Goal: Task Accomplishment & Management: Manage account settings

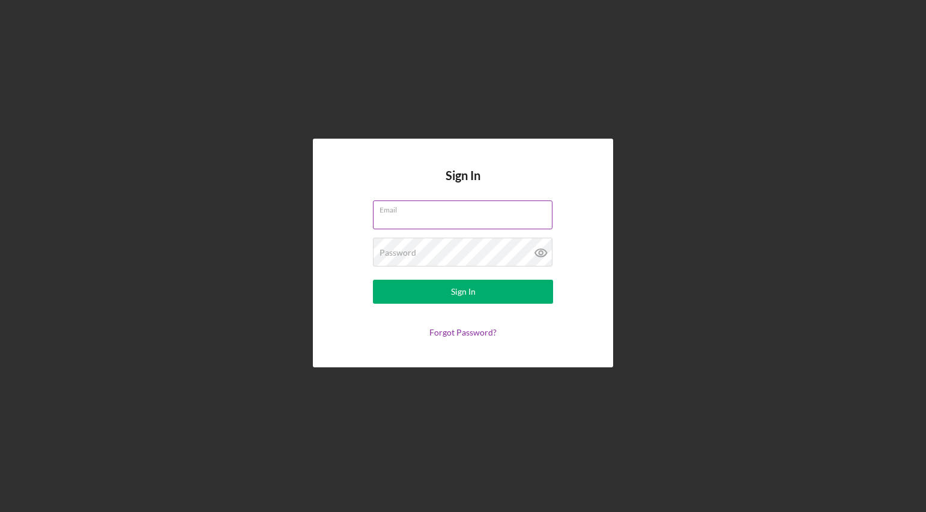
click at [436, 216] on input "Email" at bounding box center [463, 215] width 180 height 29
type input "[PERSON_NAME][EMAIL_ADDRESS][PERSON_NAME][DOMAIN_NAME]"
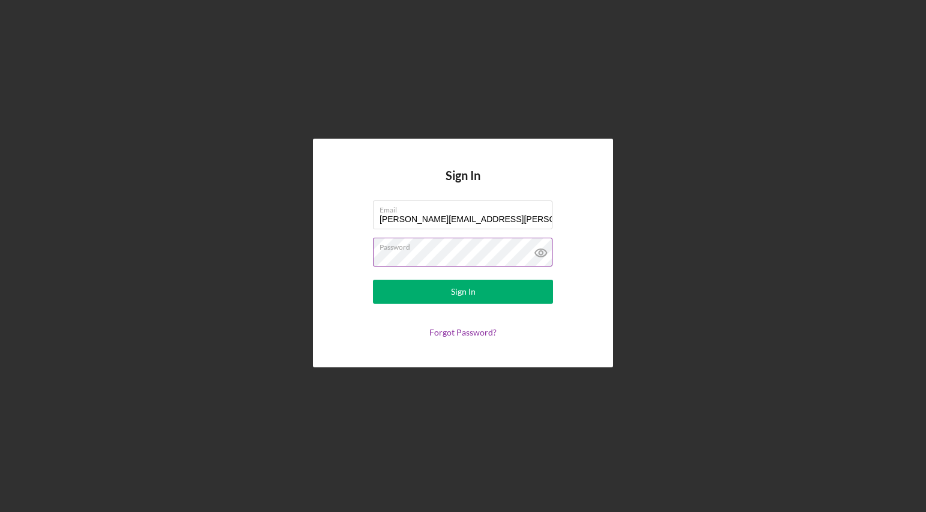
click at [373, 280] on button "Sign In" at bounding box center [463, 292] width 180 height 24
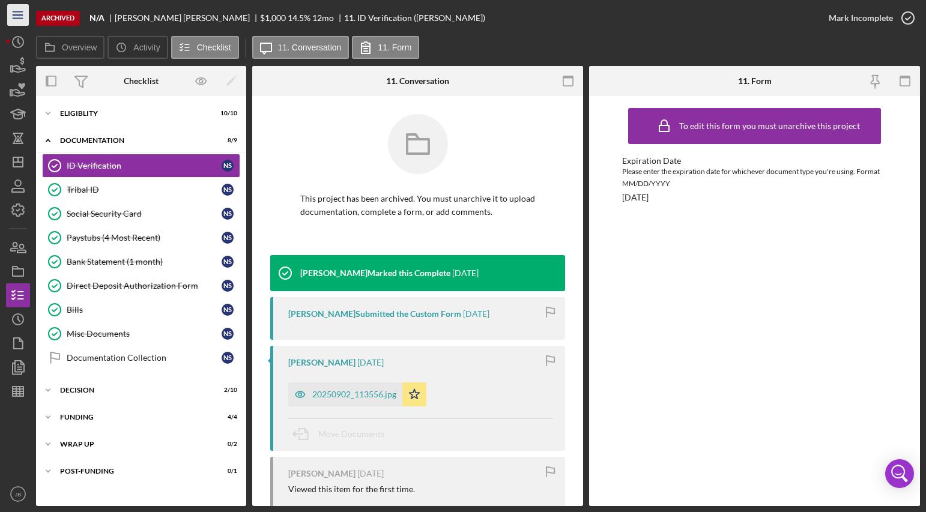
click at [19, 17] on icon "Icon/Menu" at bounding box center [18, 15] width 27 height 27
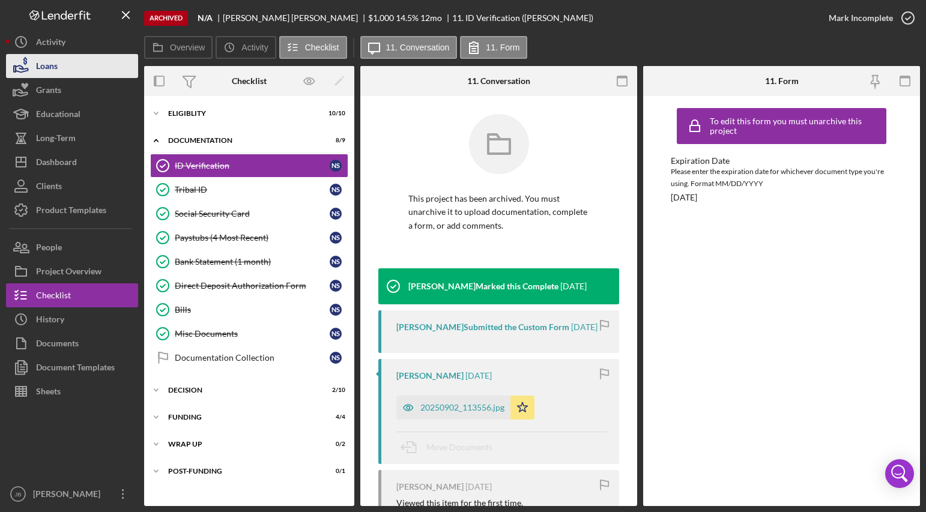
click at [59, 68] on button "Loans" at bounding box center [72, 66] width 132 height 24
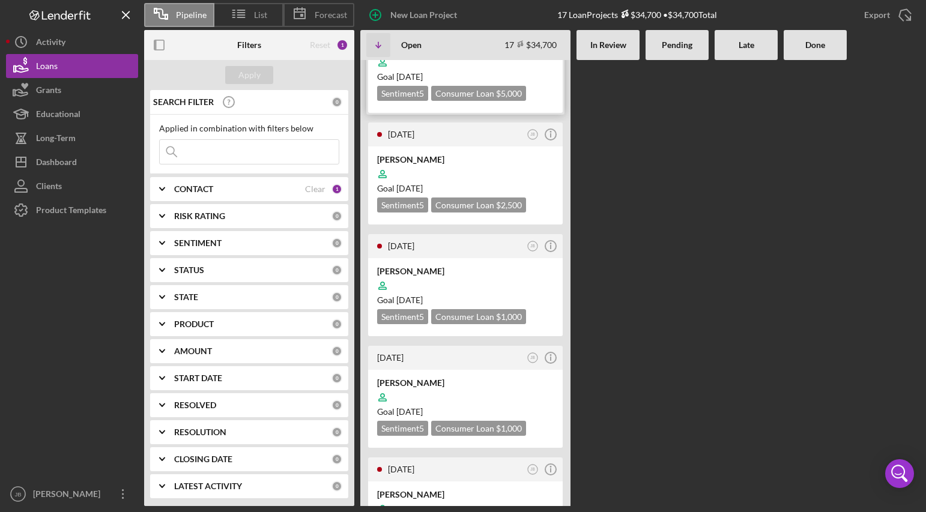
scroll to position [240, 0]
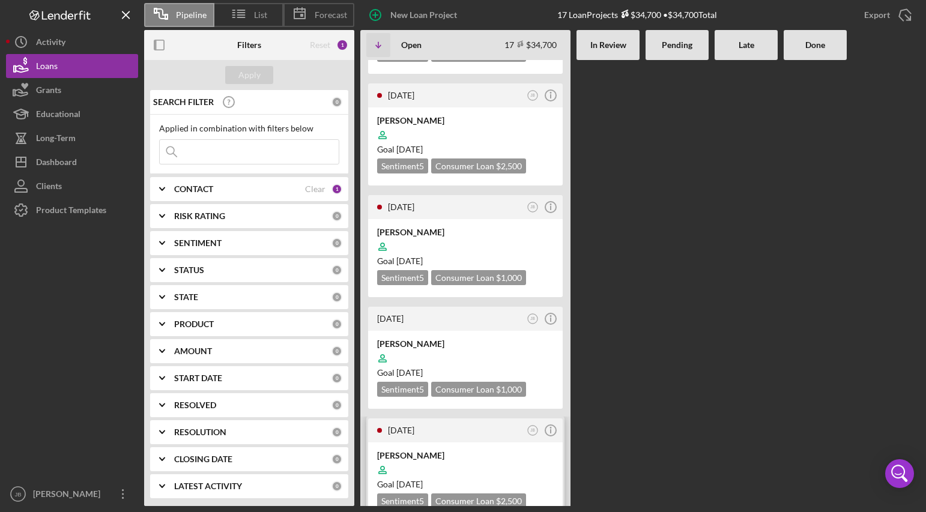
click at [444, 443] on div "[PERSON_NAME] Goal [DATE] Sentiment 5 Consumer Loan $2,500 $2,500" at bounding box center [465, 482] width 195 height 78
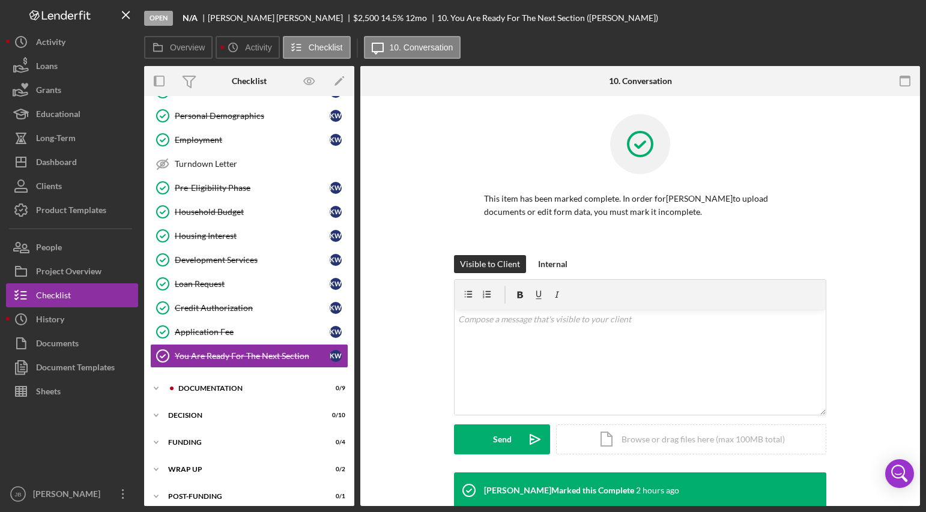
scroll to position [55, 0]
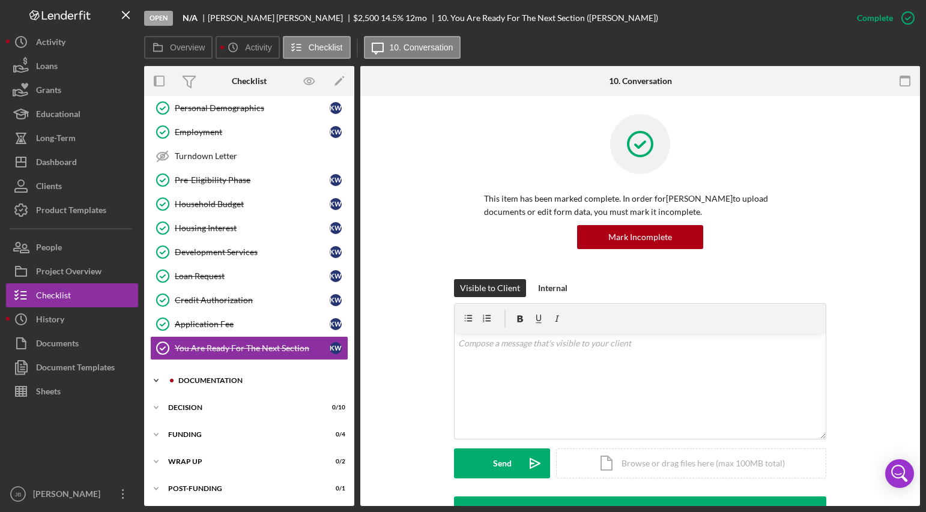
click at [267, 383] on div "Documentation" at bounding box center [258, 380] width 161 height 7
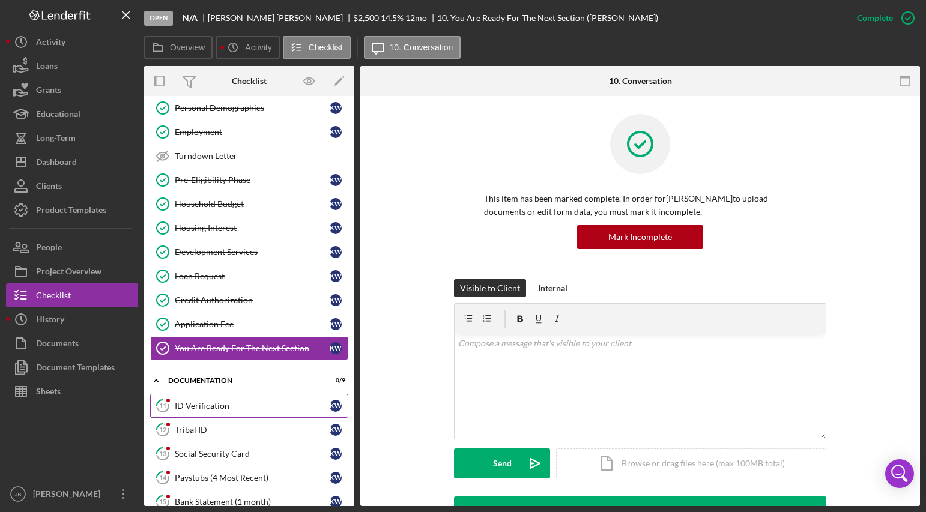
click at [277, 411] on div "ID Verification" at bounding box center [252, 406] width 155 height 10
click at [278, 410] on div "ID Verification" at bounding box center [252, 406] width 155 height 10
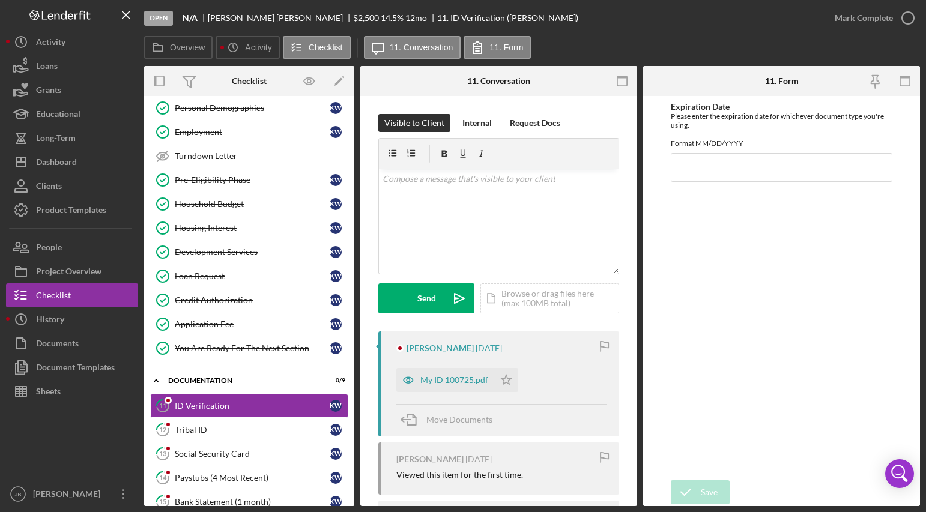
scroll to position [60, 0]
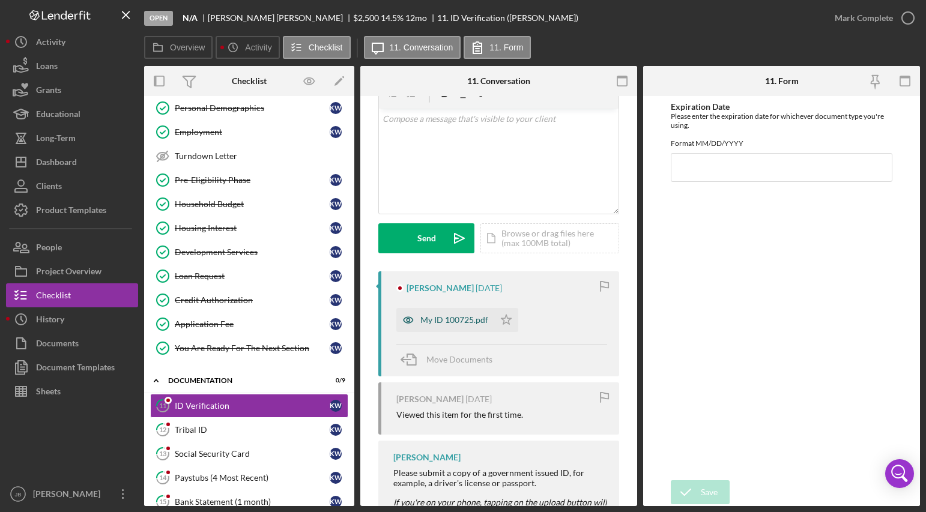
click at [470, 323] on div "My ID 100725.pdf" at bounding box center [455, 320] width 68 height 10
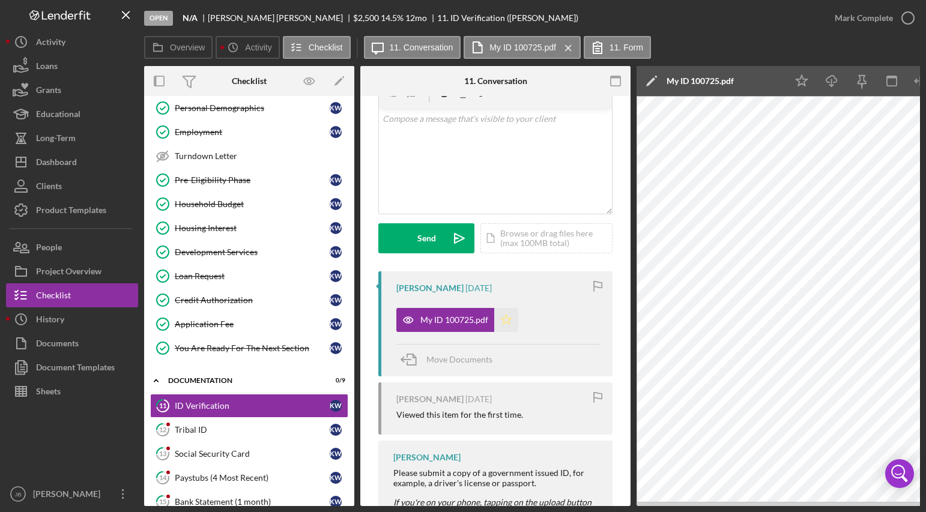
click at [505, 323] on icon "Icon/Star" at bounding box center [506, 320] width 24 height 24
click at [912, 20] on icon "button" at bounding box center [908, 18] width 30 height 30
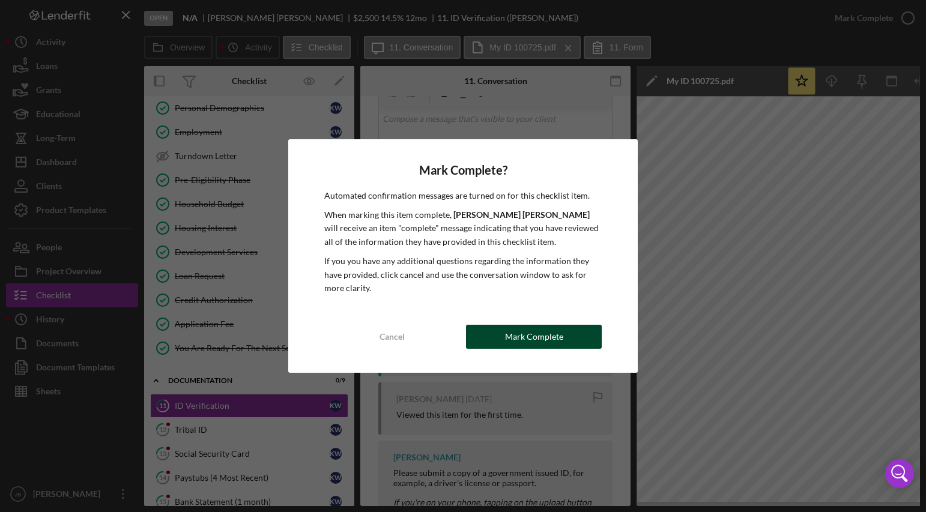
click at [496, 342] on button "Mark Complete" at bounding box center [534, 337] width 136 height 24
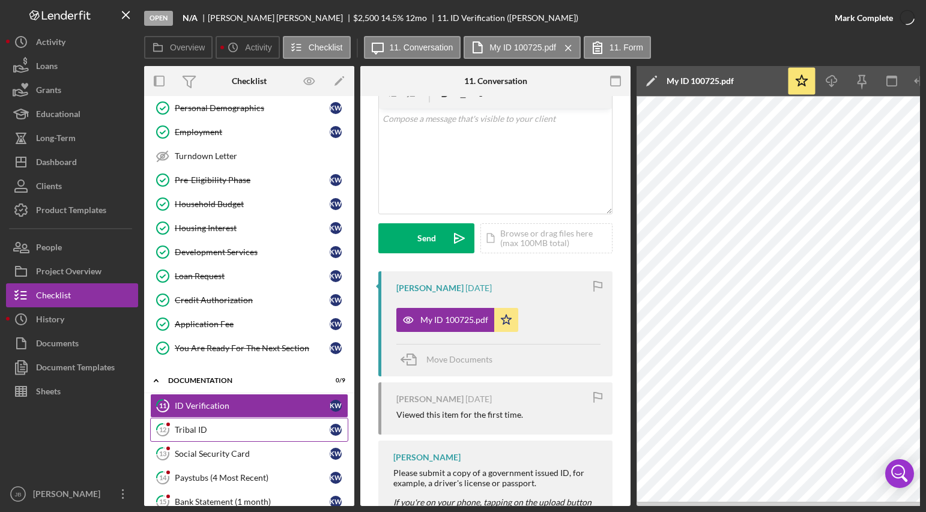
scroll to position [239, 0]
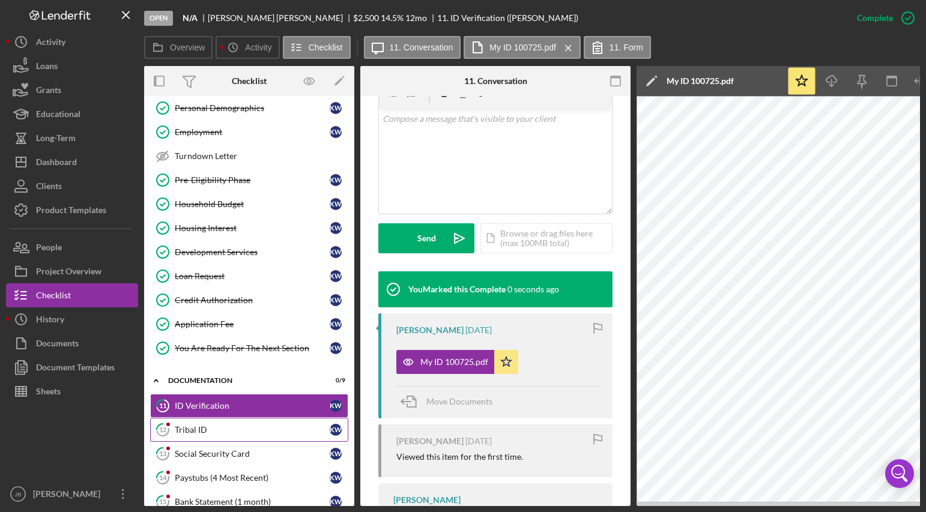
click at [273, 436] on link "12 Tribal ID K W" at bounding box center [249, 430] width 198 height 24
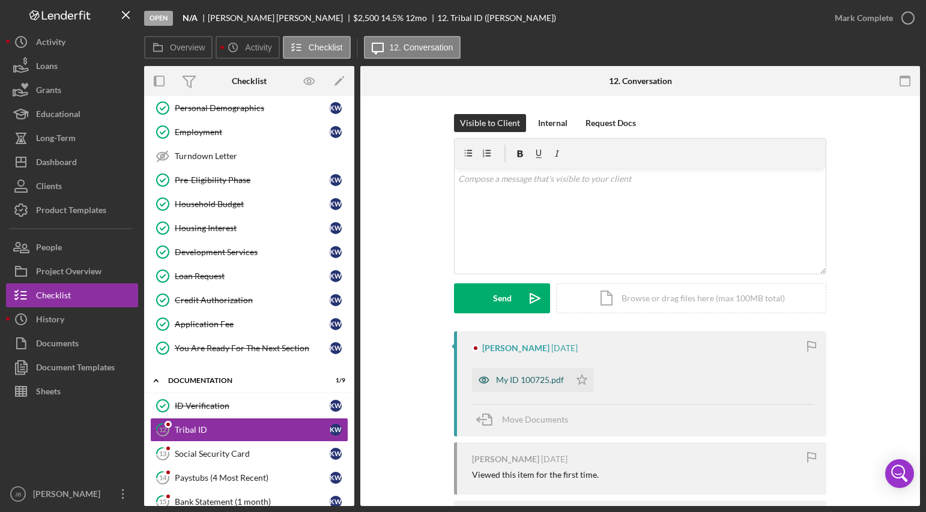
click at [538, 381] on div "My ID 100725.pdf" at bounding box center [530, 380] width 68 height 10
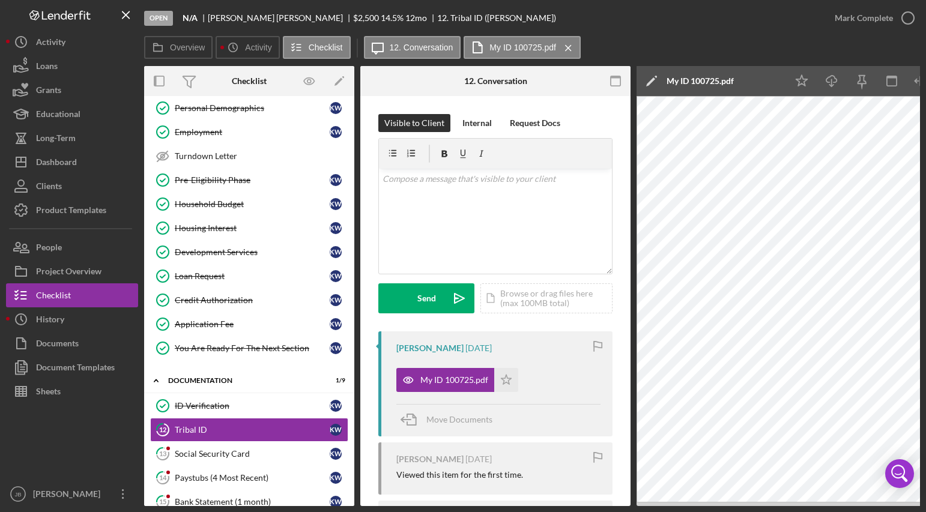
click at [748, 81] on div "Icon/Edit My ID 100725.pdf" at bounding box center [712, 81] width 150 height 30
click at [743, 82] on div "Icon/Edit My ID 100725.pdf" at bounding box center [712, 81] width 150 height 30
click at [641, 74] on icon "Icon/Edit" at bounding box center [652, 81] width 30 height 30
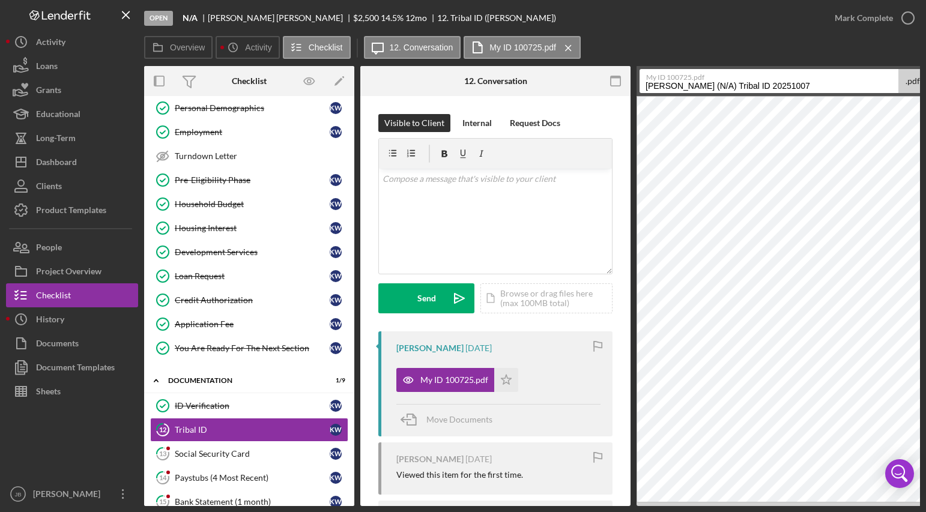
click at [836, 85] on input "[PERSON_NAME] (N/A) Tribal ID 20251007" at bounding box center [769, 81] width 259 height 24
click at [737, 84] on input "[PERSON_NAME] (N/A) Tribal ID" at bounding box center [769, 81] width 259 height 24
click at [756, 86] on input "[PERSON_NAME] ID" at bounding box center [769, 81] width 259 height 24
click at [853, 85] on input "[PERSON_NAME] ID/ID/SSC" at bounding box center [769, 81] width 259 height 24
type input "[PERSON_NAME] ID/ID/SSC"
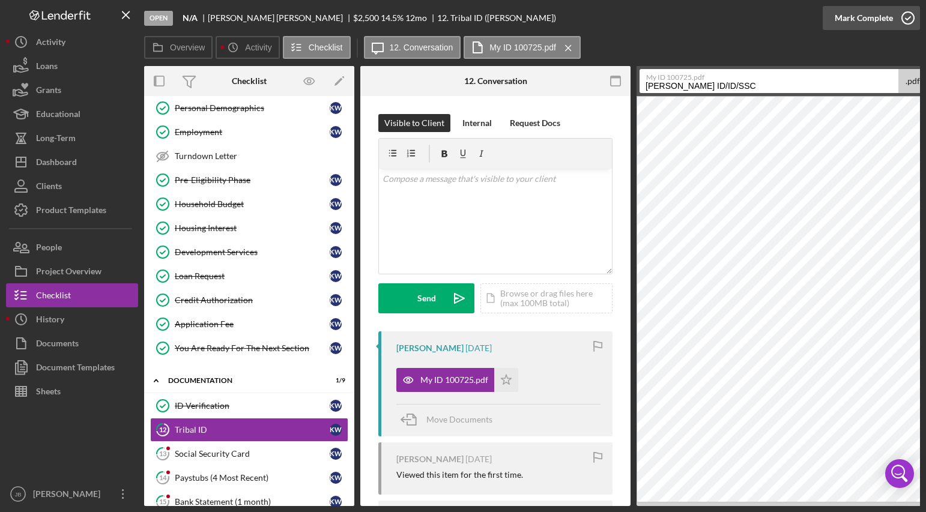
click at [912, 13] on icon "button" at bounding box center [908, 18] width 30 height 30
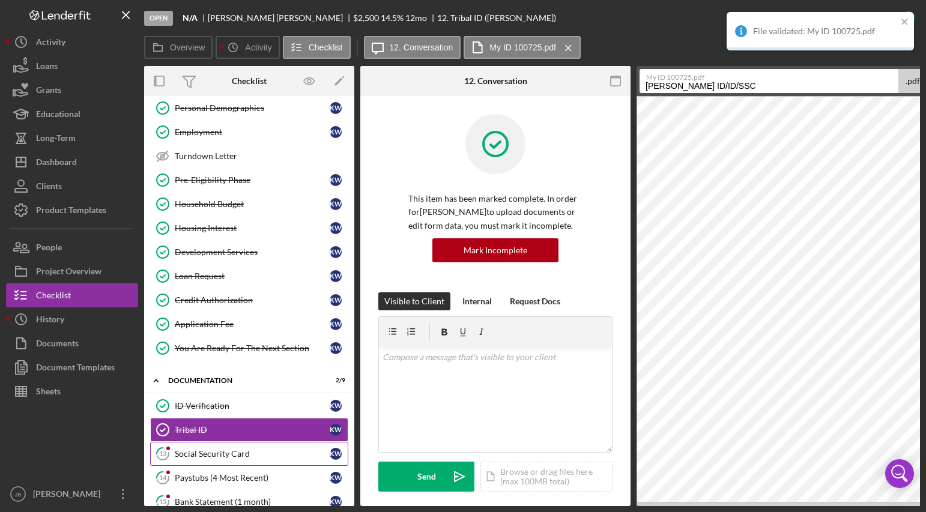
click at [249, 451] on div "Social Security Card" at bounding box center [252, 454] width 155 height 10
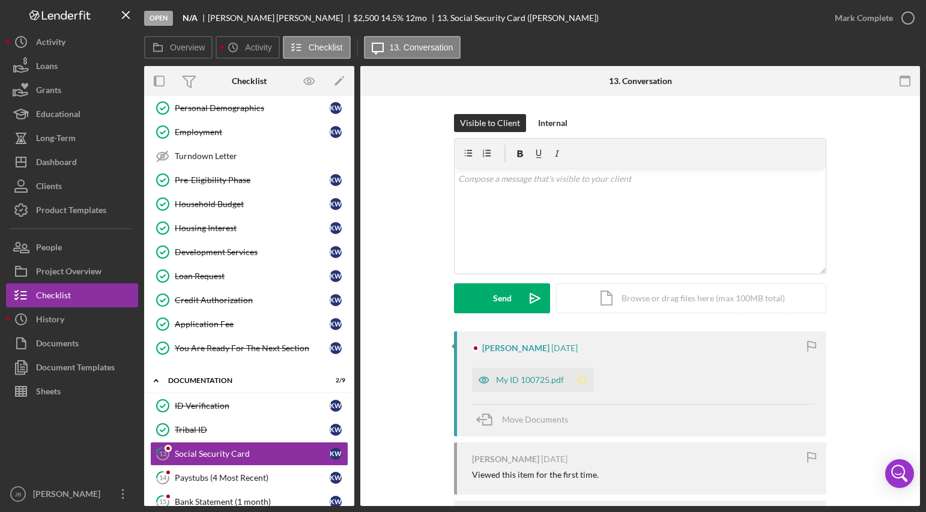
click at [587, 380] on icon "Icon/Star" at bounding box center [582, 380] width 24 height 24
click at [913, 16] on icon "button" at bounding box center [908, 18] width 30 height 30
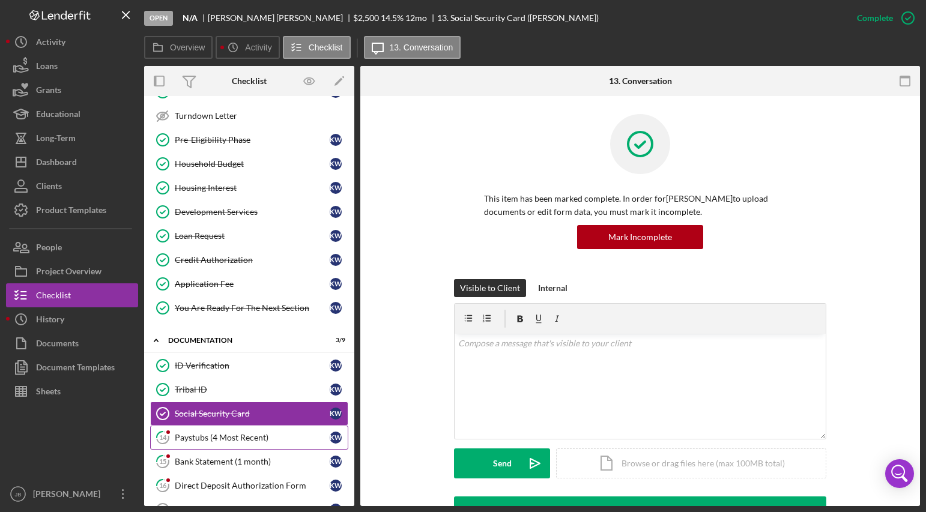
scroll to position [115, 0]
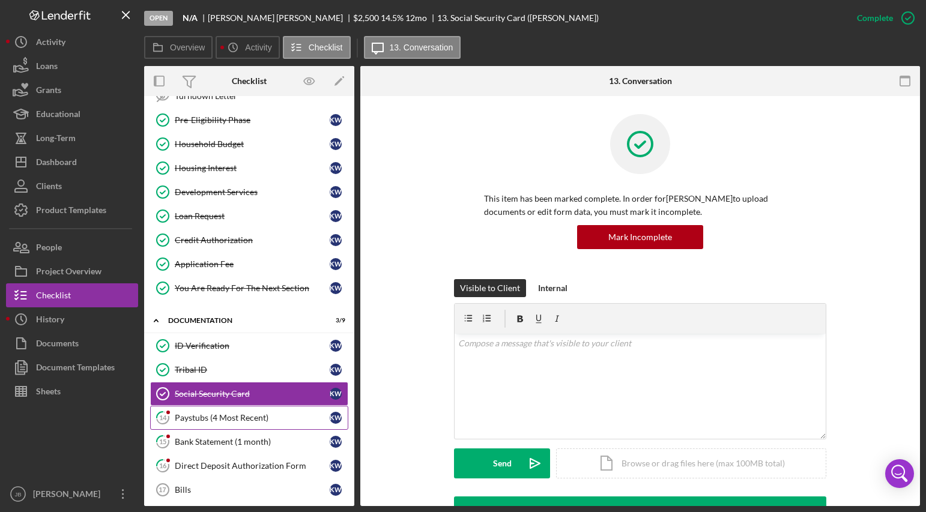
click at [275, 415] on div "Paystubs (4 Most Recent)" at bounding box center [252, 418] width 155 height 10
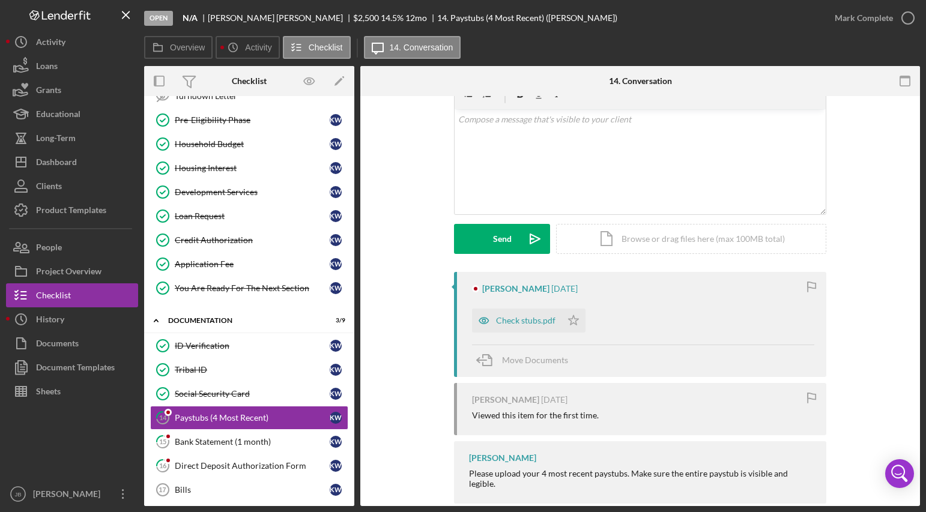
scroll to position [60, 0]
click at [530, 316] on div "Check stubs.pdf" at bounding box center [525, 320] width 59 height 10
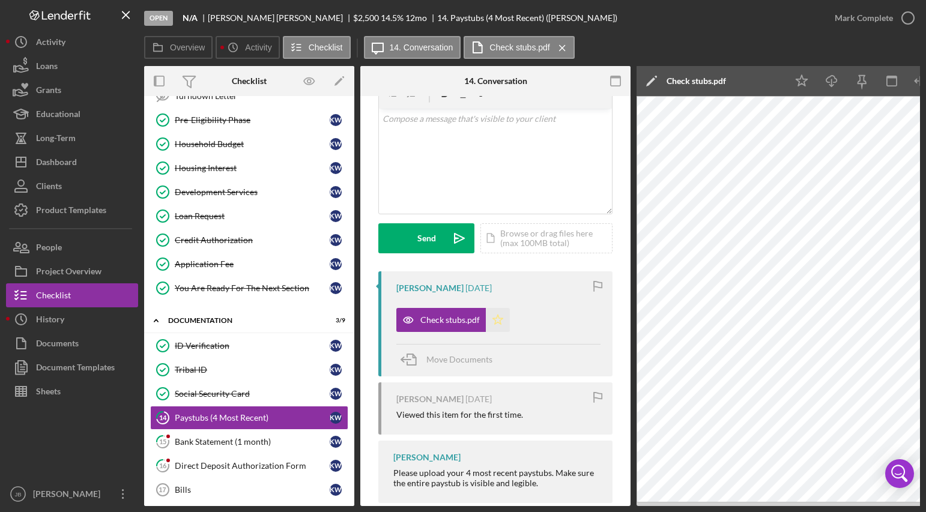
click at [497, 313] on icon "Icon/Star" at bounding box center [498, 320] width 24 height 24
click at [499, 319] on polygon "button" at bounding box center [498, 320] width 10 height 10
click at [495, 320] on icon "Icon/Star" at bounding box center [498, 320] width 24 height 24
click at [913, 22] on icon "button" at bounding box center [908, 18] width 30 height 30
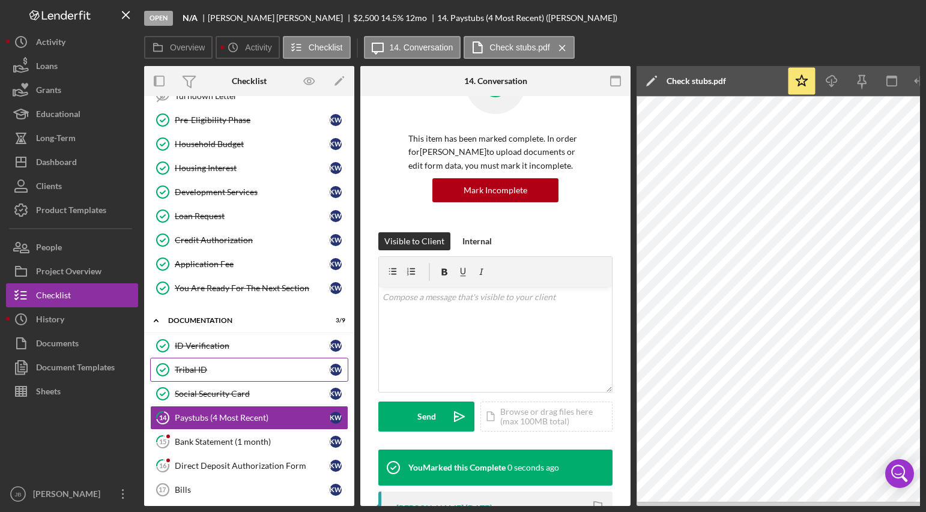
scroll to position [239, 0]
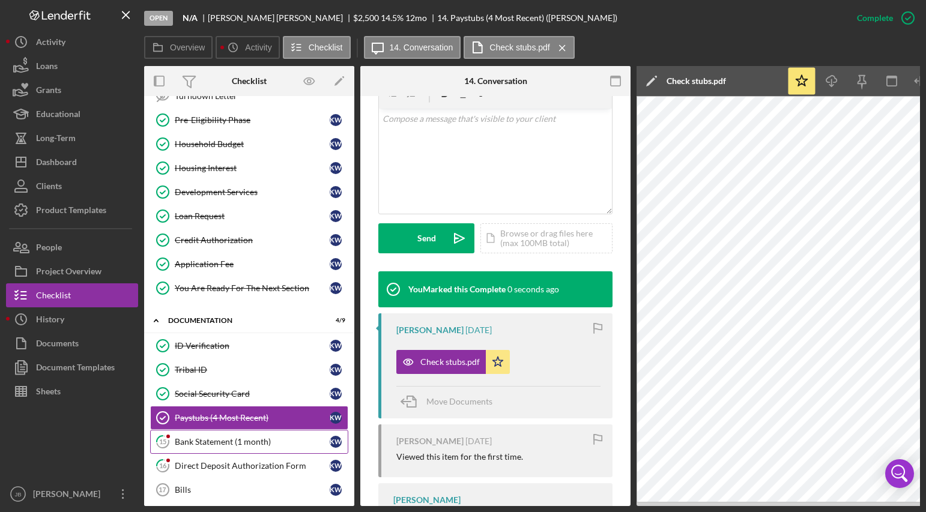
click at [302, 439] on div "Bank Statement (1 month)" at bounding box center [252, 442] width 155 height 10
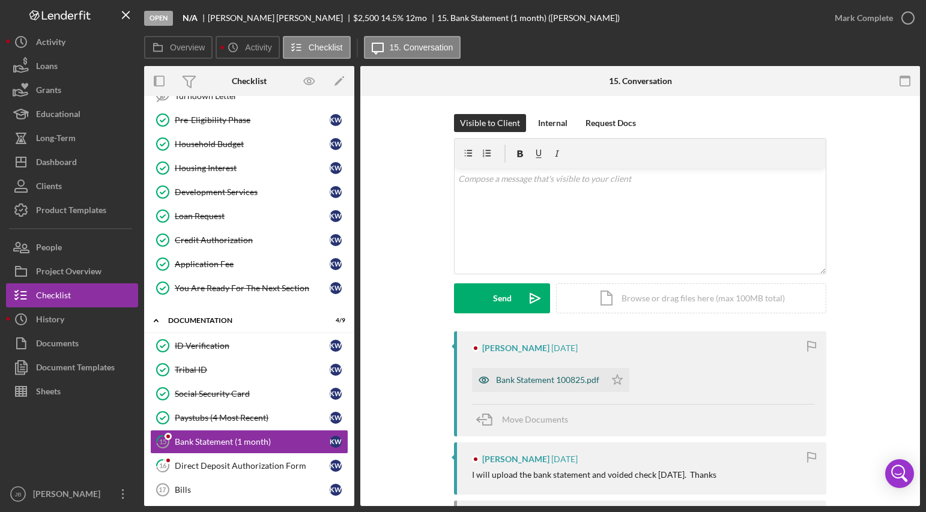
click at [550, 382] on div "Bank Statement 100825.pdf" at bounding box center [547, 380] width 103 height 10
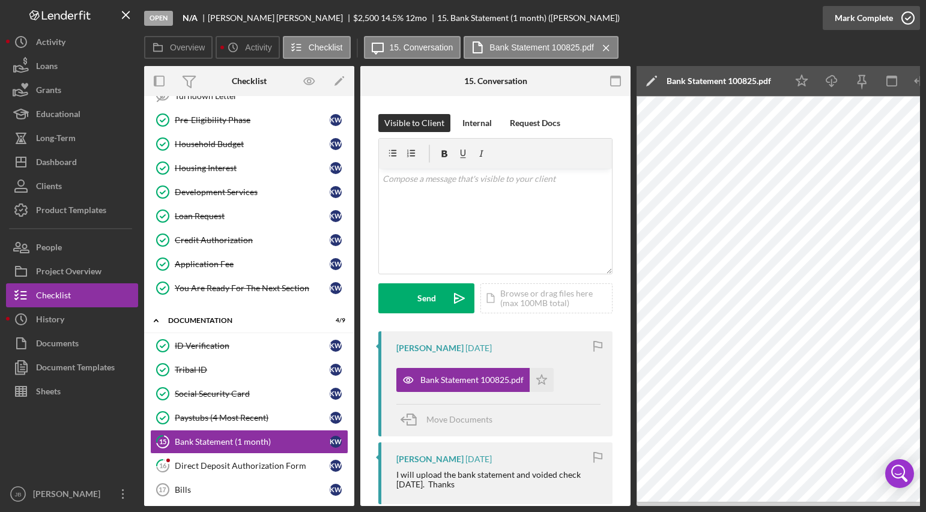
click at [904, 19] on icon "button" at bounding box center [908, 18] width 30 height 30
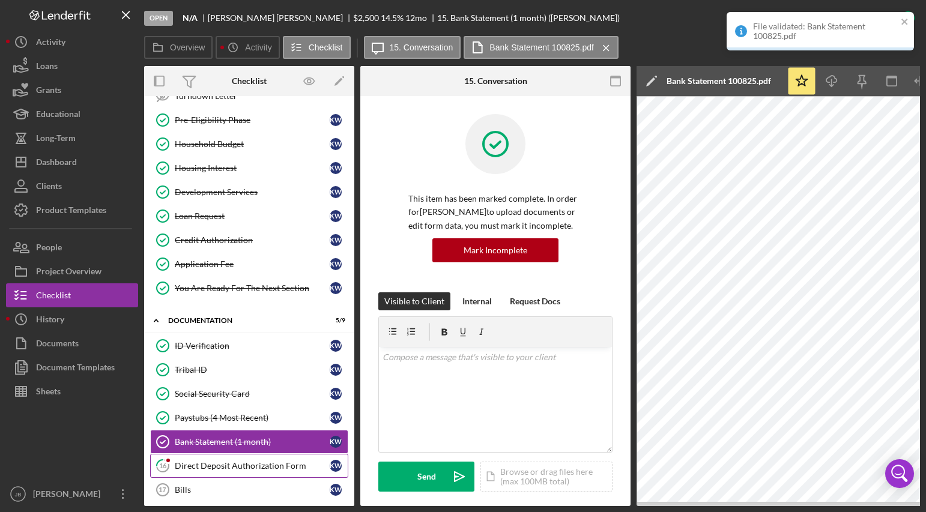
click at [282, 465] on div "Direct Deposit Authorization Form" at bounding box center [252, 466] width 155 height 10
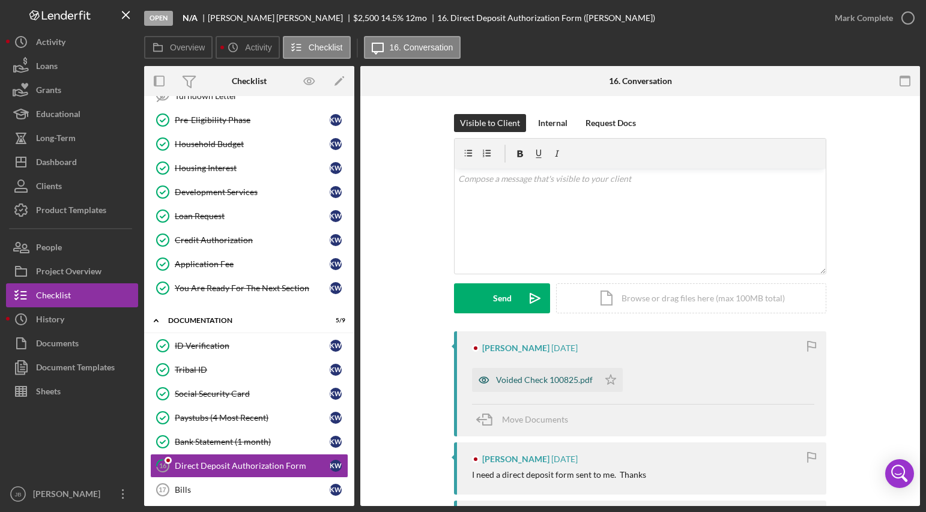
click at [549, 384] on div "Voided Check 100825.pdf" at bounding box center [544, 380] width 97 height 10
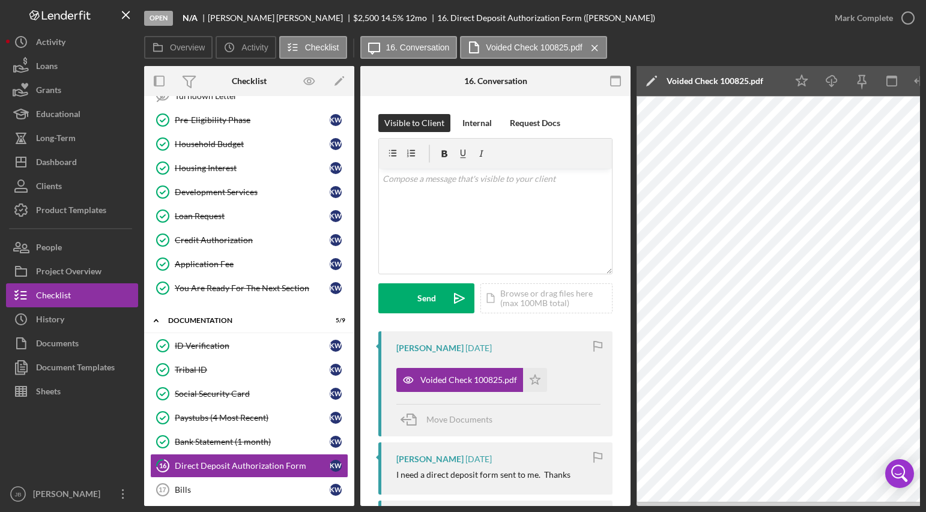
click at [926, 205] on html "Open N/A [PERSON_NAME] $2,500 $2,500 14.5 % 12 mo 16. Direct Deposit Authorizat…" at bounding box center [463, 256] width 926 height 512
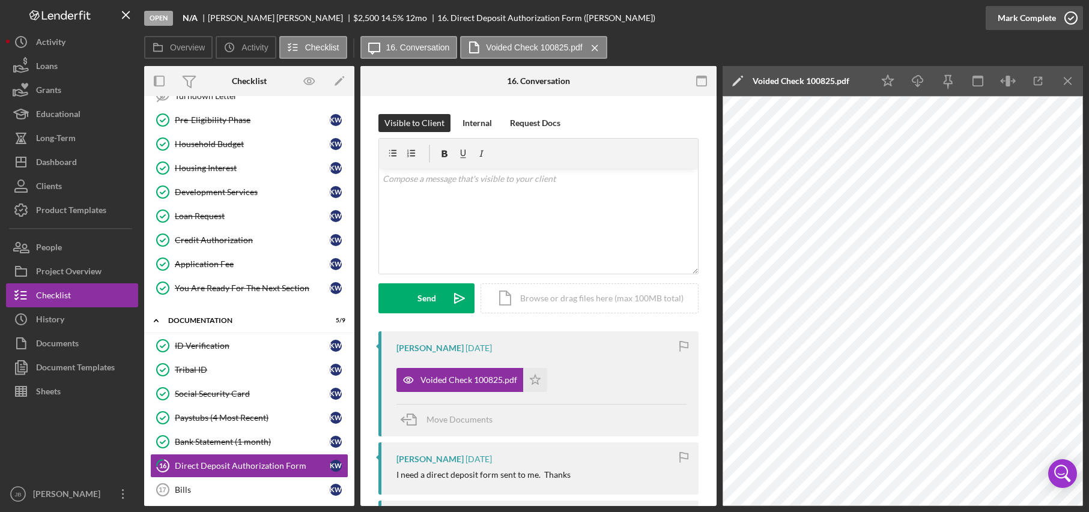
click at [926, 26] on icon "button" at bounding box center [1071, 18] width 30 height 30
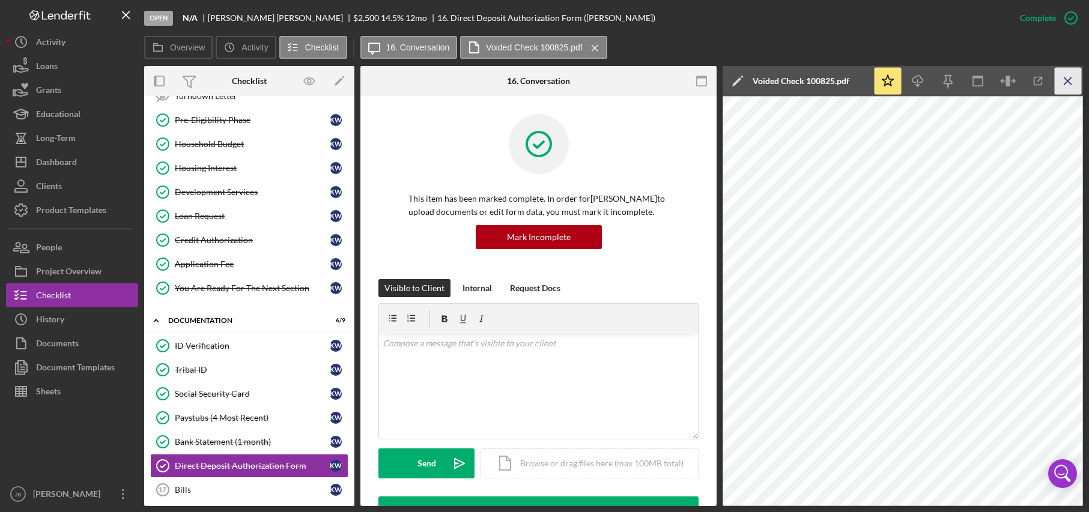
click at [926, 86] on icon "Icon/Menu Close" at bounding box center [1068, 81] width 27 height 27
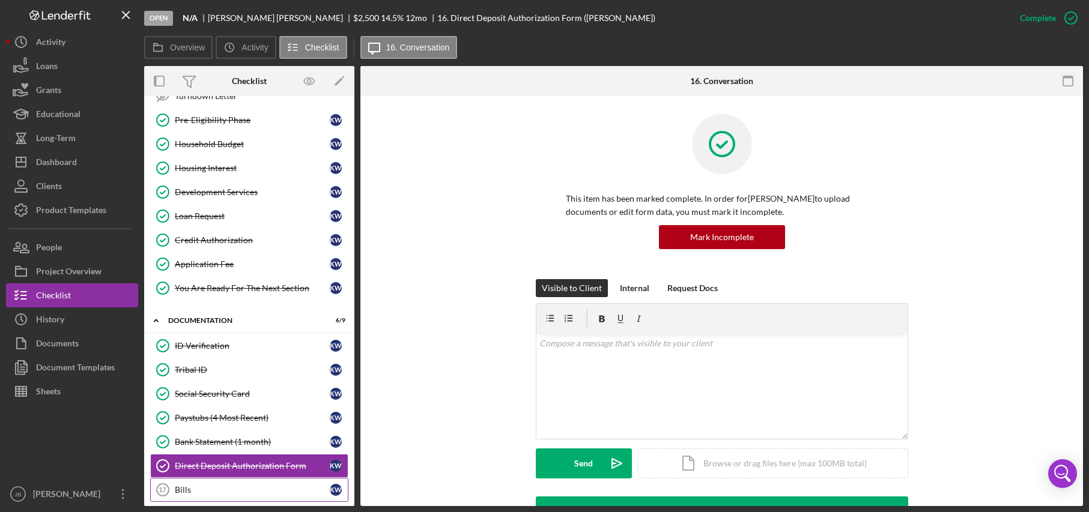
click at [209, 487] on div "Bills" at bounding box center [252, 490] width 155 height 10
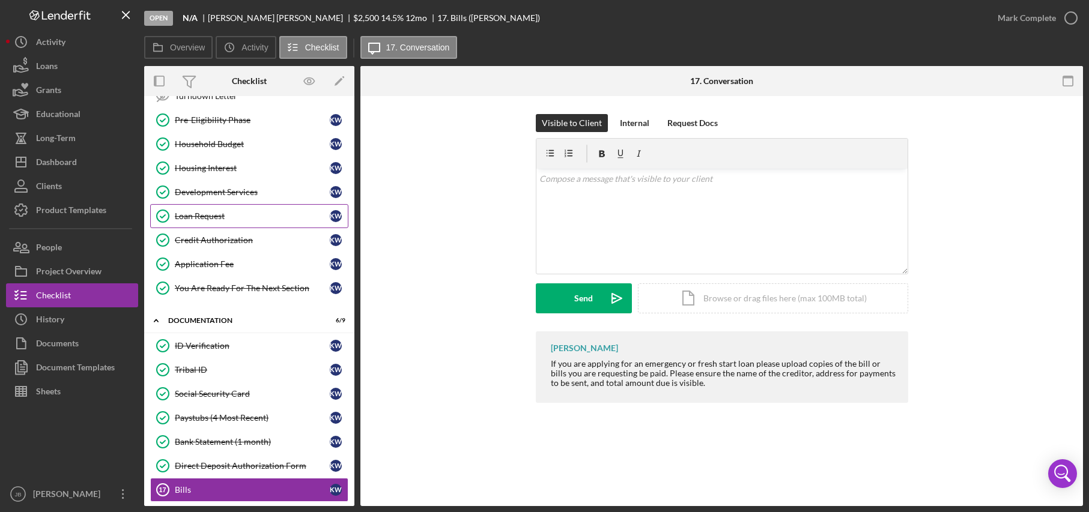
click at [260, 214] on div "Loan Request" at bounding box center [252, 216] width 155 height 10
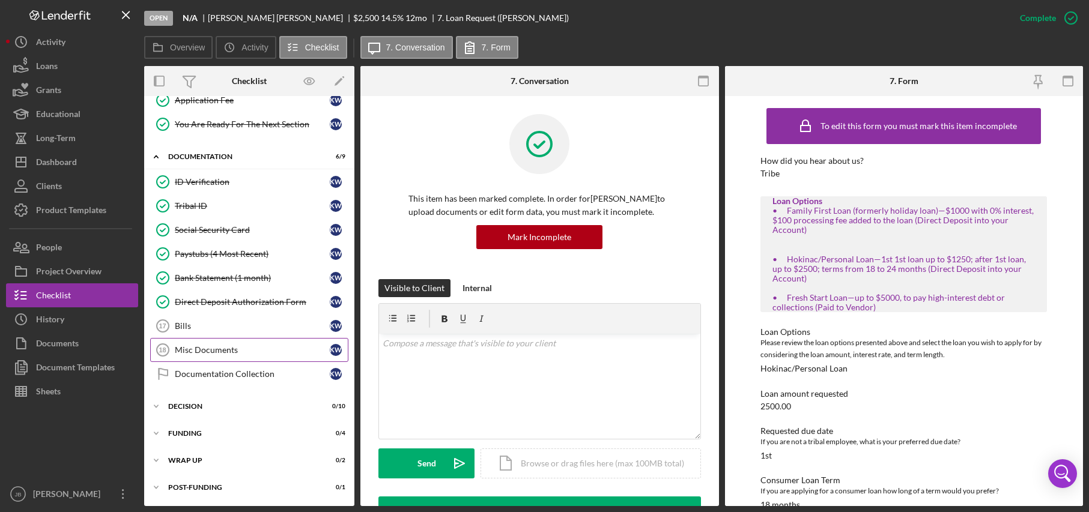
click at [266, 342] on link "Misc Documents 18 Misc Documents K W" at bounding box center [249, 350] width 198 height 24
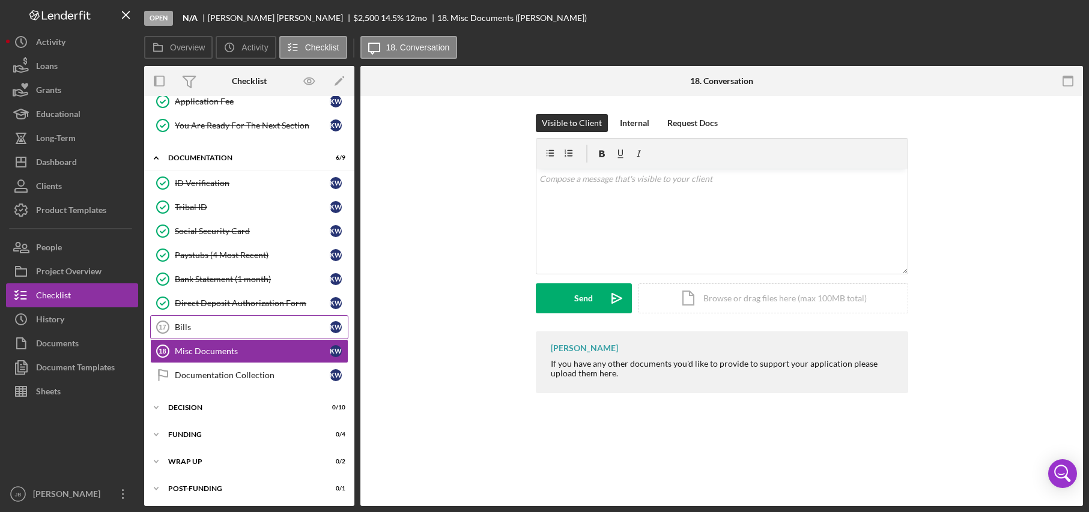
scroll to position [279, 0]
click at [285, 326] on div "Bills" at bounding box center [252, 326] width 155 height 10
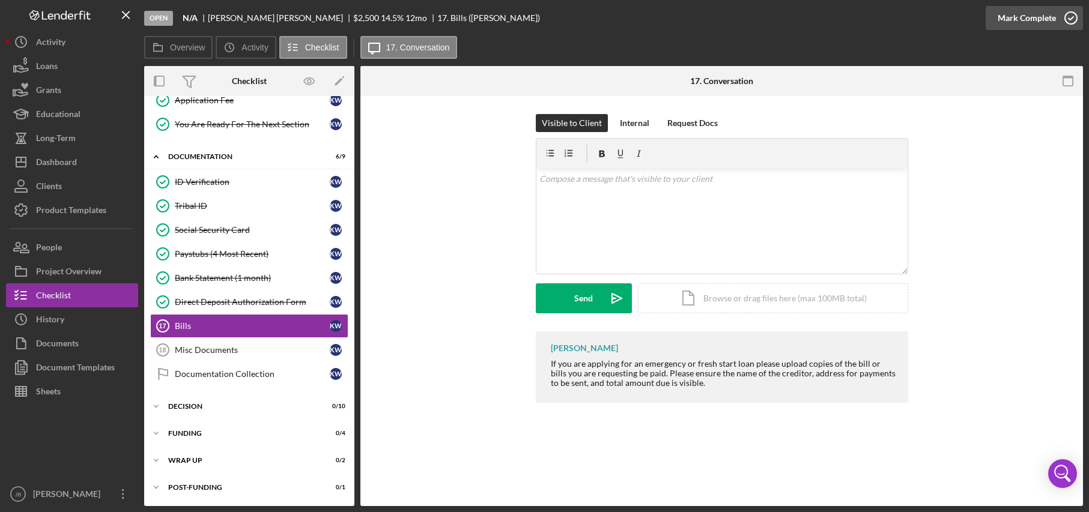
click at [926, 17] on icon "button" at bounding box center [1071, 18] width 30 height 30
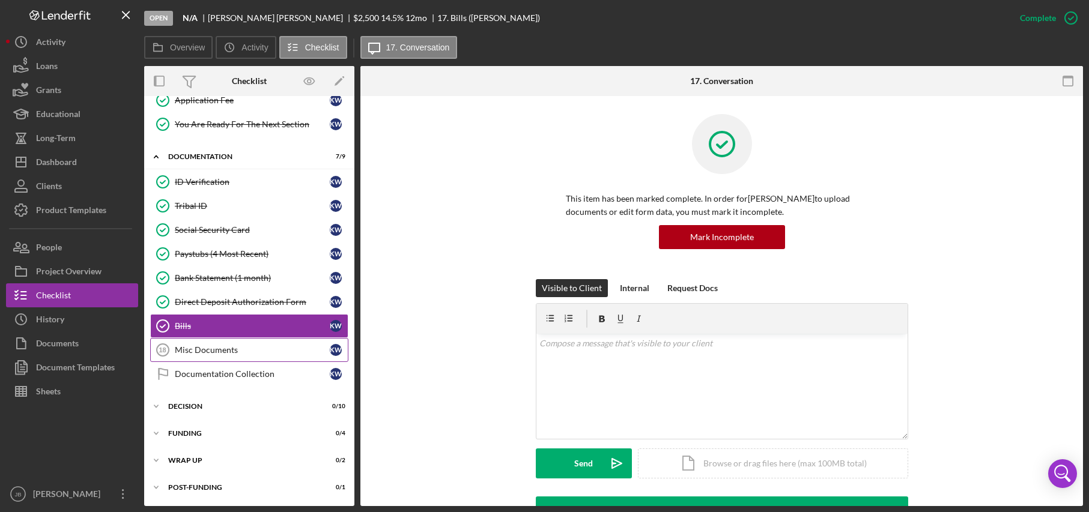
click at [225, 345] on div "Misc Documents" at bounding box center [252, 350] width 155 height 10
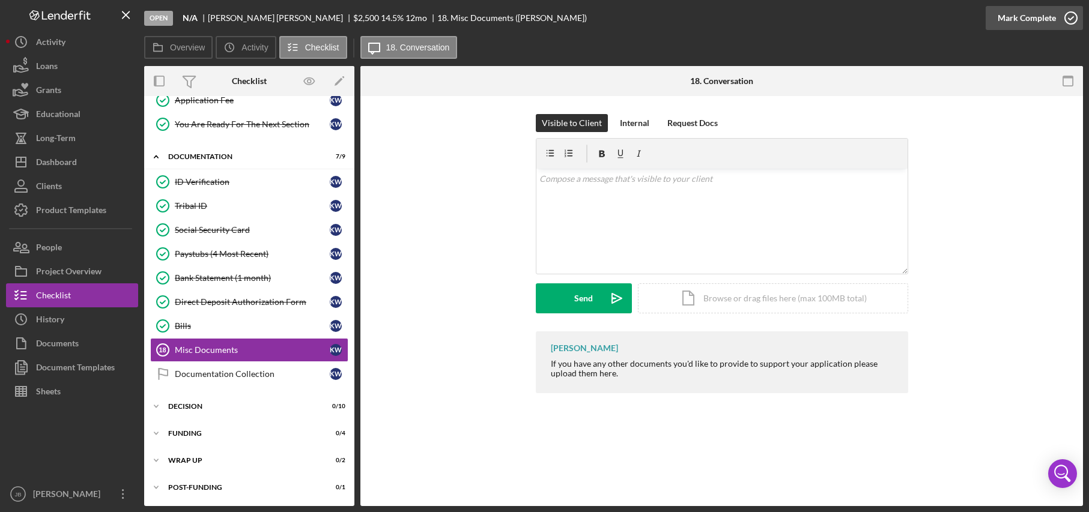
click at [926, 17] on icon "button" at bounding box center [1071, 18] width 30 height 30
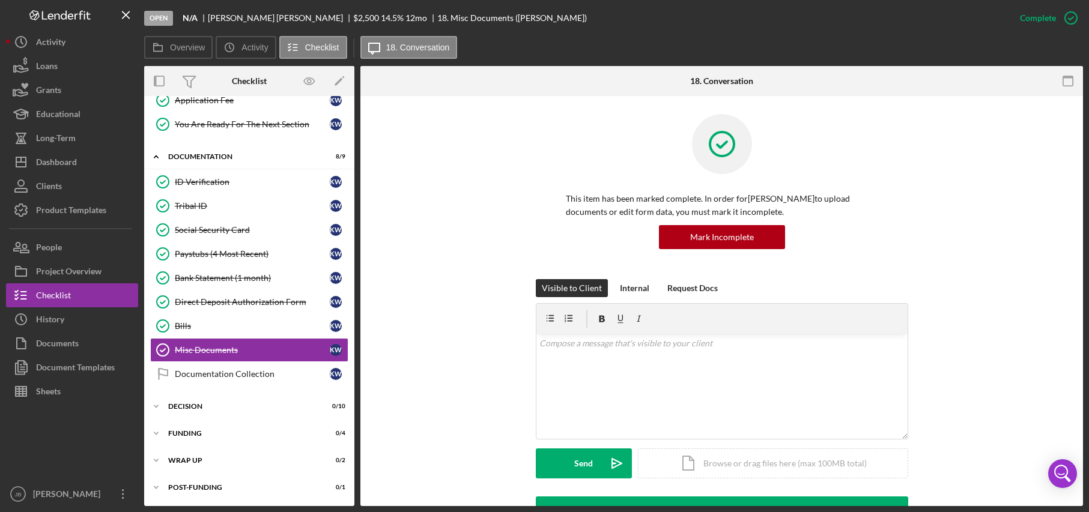
click at [481, 460] on div "Visible to Client Internal Request Docs v Color teal Color pink Remove color Ad…" at bounding box center [721, 387] width 687 height 217
click at [266, 380] on link "Documentation Collection Documentation Collection K W" at bounding box center [249, 374] width 198 height 24
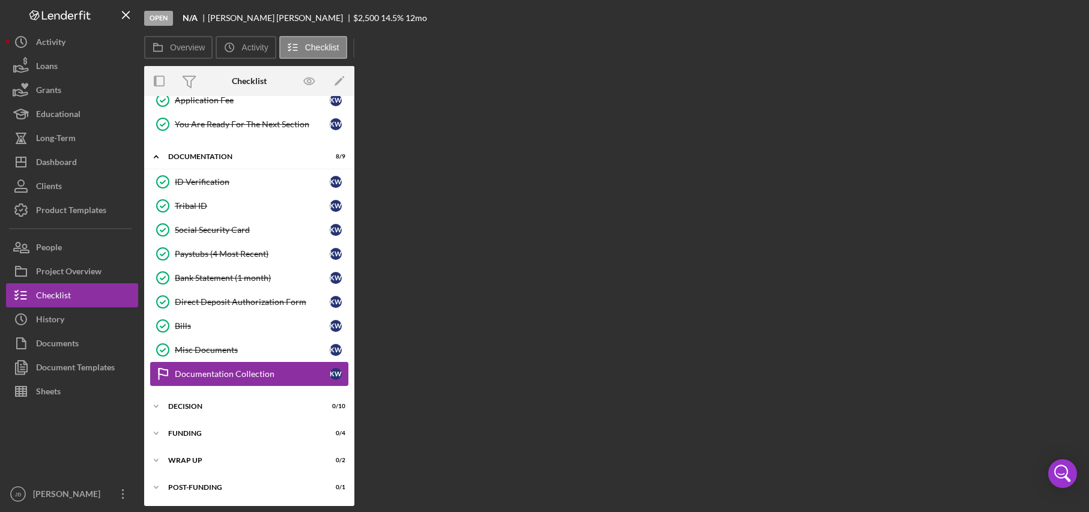
click at [266, 380] on link "Documentation Collection Documentation Collection K W" at bounding box center [249, 374] width 198 height 24
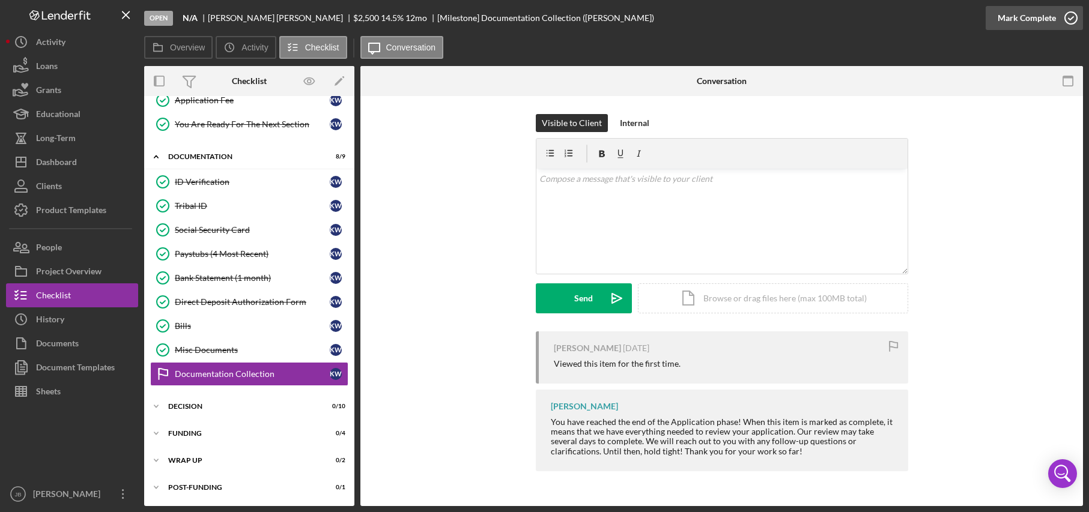
click at [926, 16] on icon "button" at bounding box center [1071, 18] width 30 height 30
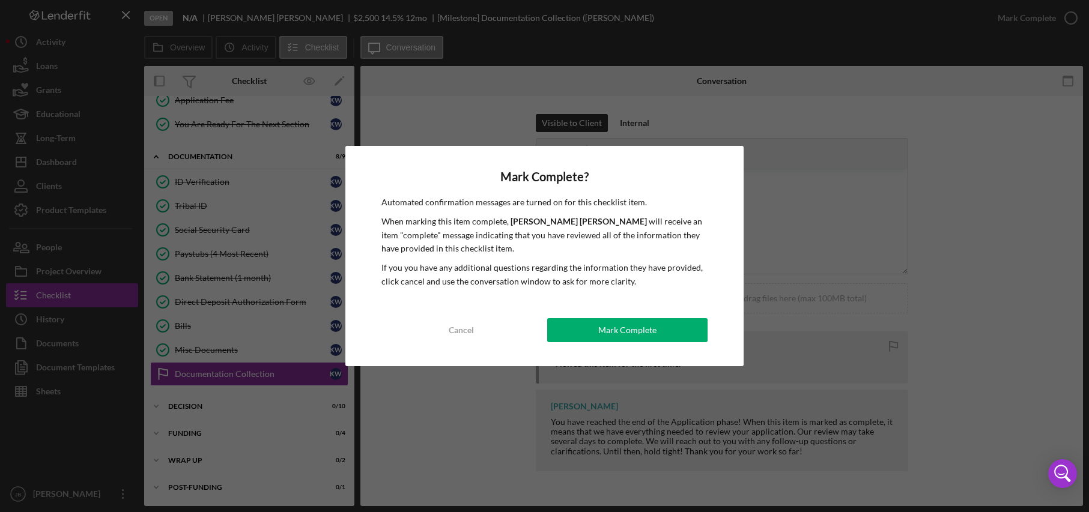
click at [589, 326] on button "Mark Complete" at bounding box center [627, 330] width 160 height 24
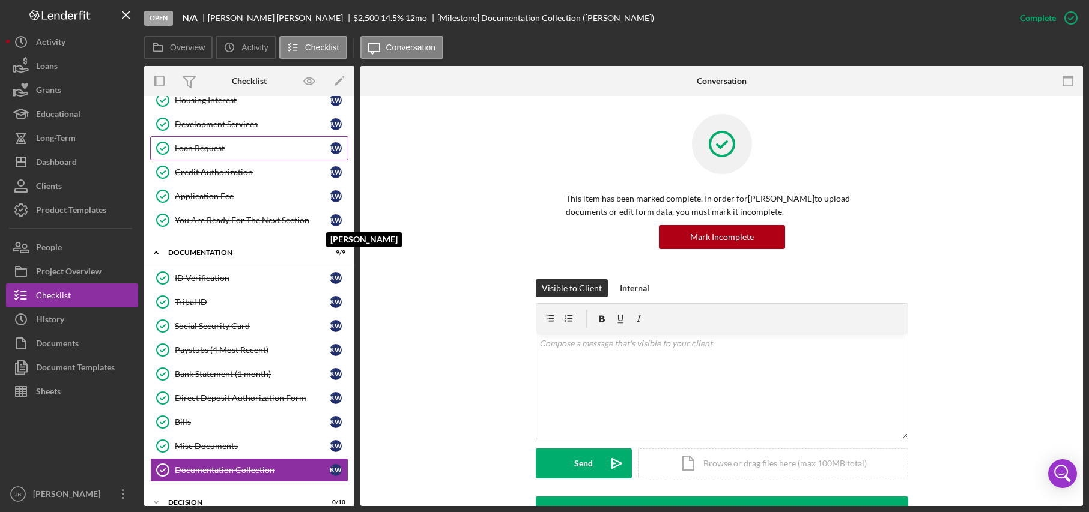
scroll to position [38, 0]
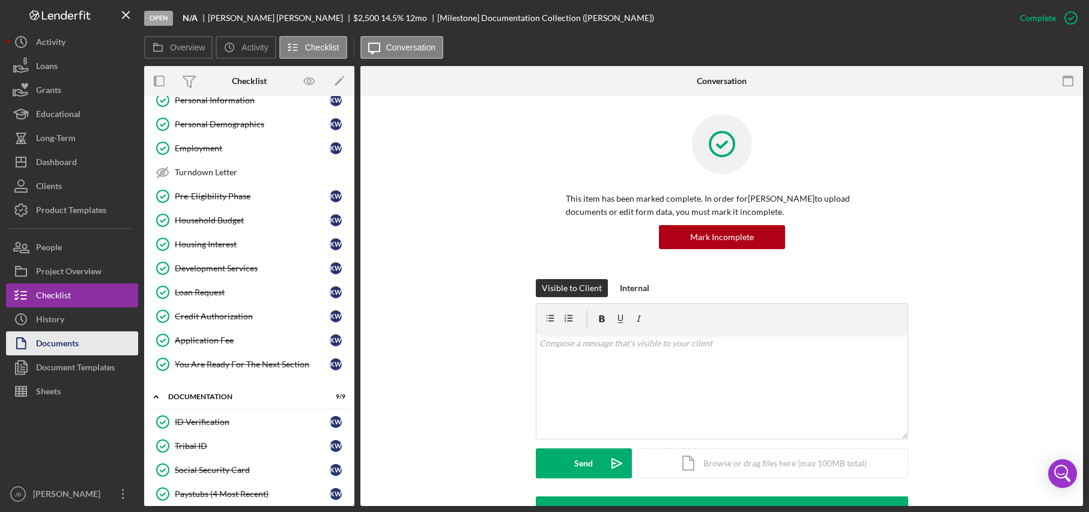
click at [39, 347] on div "Documents" at bounding box center [57, 345] width 43 height 27
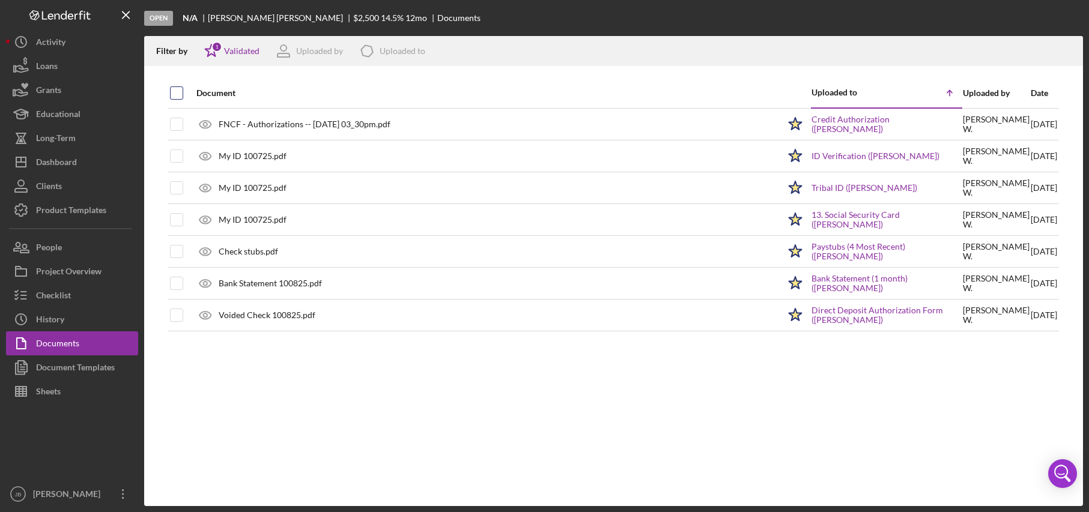
click at [180, 94] on input "checkbox" at bounding box center [177, 93] width 12 height 12
checkbox input "true"
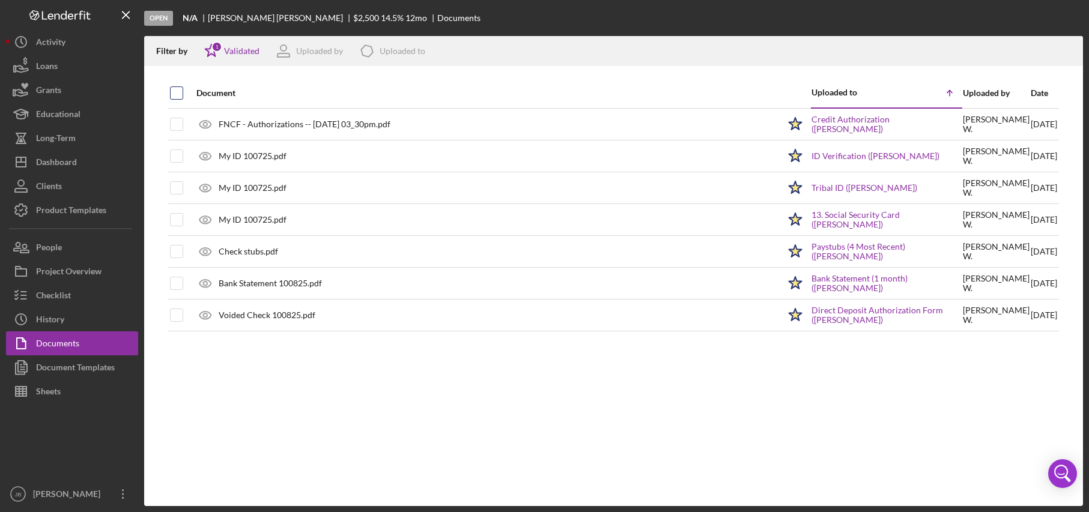
checkbox input "true"
click at [926, 59] on icon "Icon/Download" at bounding box center [1068, 51] width 27 height 27
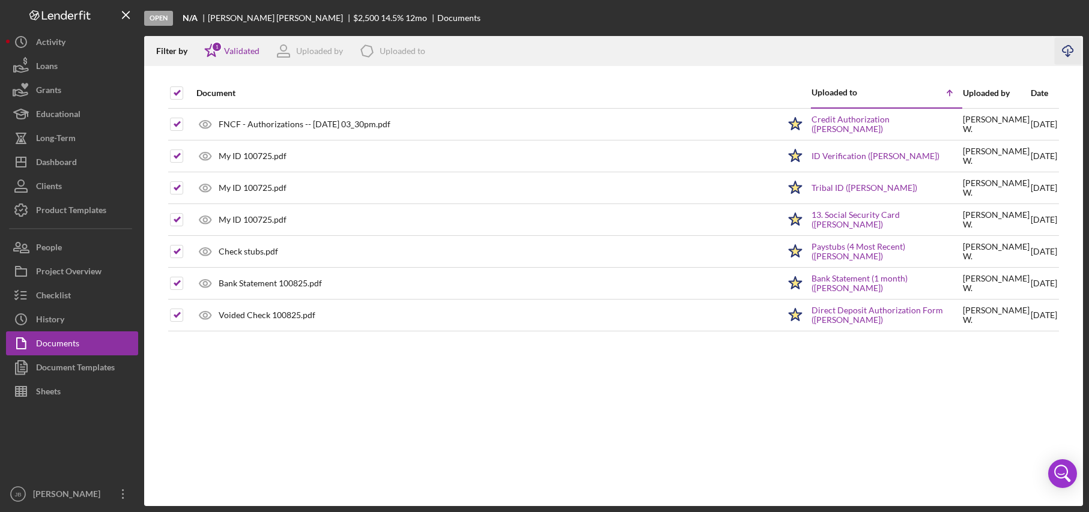
click at [751, 450] on div "Document Uploaded to Icon/Table Sort Arrow Uploaded by Date FNCF - Authorizatio…" at bounding box center [613, 292] width 939 height 428
click at [44, 63] on div "Loans" at bounding box center [47, 67] width 22 height 27
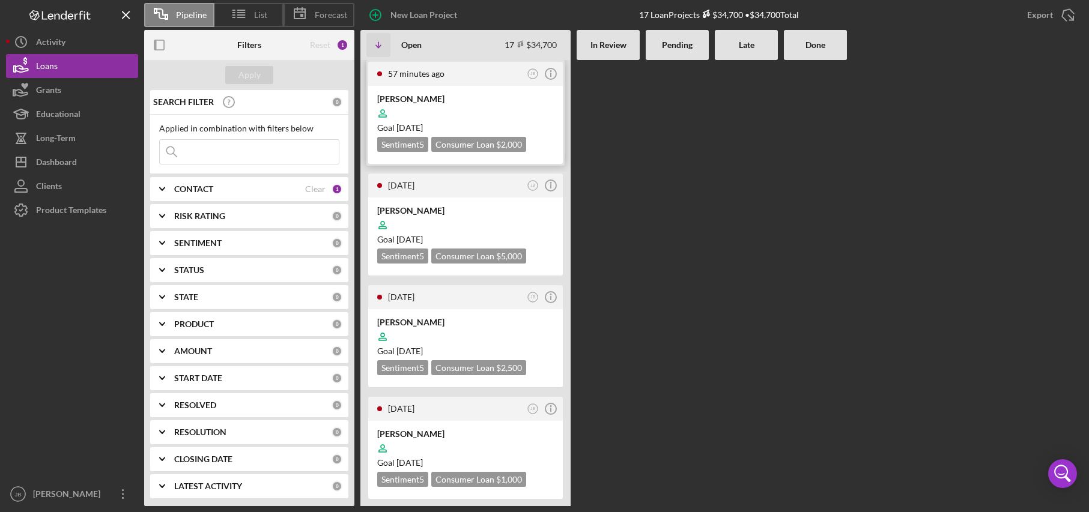
click at [437, 100] on div "[PERSON_NAME]" at bounding box center [465, 99] width 177 height 12
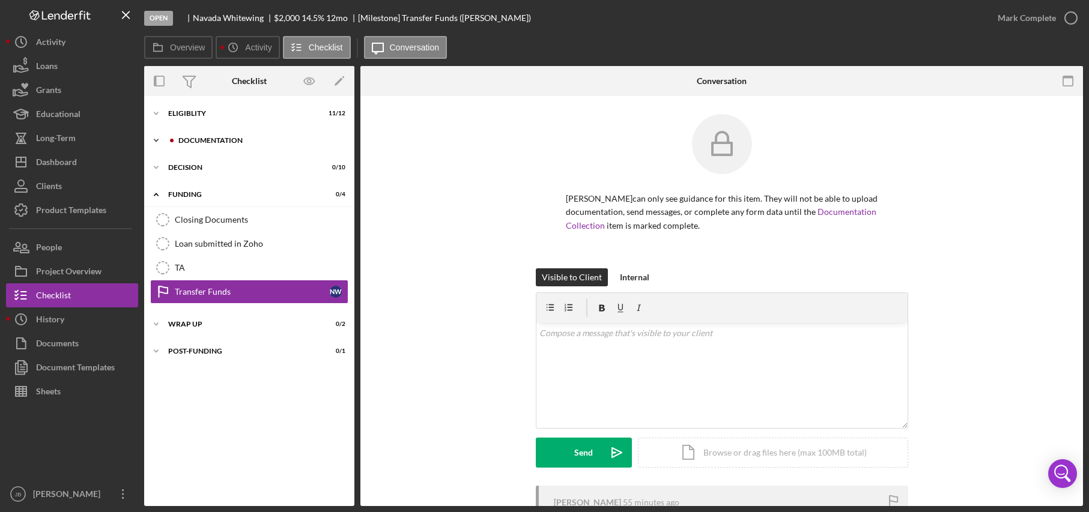
click at [292, 141] on div "Documentation" at bounding box center [258, 140] width 161 height 7
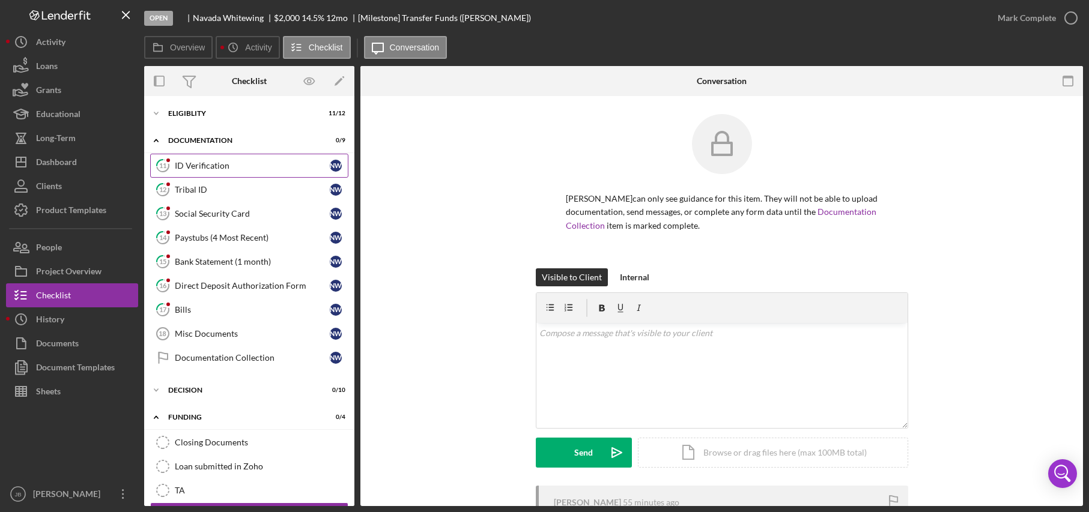
click at [259, 171] on div "ID Verification" at bounding box center [252, 166] width 155 height 10
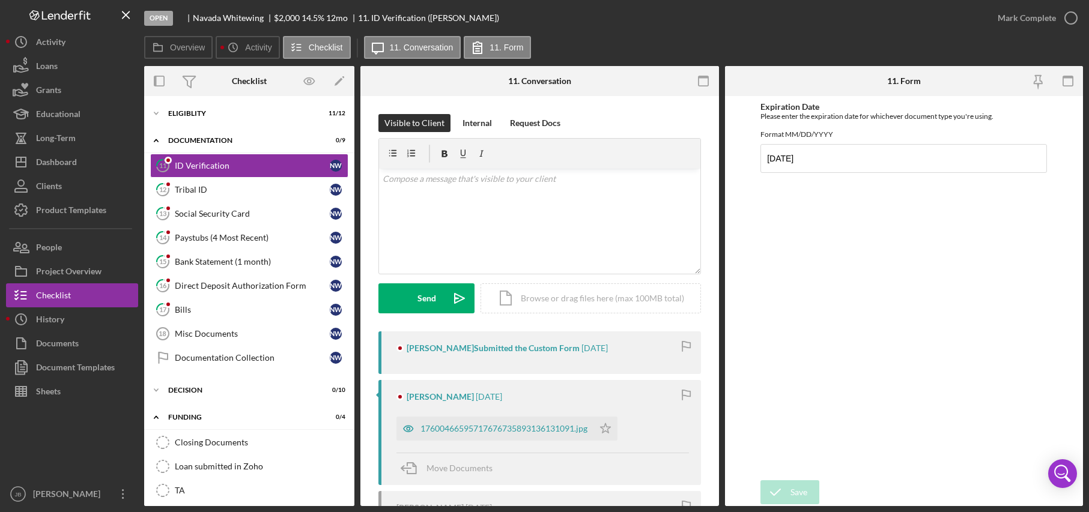
click at [488, 425] on div "17600466595717676735893136131091.jpg" at bounding box center [504, 429] width 167 height 10
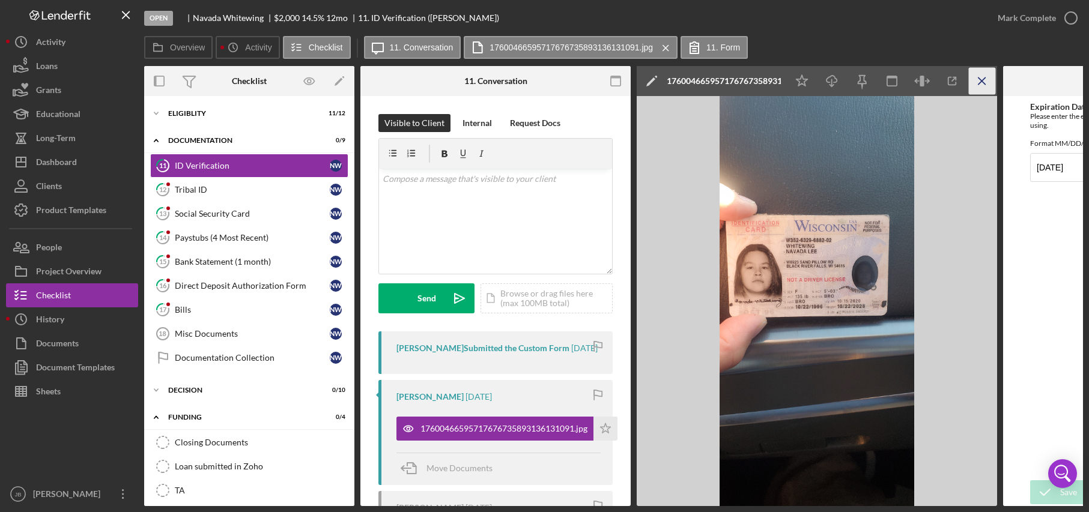
click at [926, 85] on icon "Icon/Menu Close" at bounding box center [982, 81] width 27 height 27
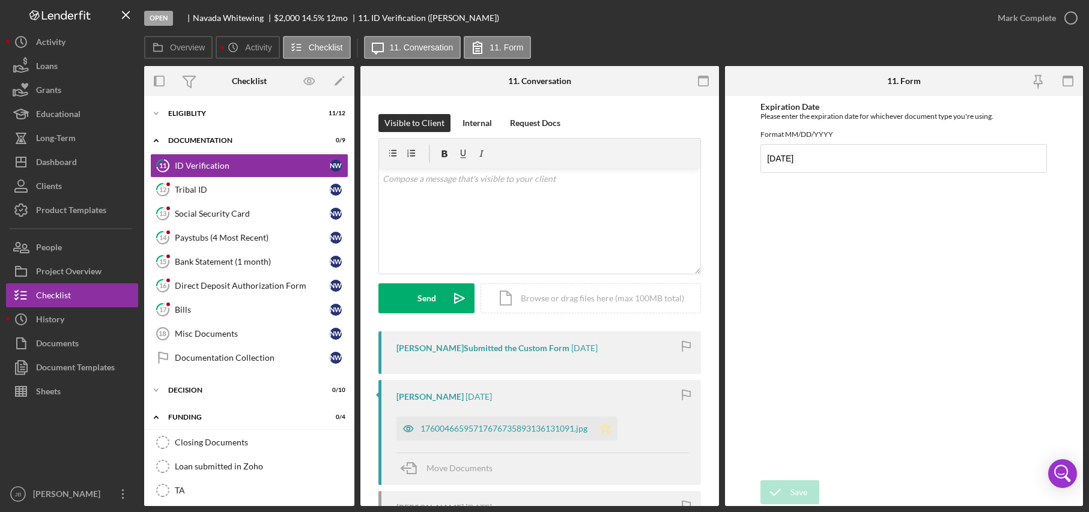
click at [607, 431] on polygon "button" at bounding box center [606, 429] width 10 height 10
click at [926, 21] on icon "button" at bounding box center [1071, 18] width 30 height 30
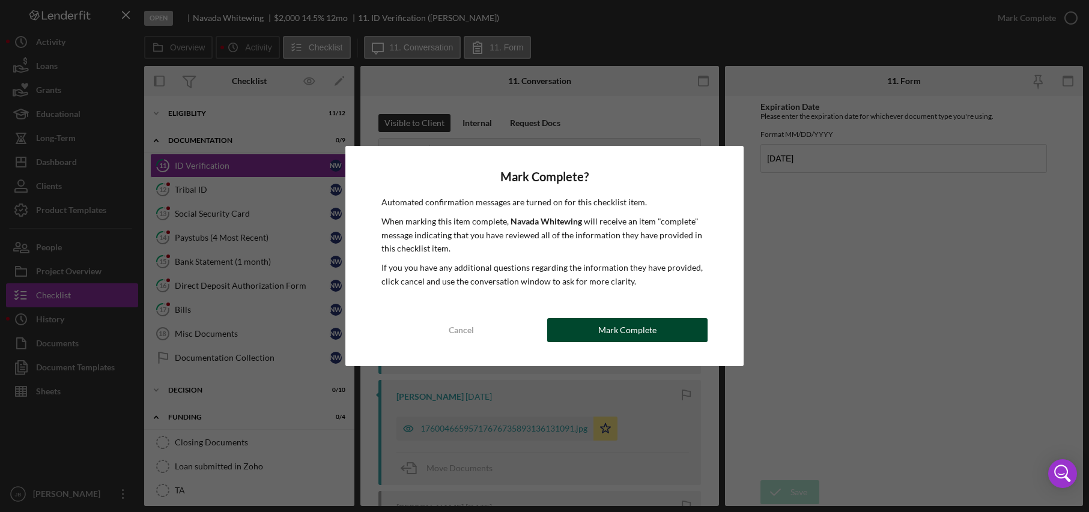
drag, startPoint x: 626, startPoint y: 338, endPoint x: 537, endPoint y: 324, distance: 90.6
click at [626, 338] on div "Mark Complete" at bounding box center [627, 330] width 58 height 24
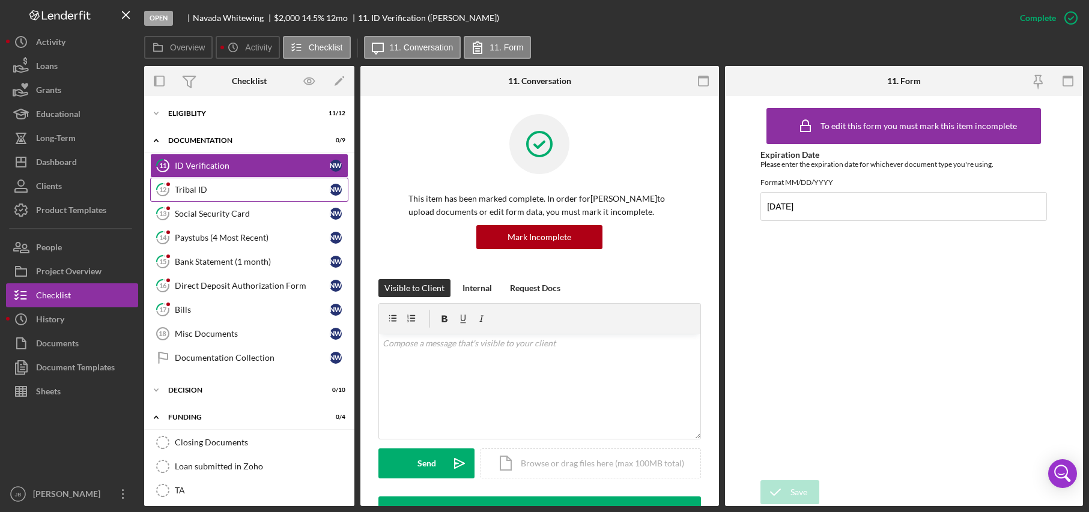
click at [267, 196] on link "12 Tribal ID N W" at bounding box center [249, 190] width 198 height 24
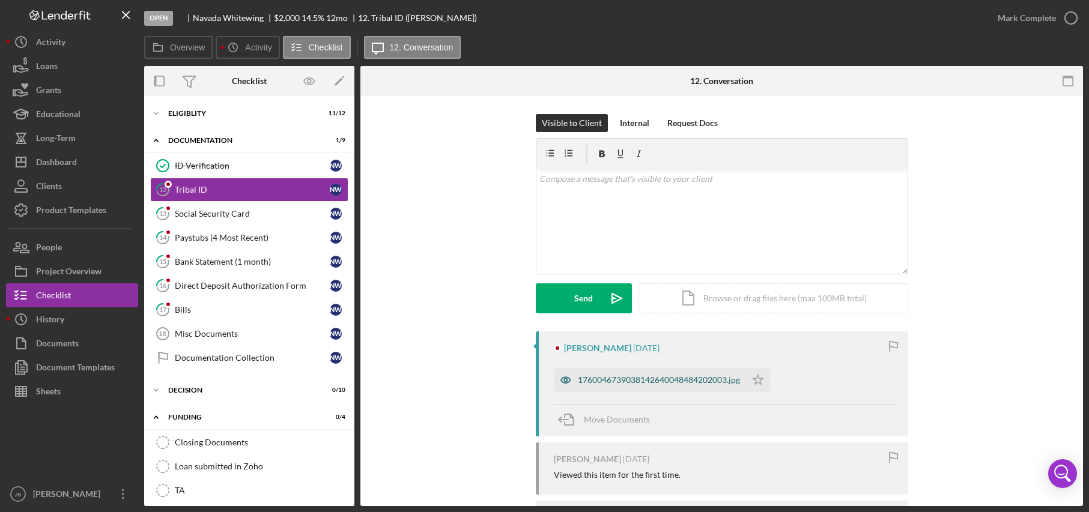
click at [716, 379] on div "1760046739038142640048484202003.jpg" at bounding box center [659, 380] width 162 height 10
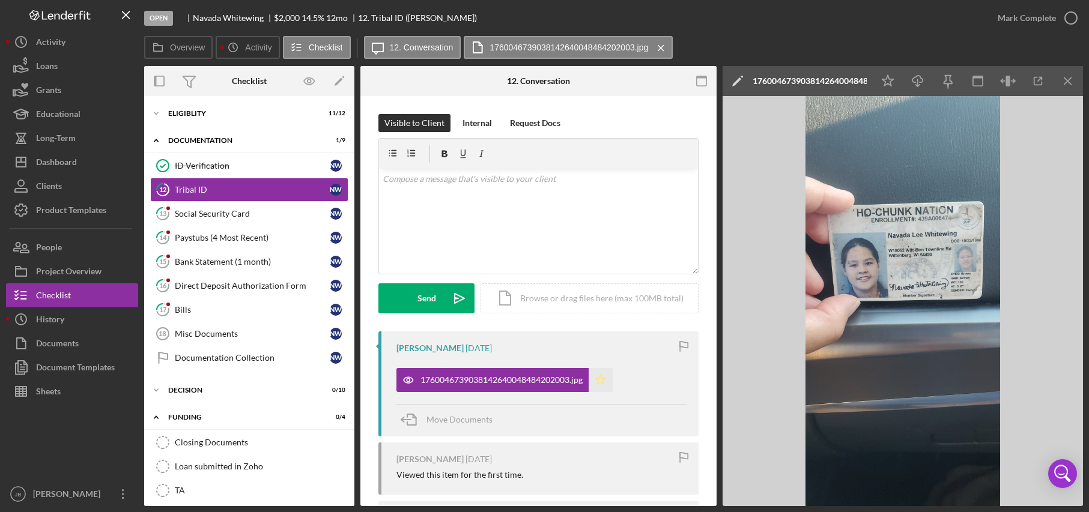
click at [603, 382] on polygon "button" at bounding box center [601, 380] width 10 height 10
click at [926, 84] on icon "Icon/Menu Close" at bounding box center [1068, 81] width 27 height 27
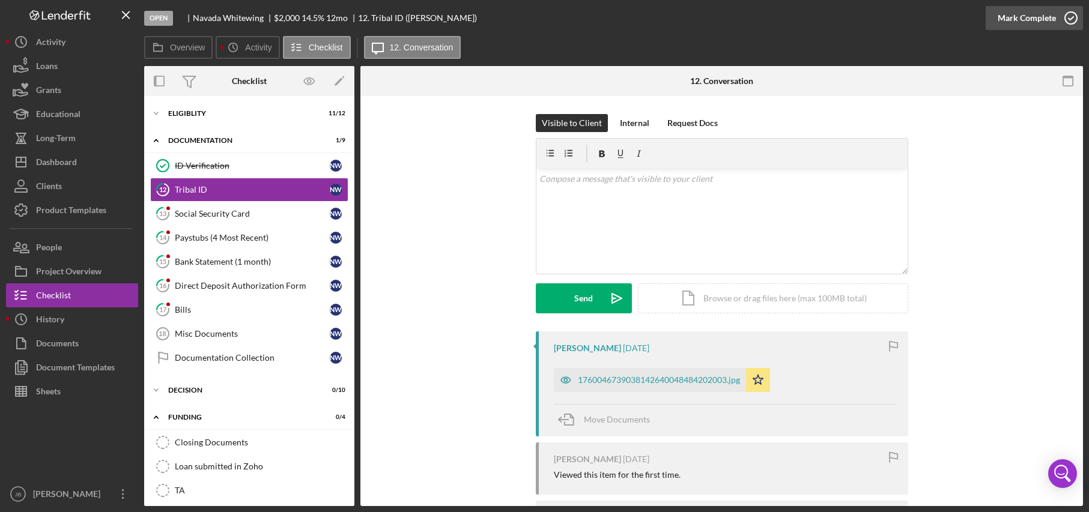
click at [926, 14] on icon "button" at bounding box center [1071, 18] width 30 height 30
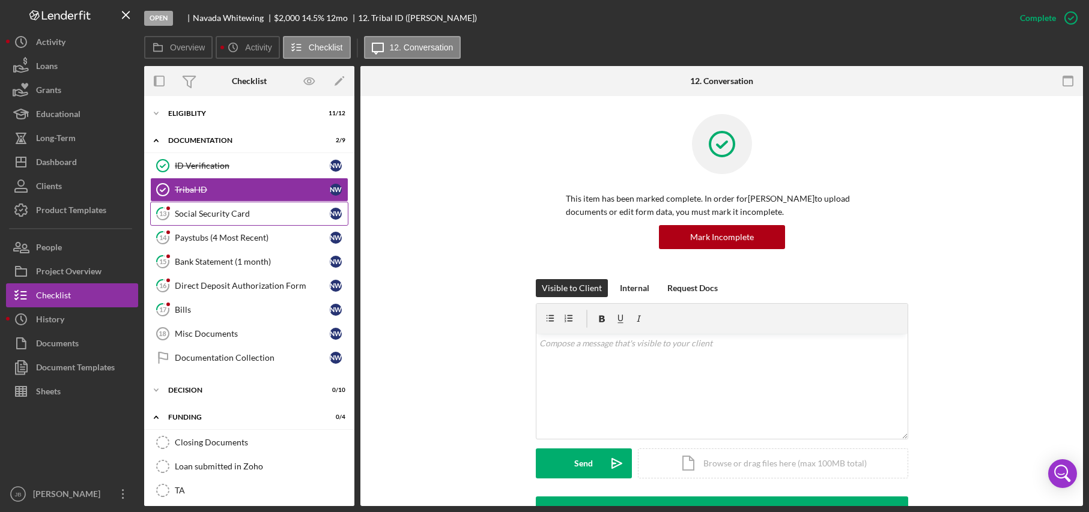
click at [258, 220] on link "13 Social Security Card N W" at bounding box center [249, 214] width 198 height 24
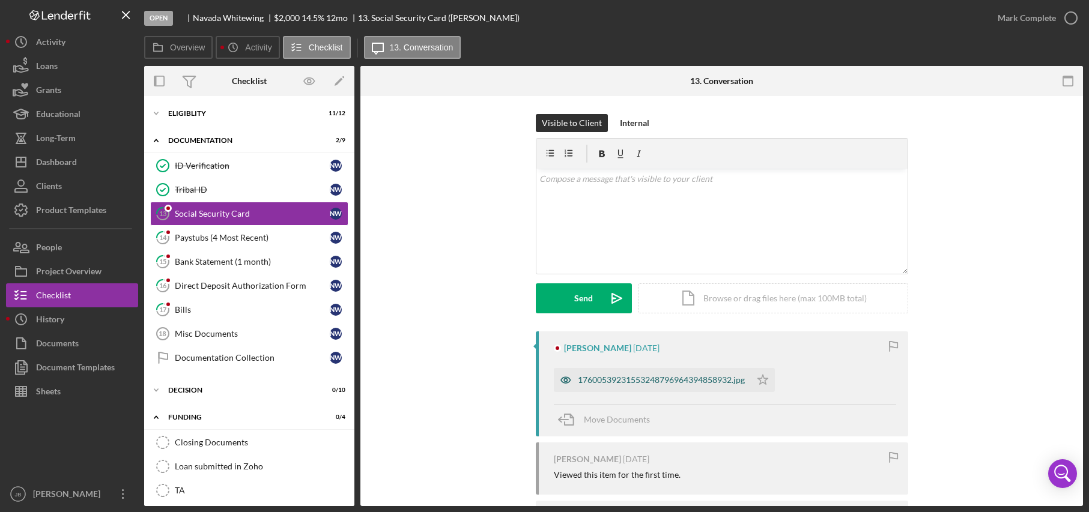
click at [700, 385] on div "17600539231553248796964394858932.jpg" at bounding box center [661, 380] width 167 height 10
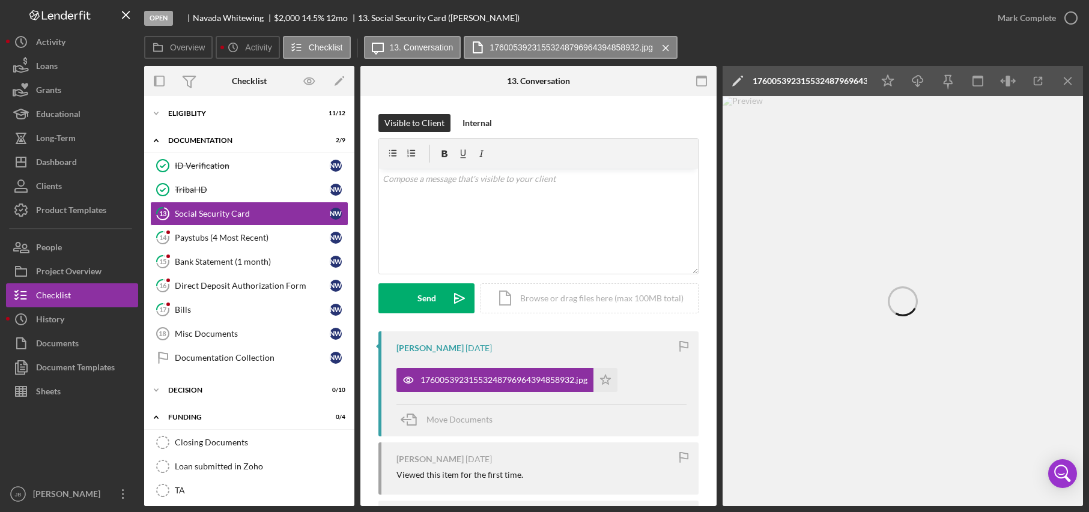
click at [859, 83] on div "17600539231553248796964394858932.jpg" at bounding box center [810, 81] width 114 height 10
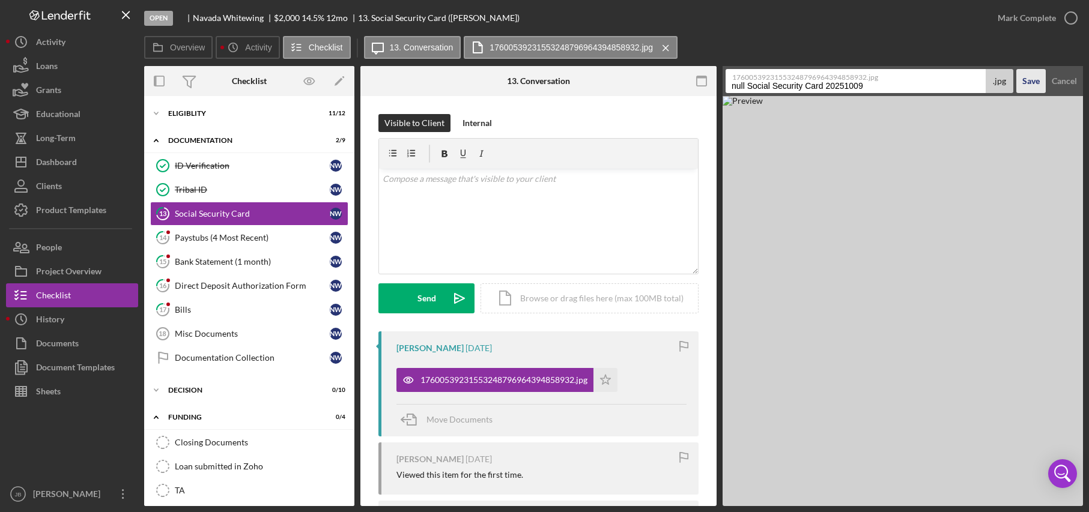
click at [926, 86] on div "Save" at bounding box center [1031, 81] width 17 height 24
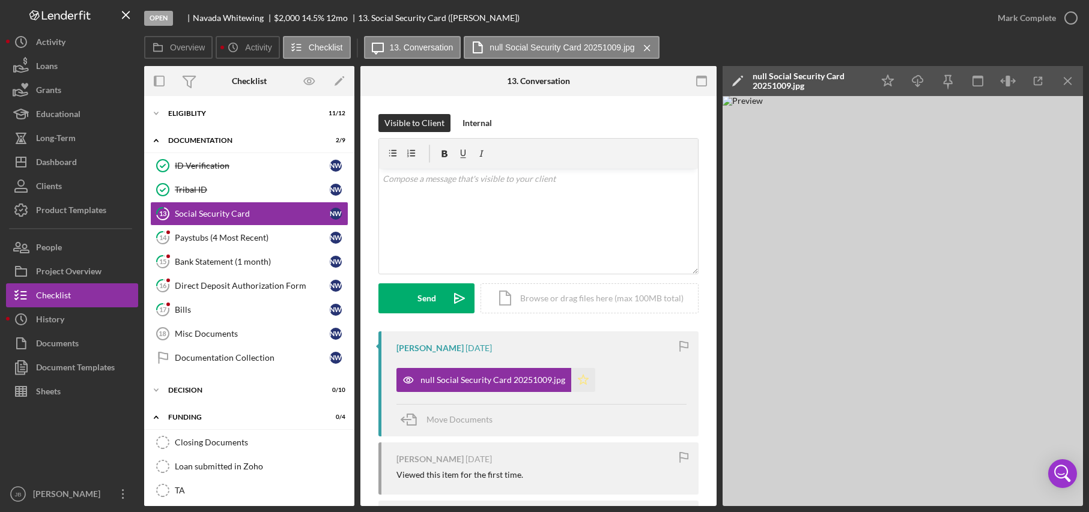
click at [579, 380] on icon "Icon/Star" at bounding box center [583, 380] width 24 height 24
click at [737, 77] on icon "Icon/Edit" at bounding box center [738, 81] width 30 height 30
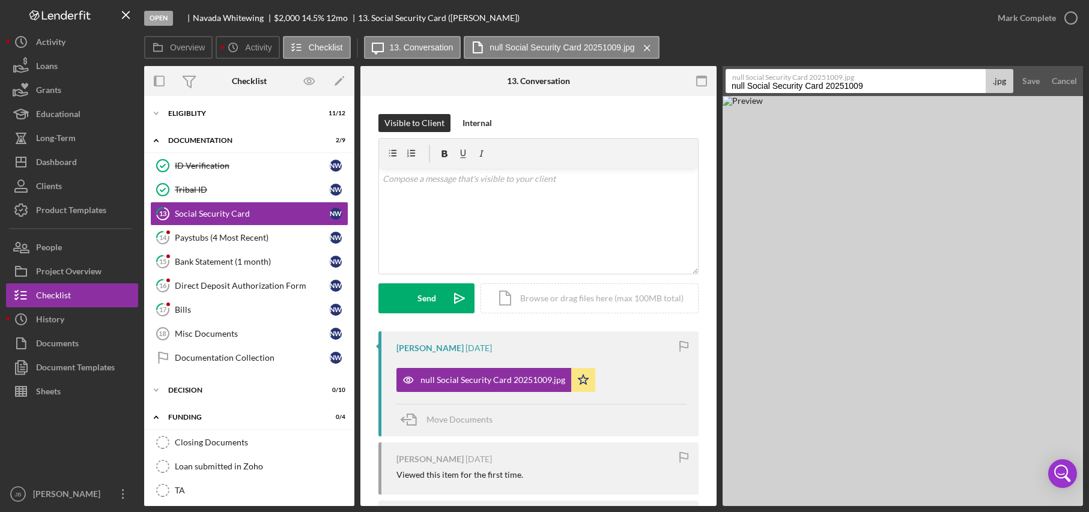
drag, startPoint x: 748, startPoint y: 86, endPoint x: 682, endPoint y: 85, distance: 66.1
click at [682, 85] on div "Overview Internal Workflow Stage Open Icon/Dropdown Arrow Archive (can unarchiv…" at bounding box center [613, 286] width 939 height 440
drag, startPoint x: 882, startPoint y: 90, endPoint x: 812, endPoint y: 87, distance: 69.8
click at [812, 87] on input "Social Security Card 20251009" at bounding box center [856, 81] width 260 height 24
type input "Social Security Card"
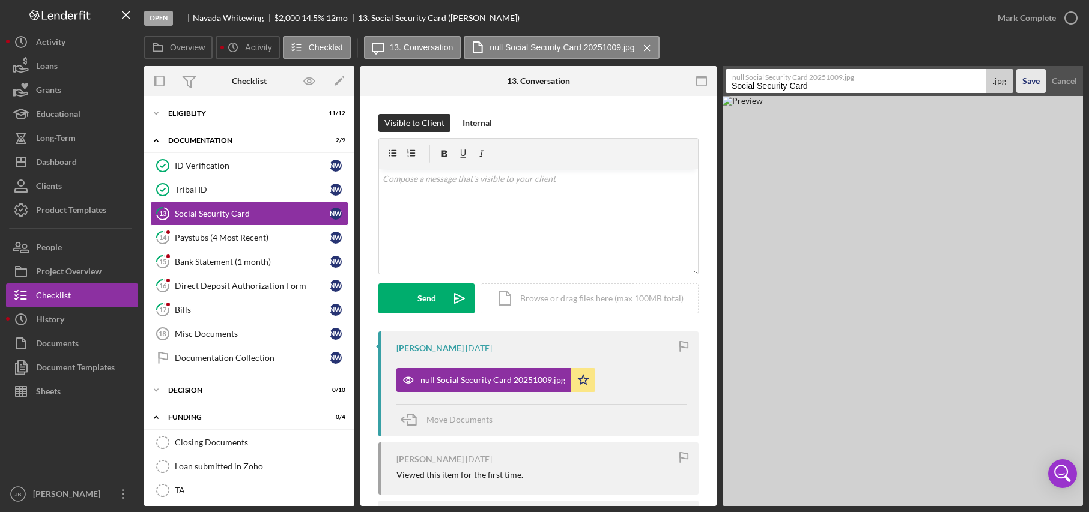
click at [926, 82] on button "Save" at bounding box center [1031, 81] width 29 height 24
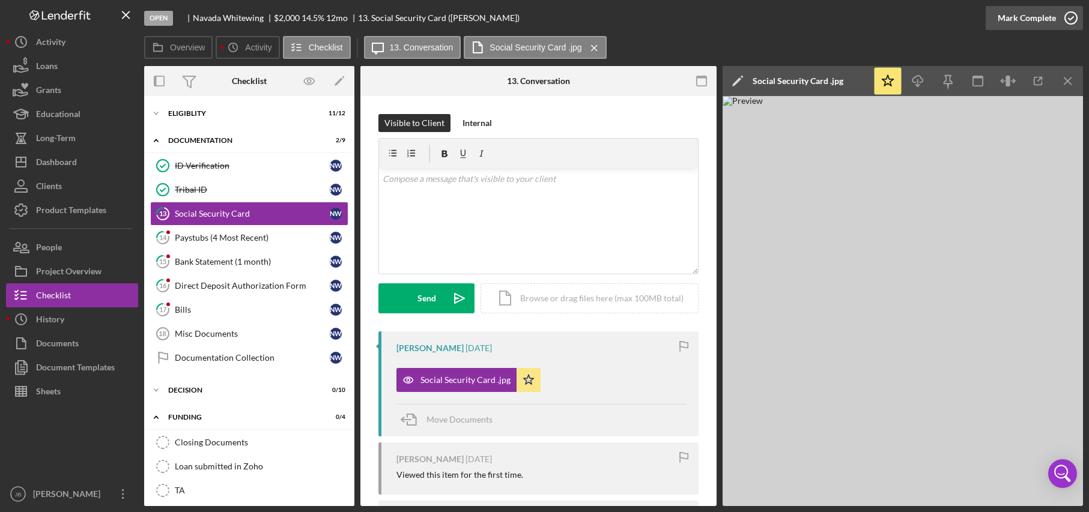
click at [926, 16] on icon "button" at bounding box center [1071, 18] width 30 height 30
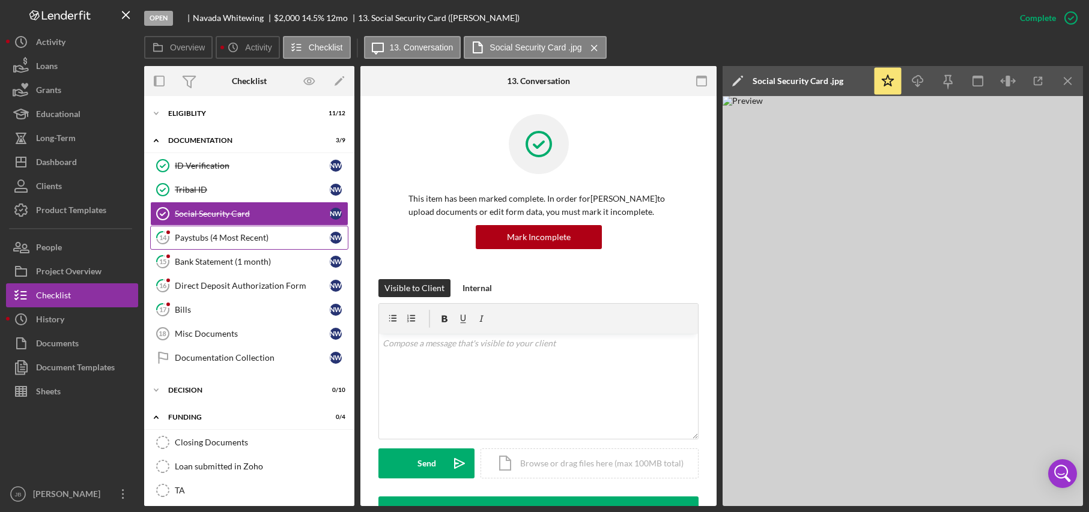
click at [273, 238] on div "Paystubs (4 Most Recent)" at bounding box center [252, 238] width 155 height 10
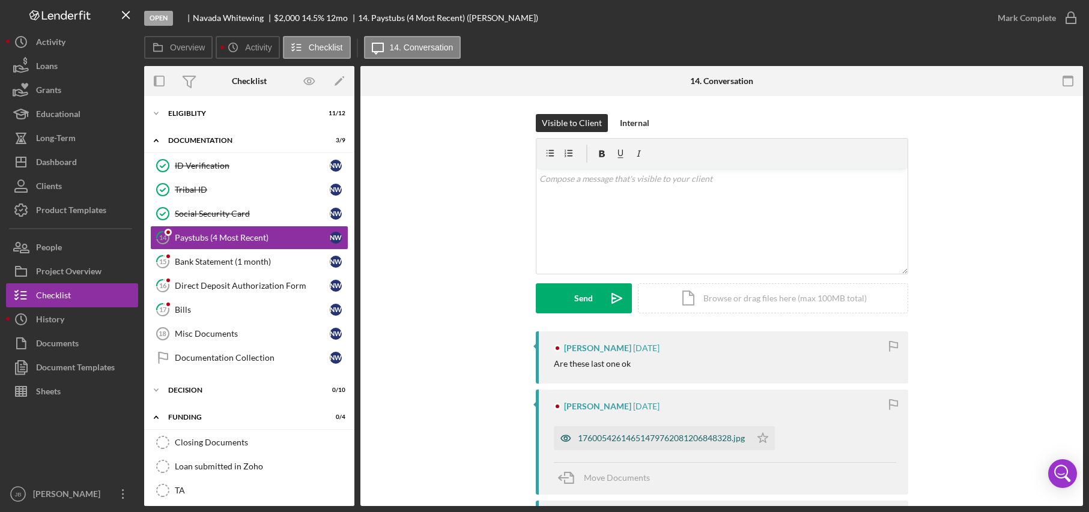
click at [606, 443] on div "17600542614651479762081206848328.jpg" at bounding box center [661, 439] width 167 height 10
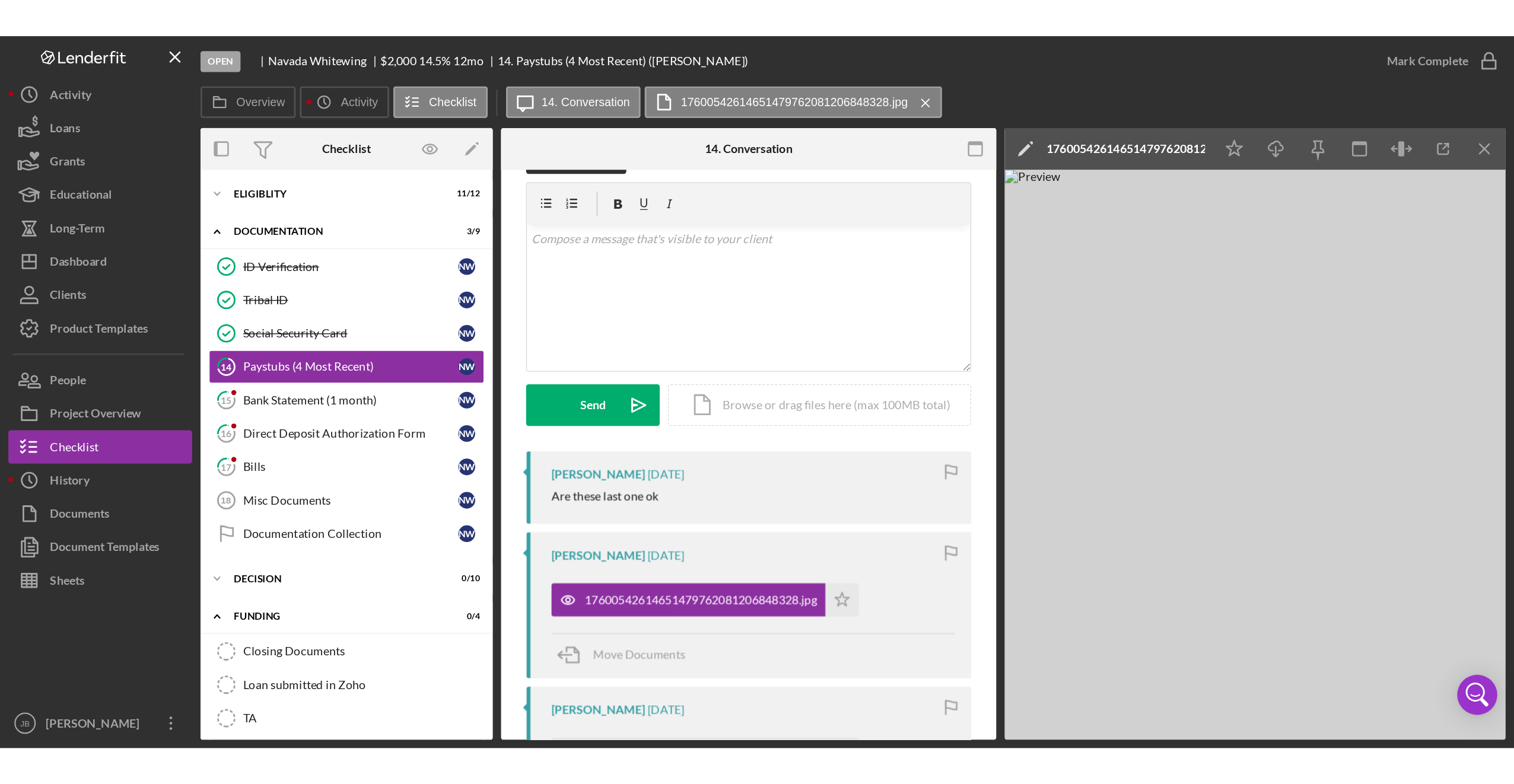
scroll to position [178, 0]
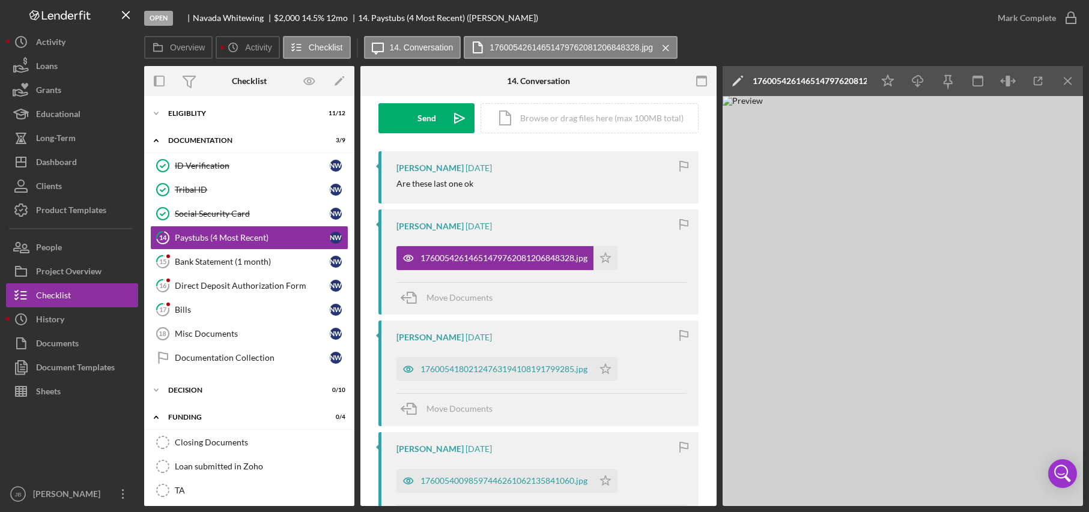
click at [854, 80] on div "17600542614651479762081206848328.jpg" at bounding box center [810, 81] width 114 height 10
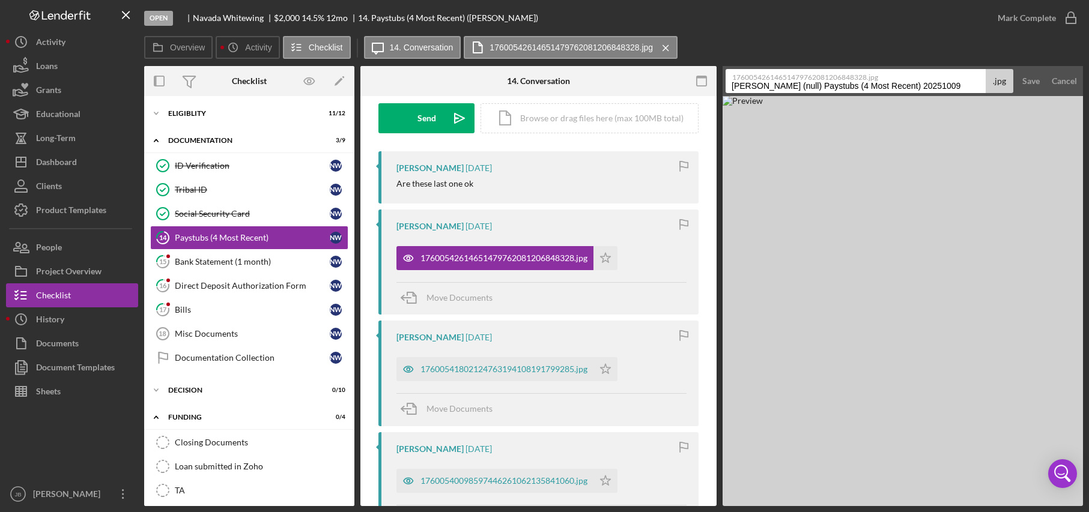
drag, startPoint x: 971, startPoint y: 86, endPoint x: 861, endPoint y: 87, distance: 109.9
click at [861, 87] on input "[PERSON_NAME] (null) Paystubs (4 Most Recent) 20251009" at bounding box center [856, 81] width 260 height 24
type input "[PERSON_NAME] Paystubs"
click at [926, 257] on img at bounding box center [903, 301] width 360 height 410
click at [919, 209] on img at bounding box center [903, 301] width 360 height 410
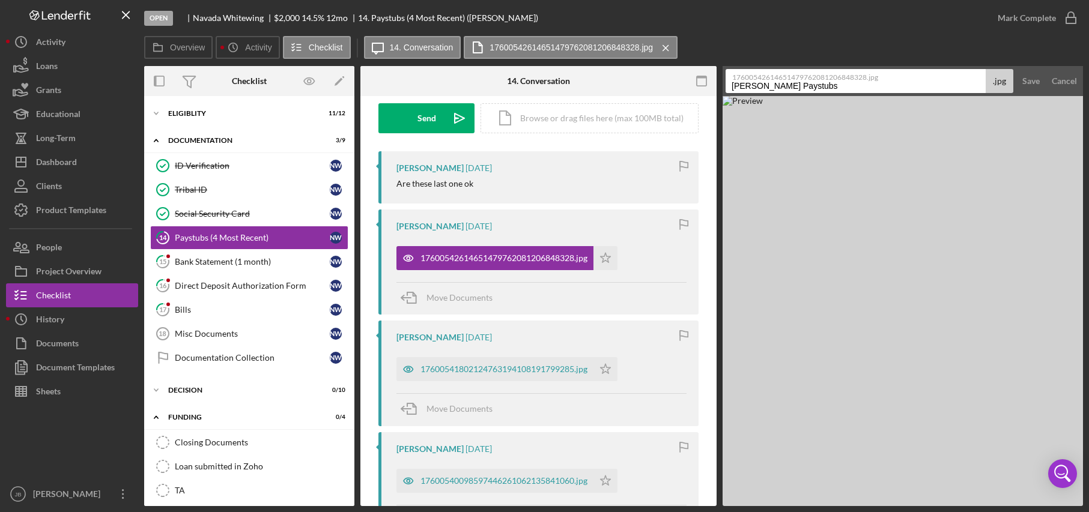
click at [919, 209] on img at bounding box center [903, 301] width 360 height 410
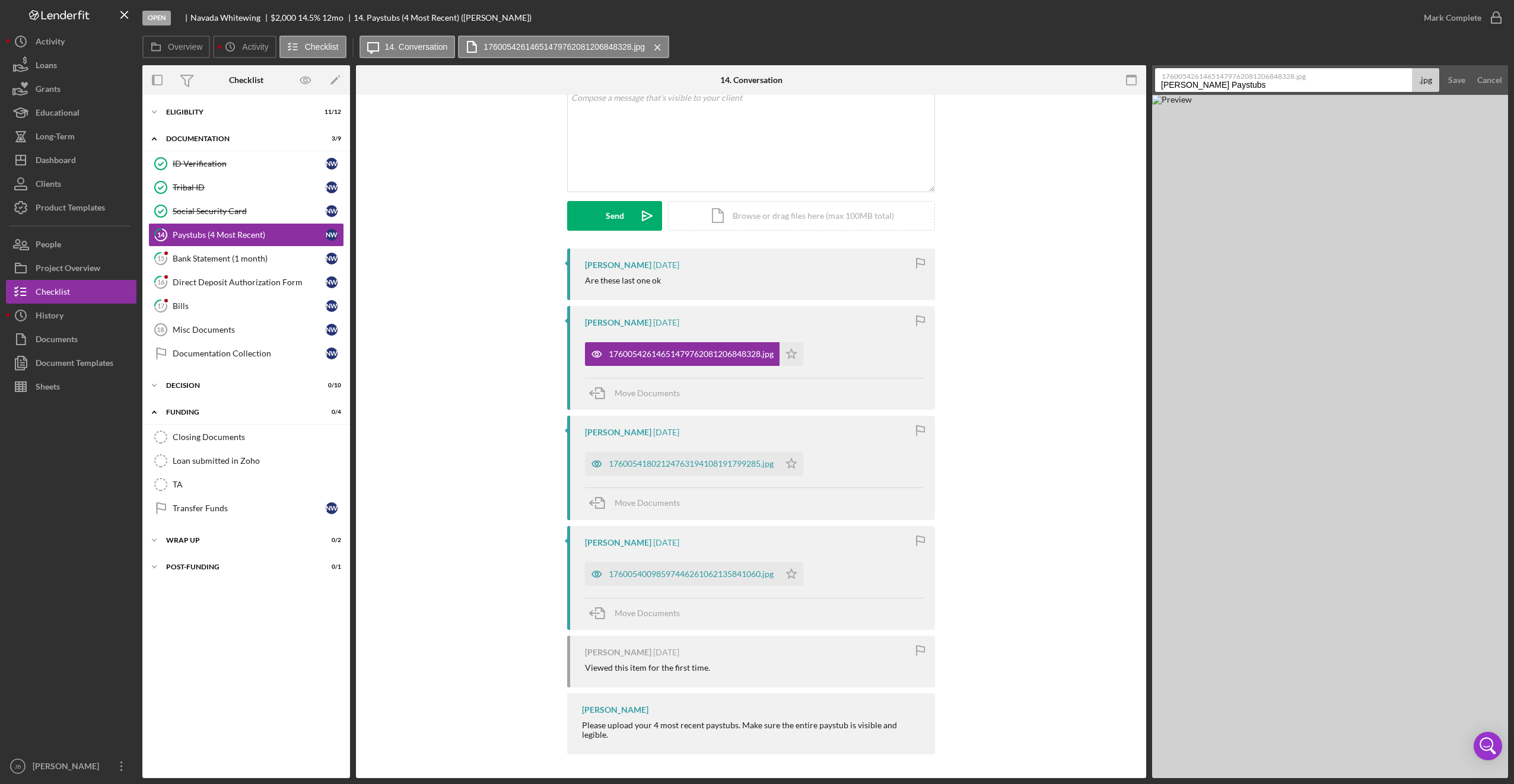
scroll to position [77, 0]
click at [696, 468] on div "17600541802124763194108191799285.jpg" at bounding box center [690, 466] width 165 height 10
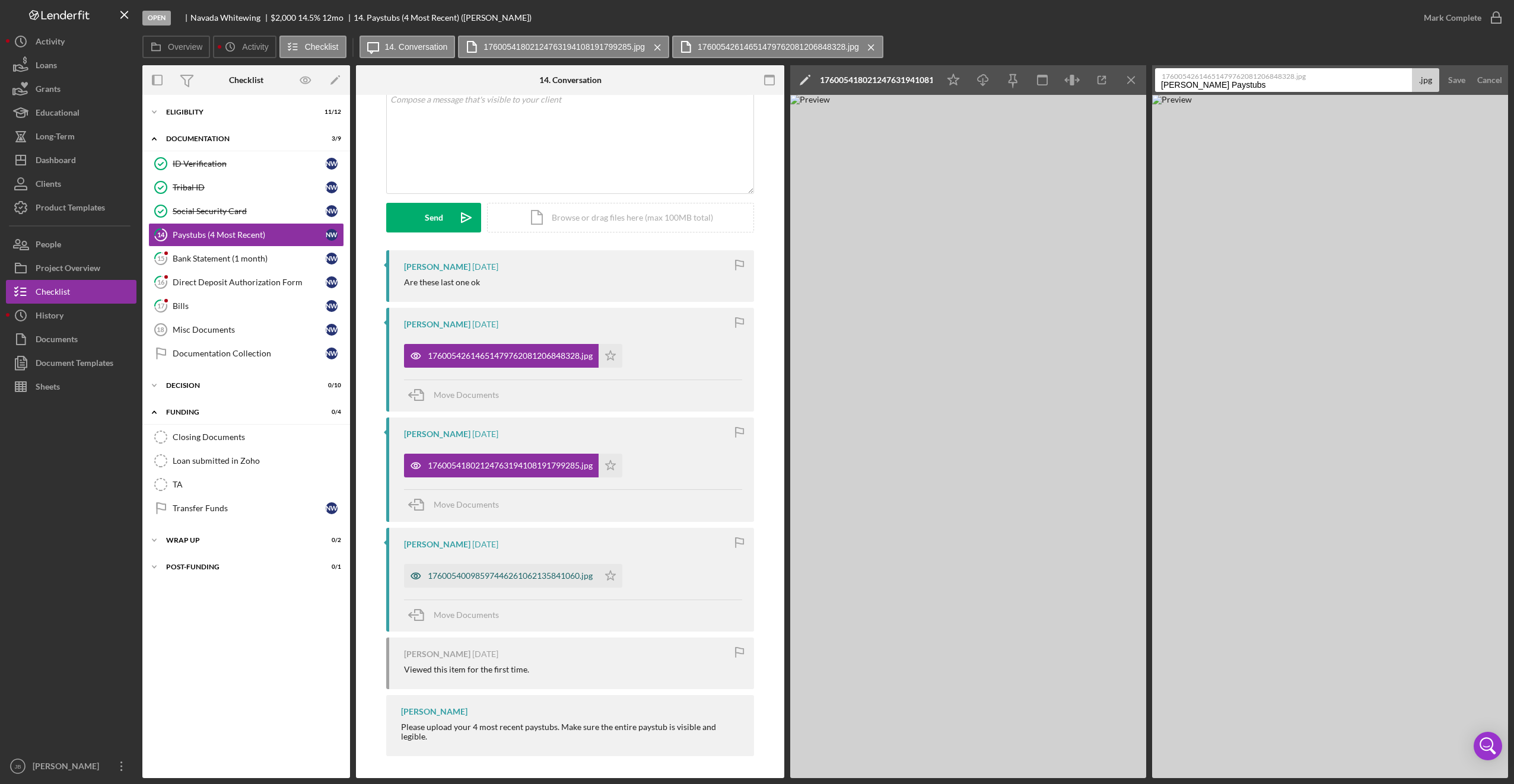
click at [509, 506] on div "17600540098597446261062135841060.jpg" at bounding box center [510, 577] width 165 height 10
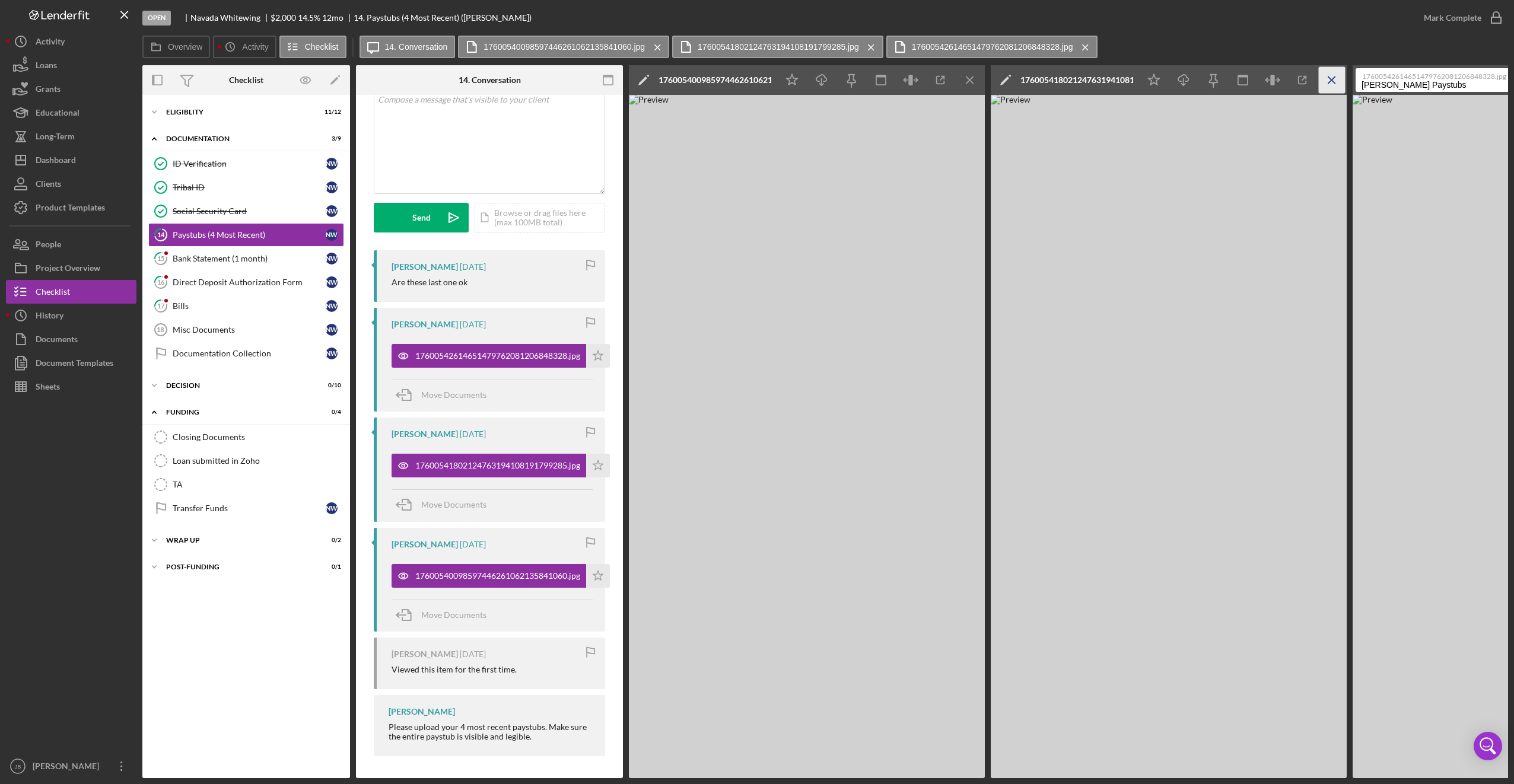
click at [915, 77] on line "button" at bounding box center [1331, 80] width 7 height 7
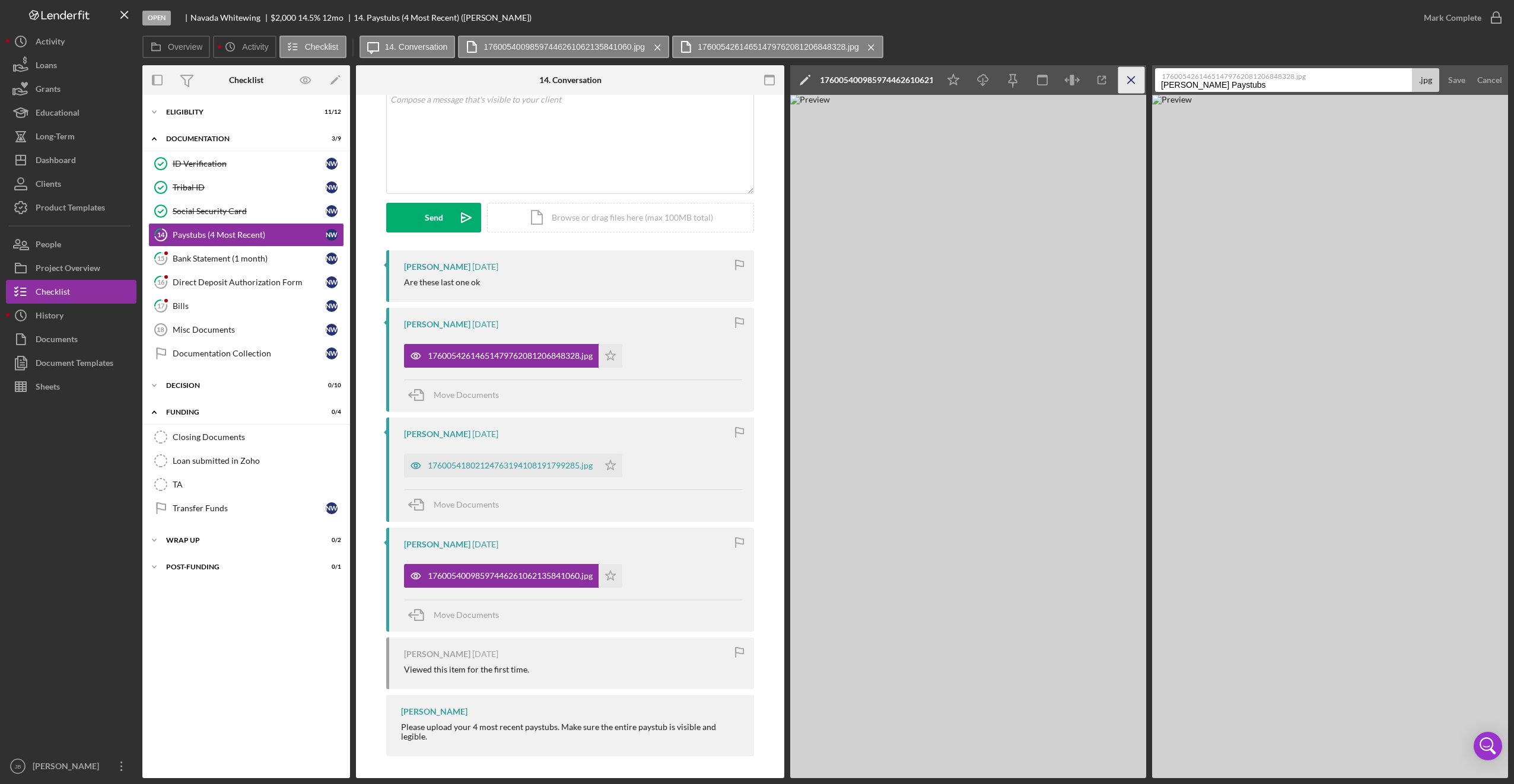
click at [915, 78] on icon "Icon/Menu Close" at bounding box center [1131, 80] width 27 height 27
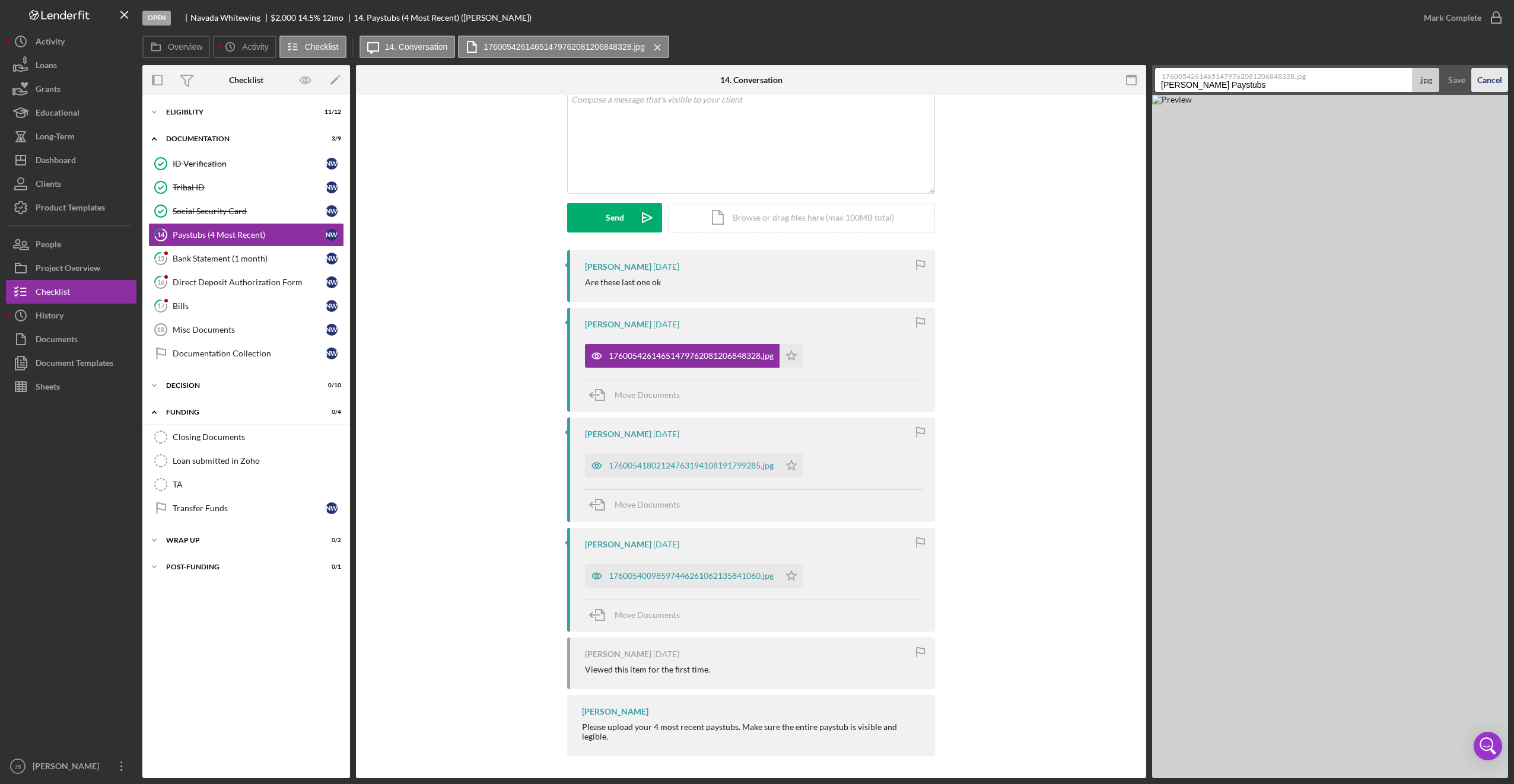
click at [915, 83] on div "Cancel" at bounding box center [1489, 80] width 25 height 24
drag, startPoint x: 380, startPoint y: 479, endPoint x: 246, endPoint y: 262, distance: 255.0
click at [246, 262] on div "Bank Statement (1 month)" at bounding box center [249, 259] width 153 height 10
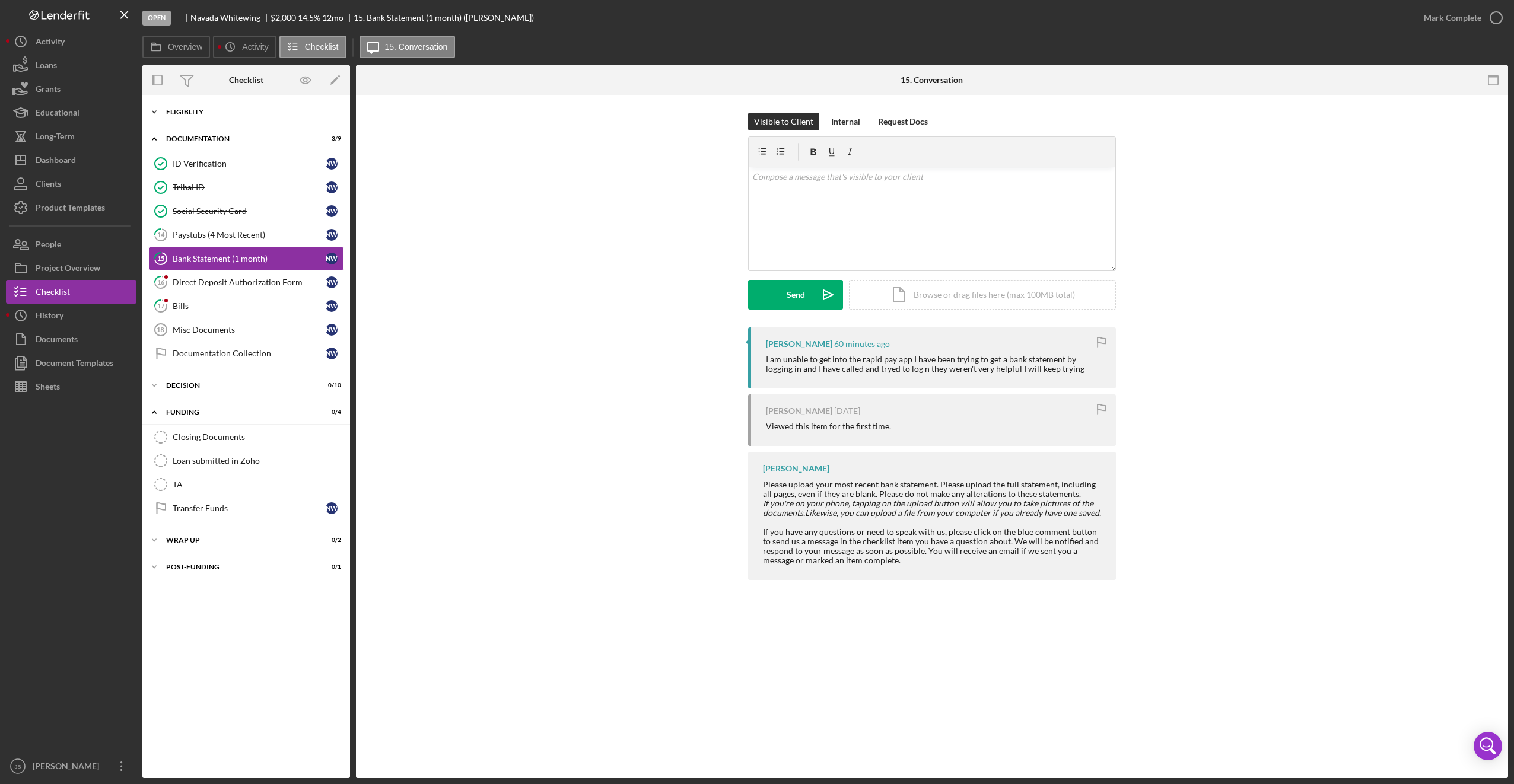
click at [187, 110] on div "Eligiblity" at bounding box center [250, 112] width 169 height 7
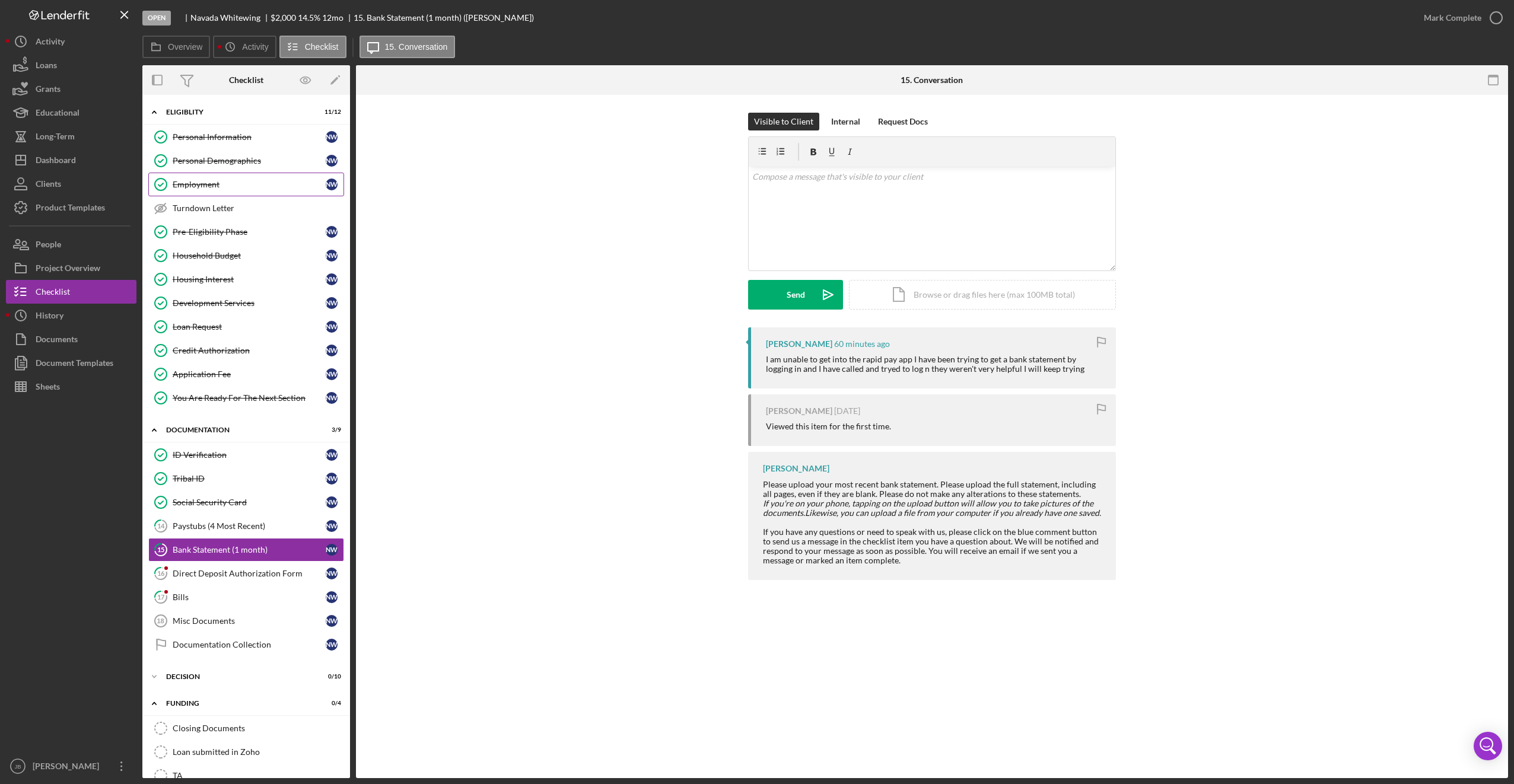
click at [246, 182] on div "Employment" at bounding box center [249, 185] width 153 height 10
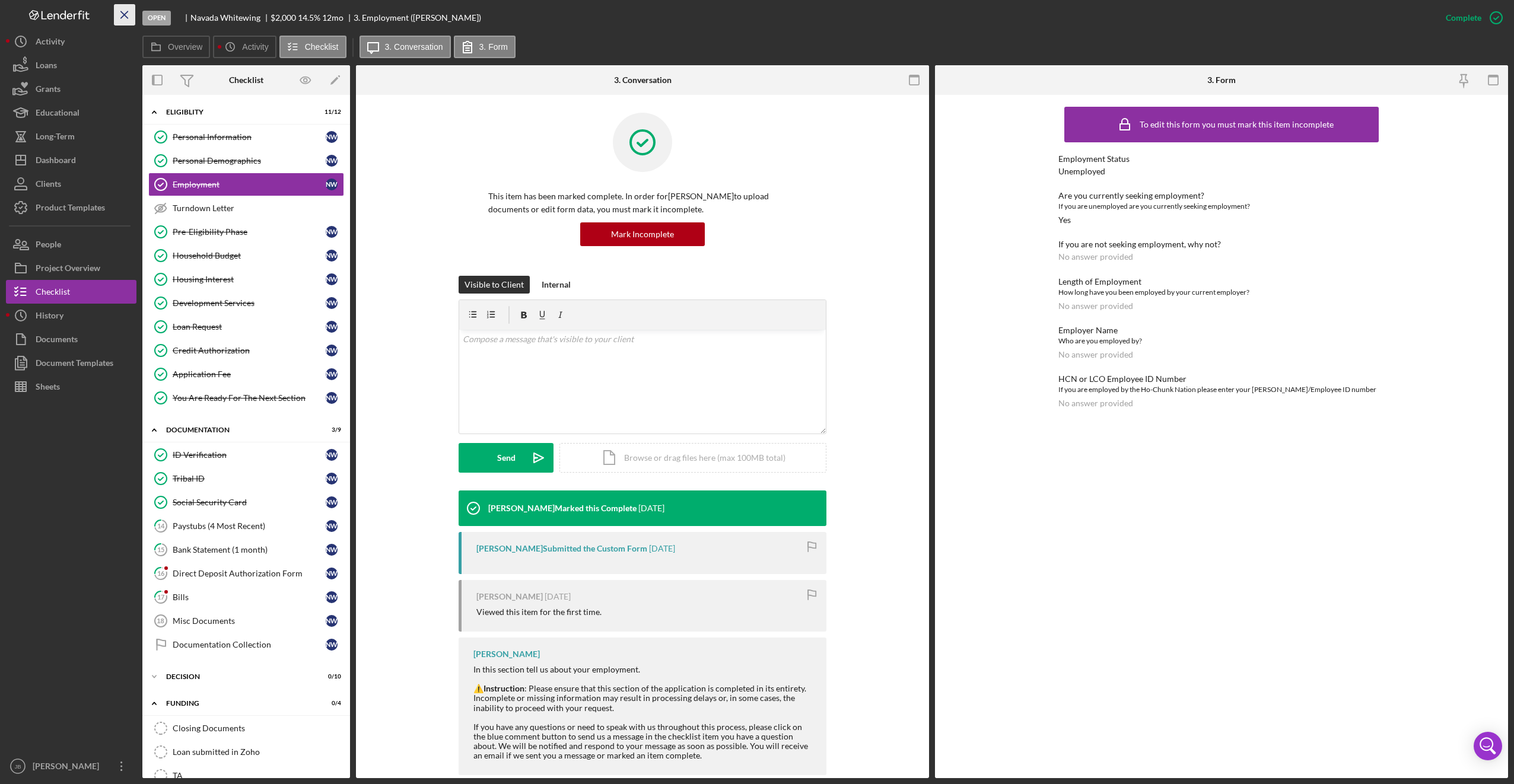
click at [128, 20] on icon "Icon/Menu Close" at bounding box center [124, 15] width 27 height 27
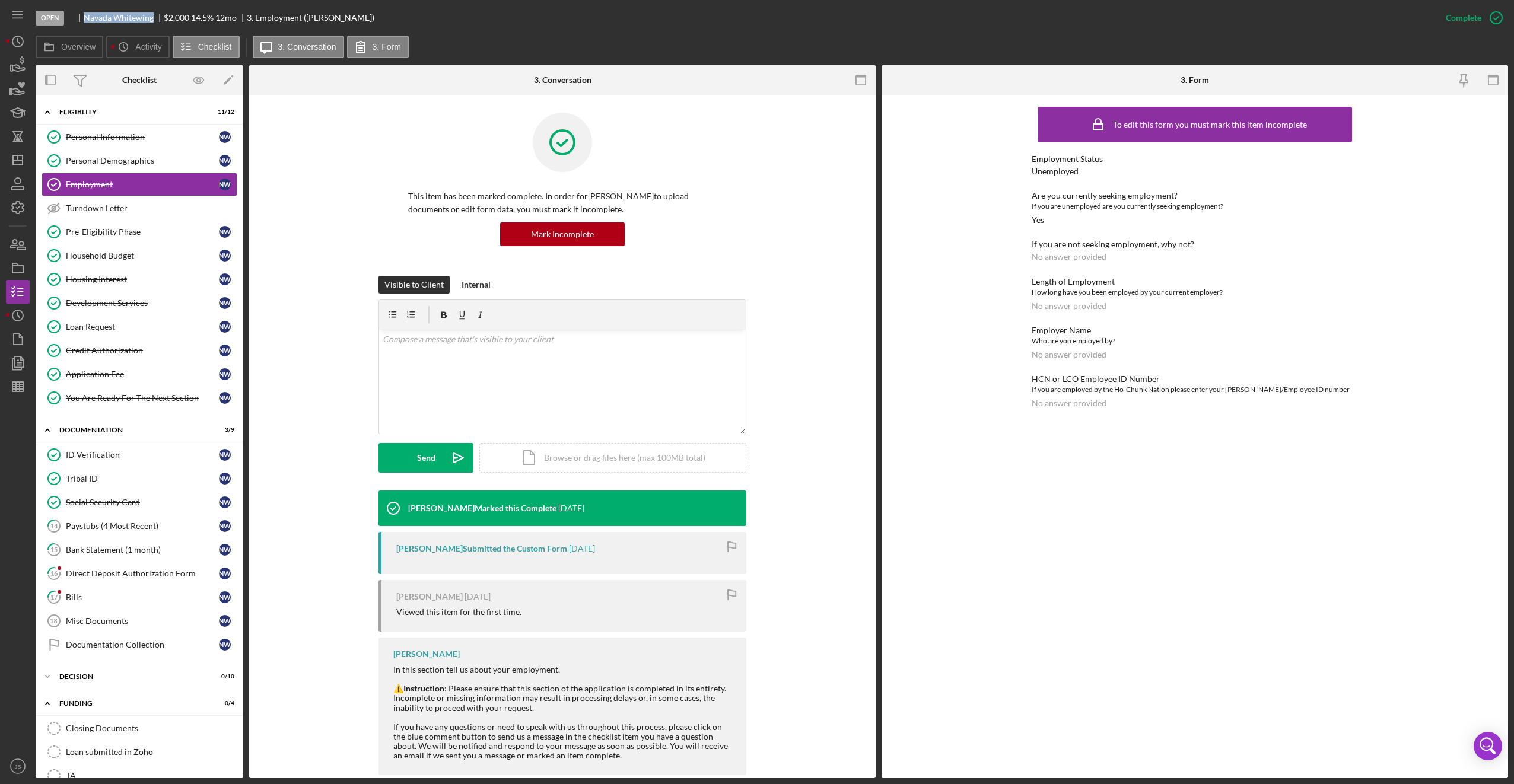
drag, startPoint x: 154, startPoint y: 18, endPoint x: 84, endPoint y: 23, distance: 70.2
click at [84, 23] on div "Open [PERSON_NAME] $2,000 $2,000 14.5 % 12 mo 3. Employment ([PERSON_NAME])" at bounding box center [735, 18] width 1398 height 36
drag, startPoint x: 85, startPoint y: 16, endPoint x: 150, endPoint y: 20, distance: 65.1
click at [150, 20] on div "[PERSON_NAME]" at bounding box center [123, 18] width 80 height 10
copy div "[PERSON_NAME]"
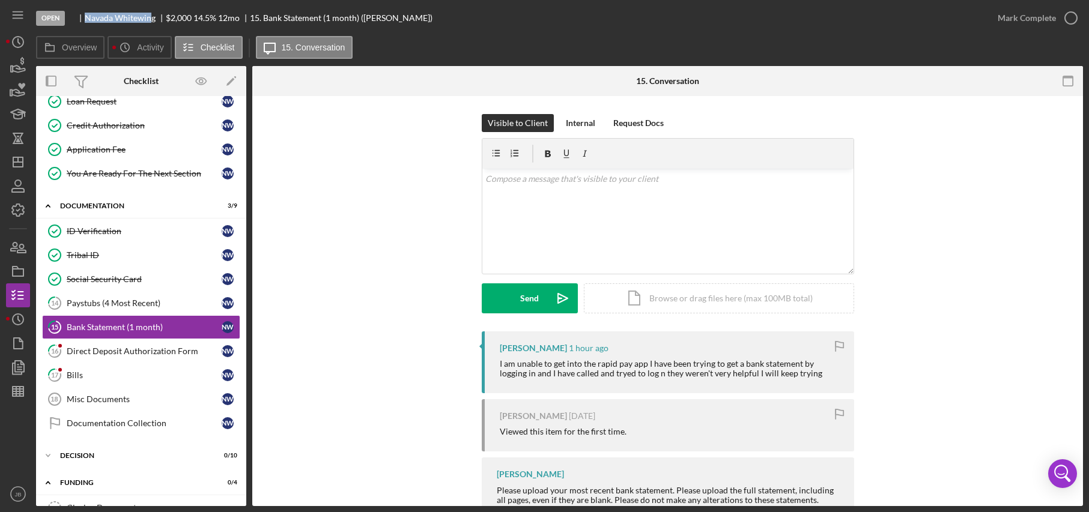
scroll to position [256, 0]
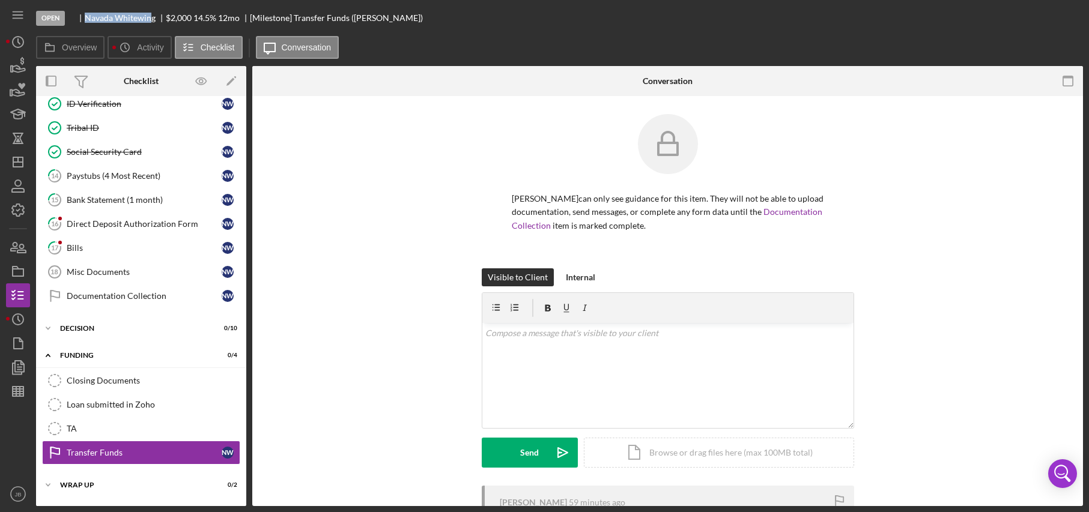
scroll to position [381, 0]
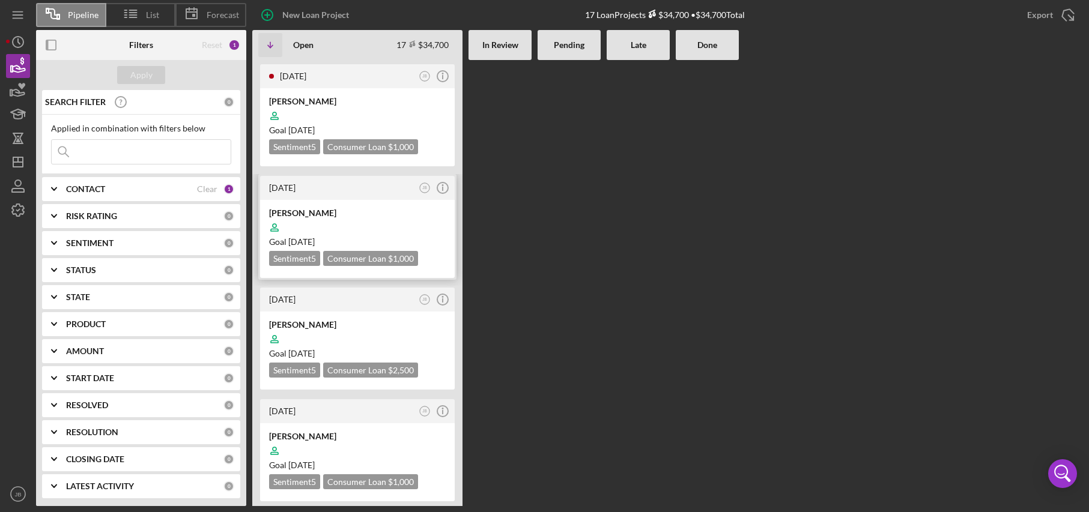
scroll to position [360, 0]
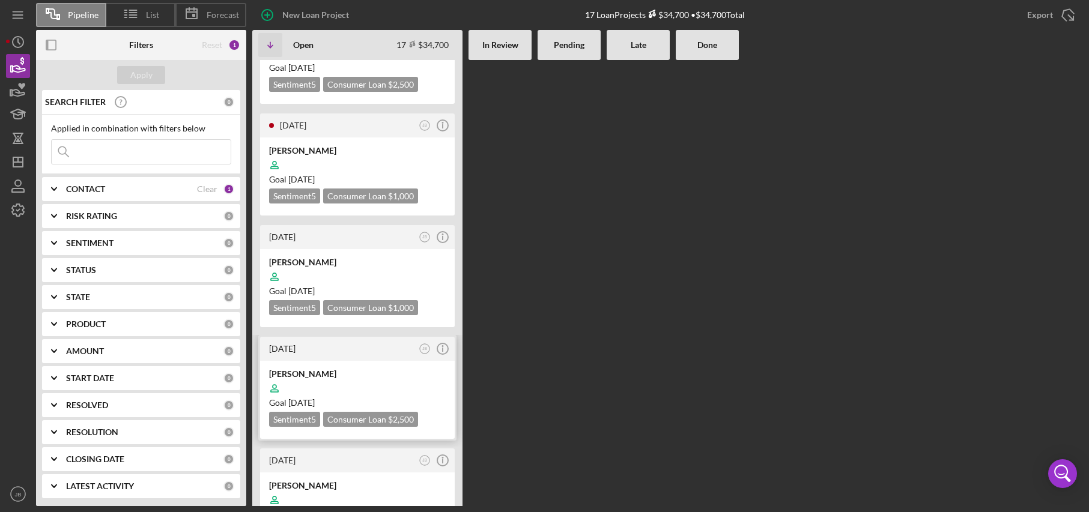
click at [332, 368] on div "[PERSON_NAME]" at bounding box center [357, 374] width 177 height 12
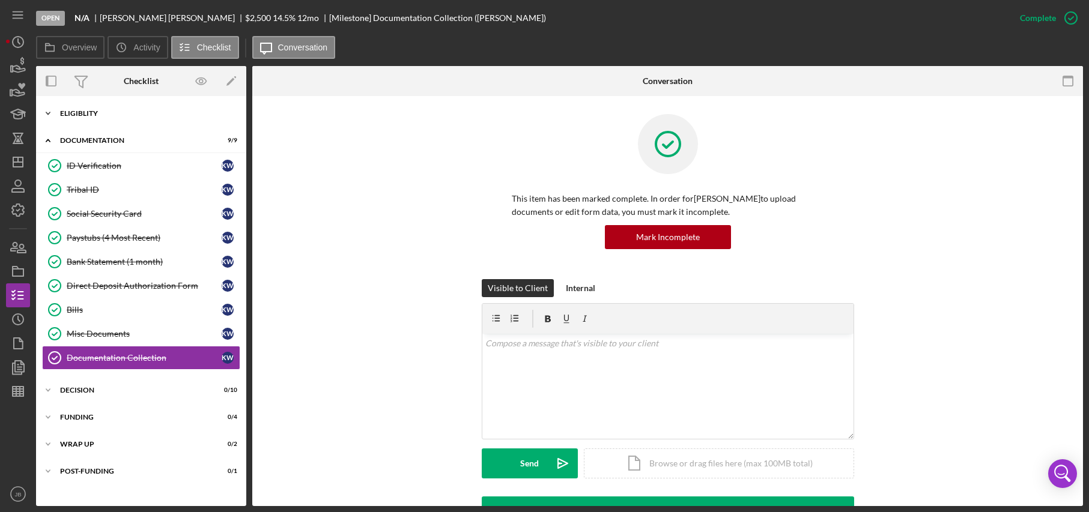
click at [119, 120] on div "Icon/Expander Eligiblity 11 / 12" at bounding box center [141, 114] width 210 height 24
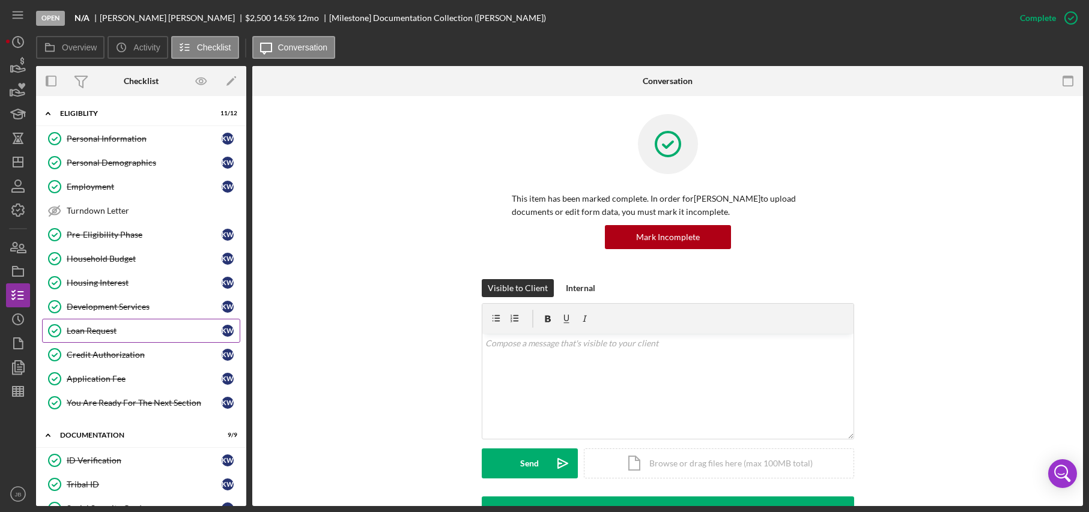
click at [153, 334] on div "Loan Request" at bounding box center [144, 331] width 155 height 10
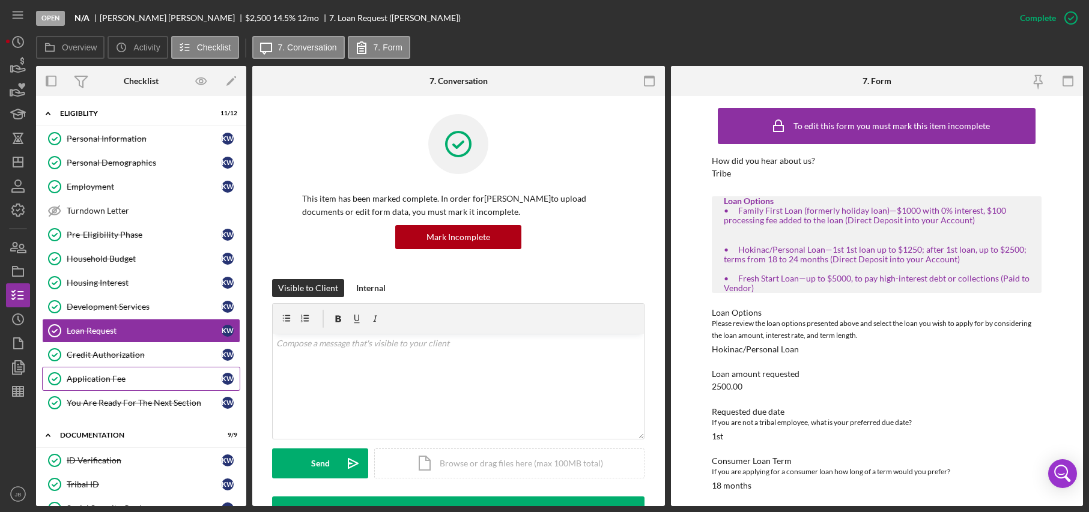
click at [148, 375] on div "Application Fee" at bounding box center [144, 379] width 155 height 10
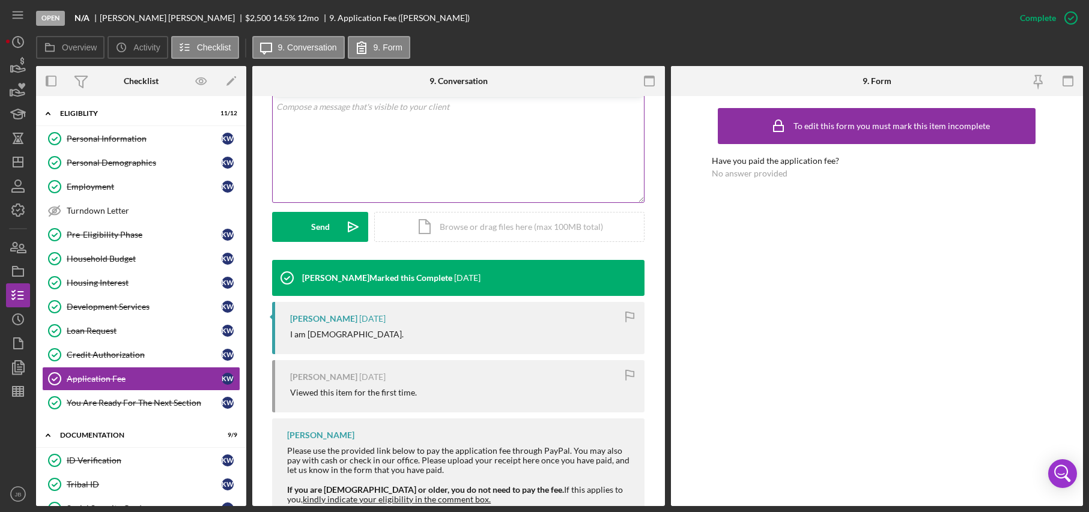
scroll to position [232, 0]
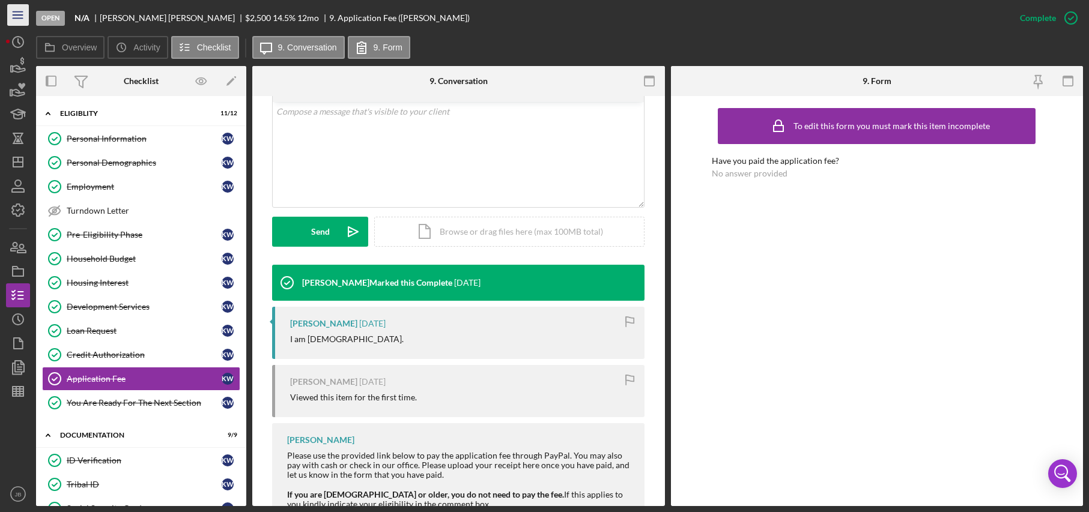
click at [22, 20] on icon "Icon/Menu" at bounding box center [18, 15] width 27 height 27
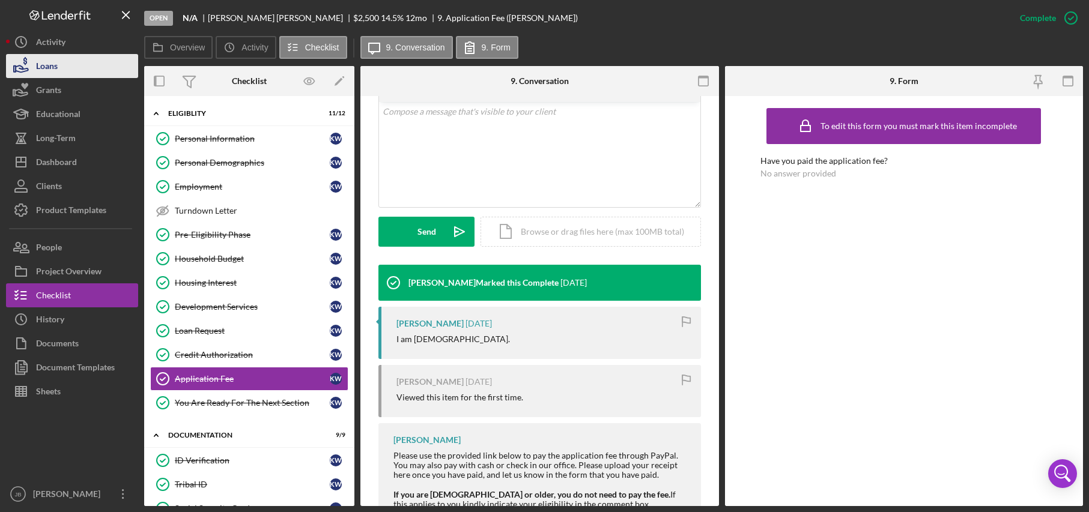
click at [81, 67] on button "Loans" at bounding box center [72, 66] width 132 height 24
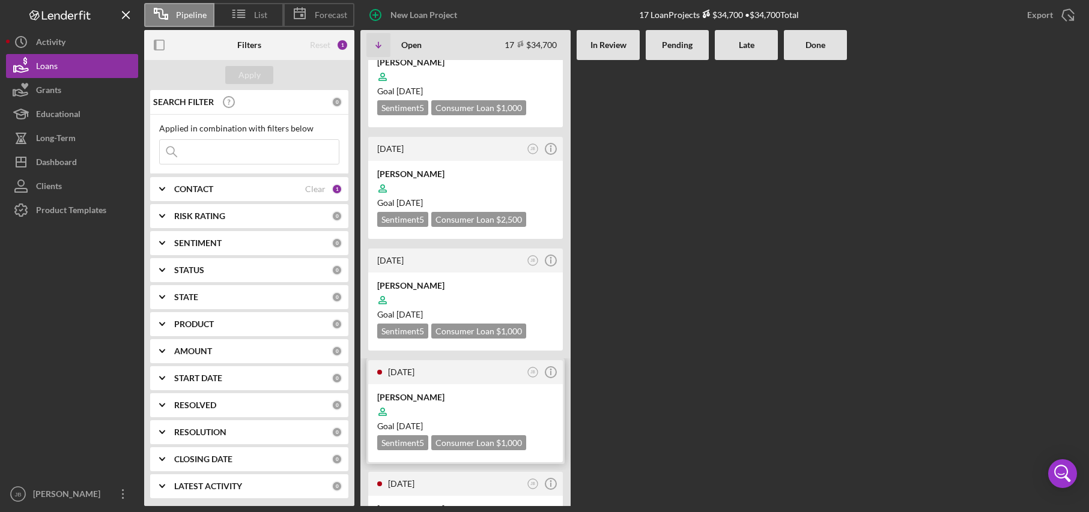
scroll to position [601, 0]
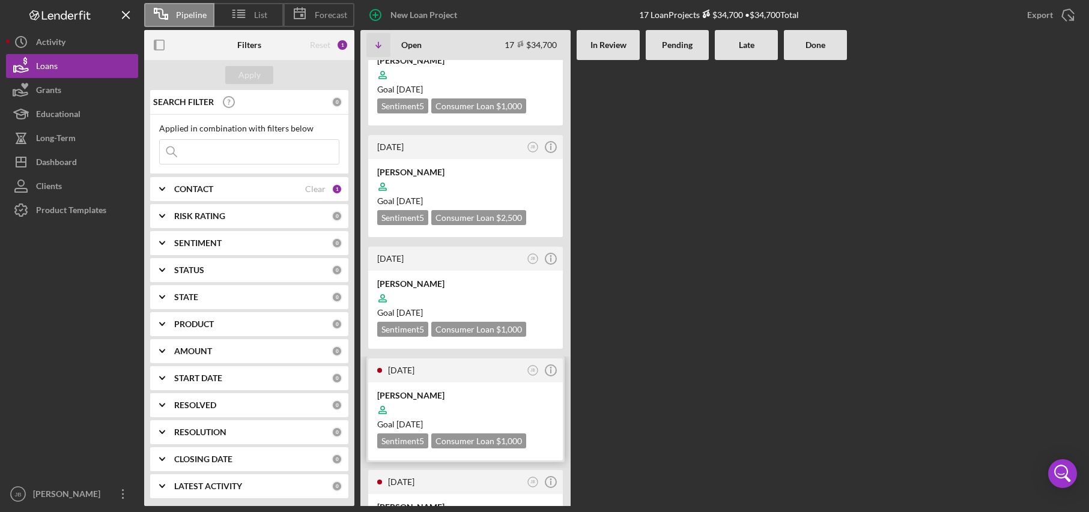
click at [421, 390] on div "[PERSON_NAME]" at bounding box center [465, 396] width 177 height 12
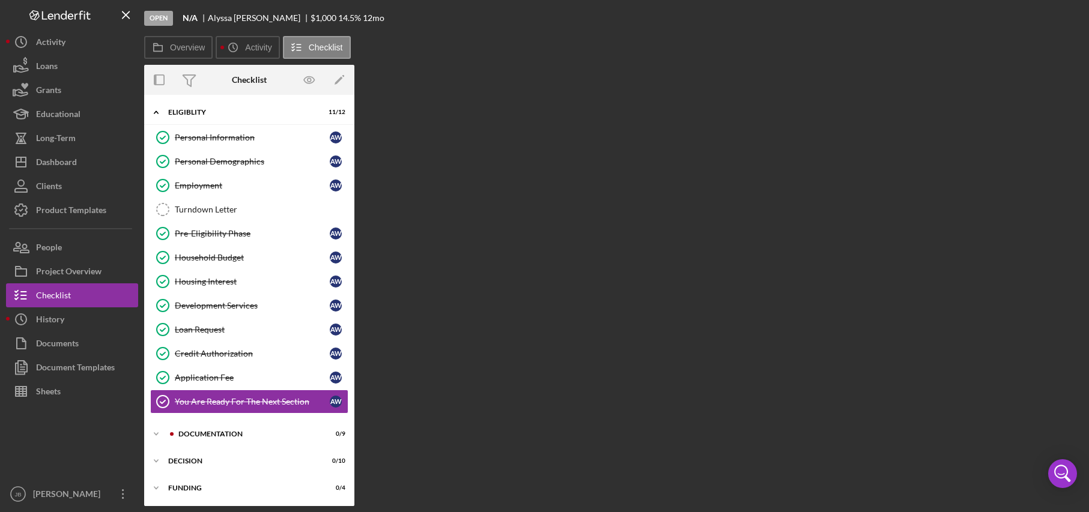
scroll to position [55, 0]
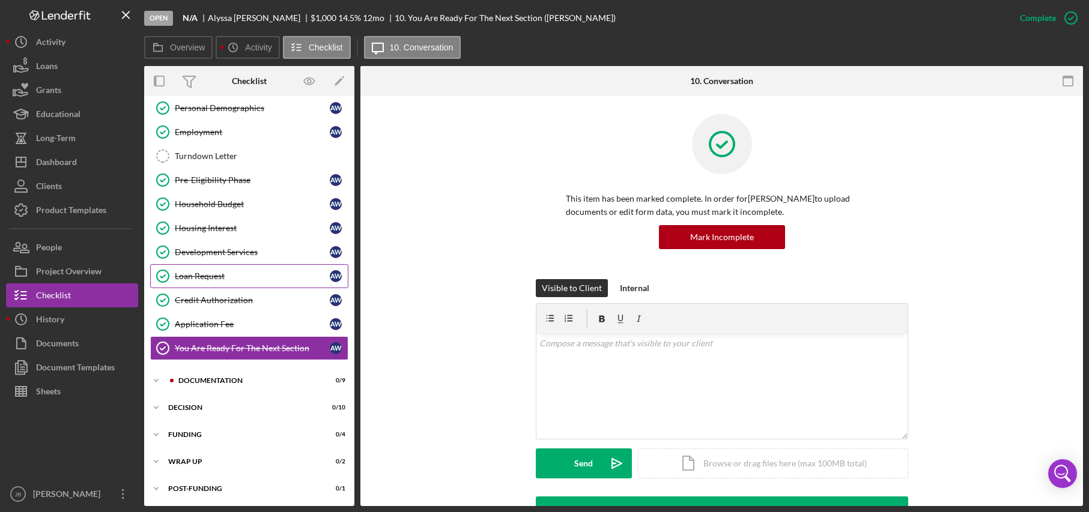
click at [257, 273] on div "Loan Request" at bounding box center [252, 277] width 155 height 10
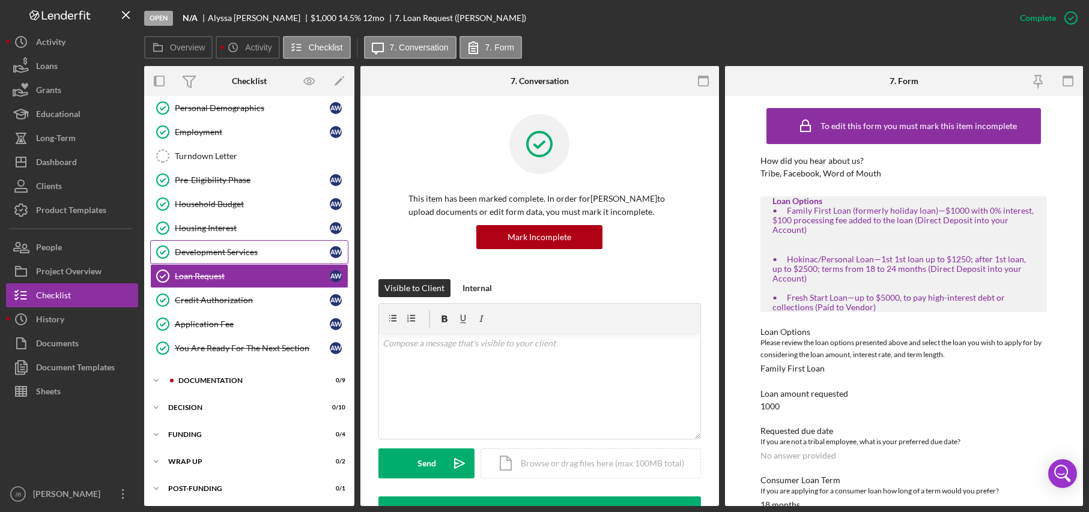
scroll to position [56, 0]
click at [235, 373] on div "Icon/Expander Documentation 0 / 9" at bounding box center [249, 380] width 210 height 24
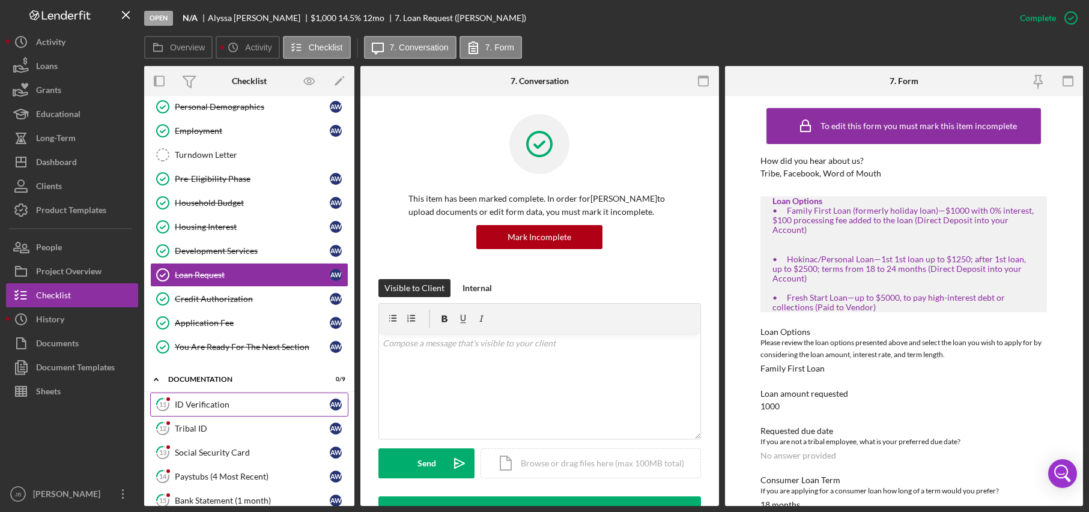
click at [257, 407] on div "ID Verification" at bounding box center [252, 405] width 155 height 10
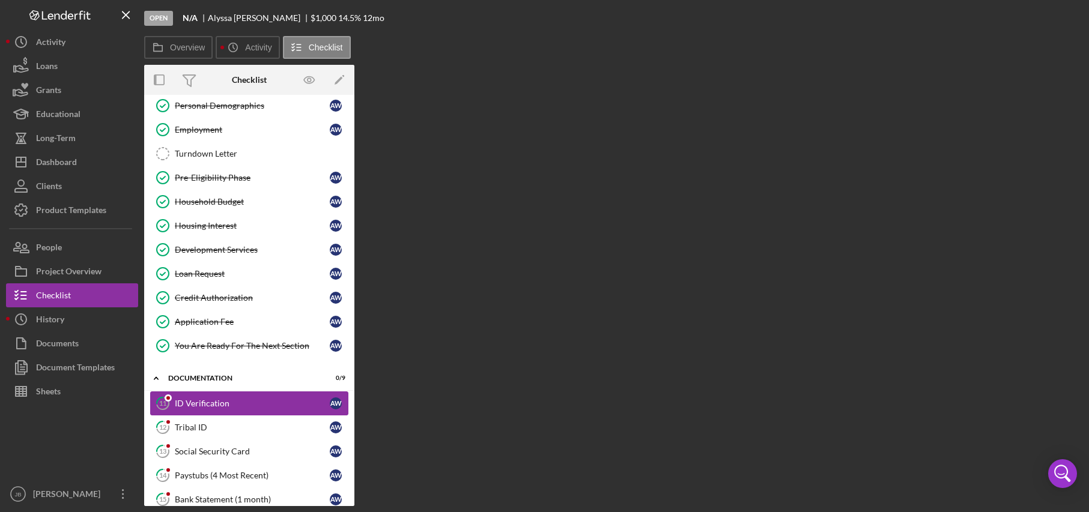
click at [257, 407] on div "ID Verification" at bounding box center [252, 404] width 155 height 10
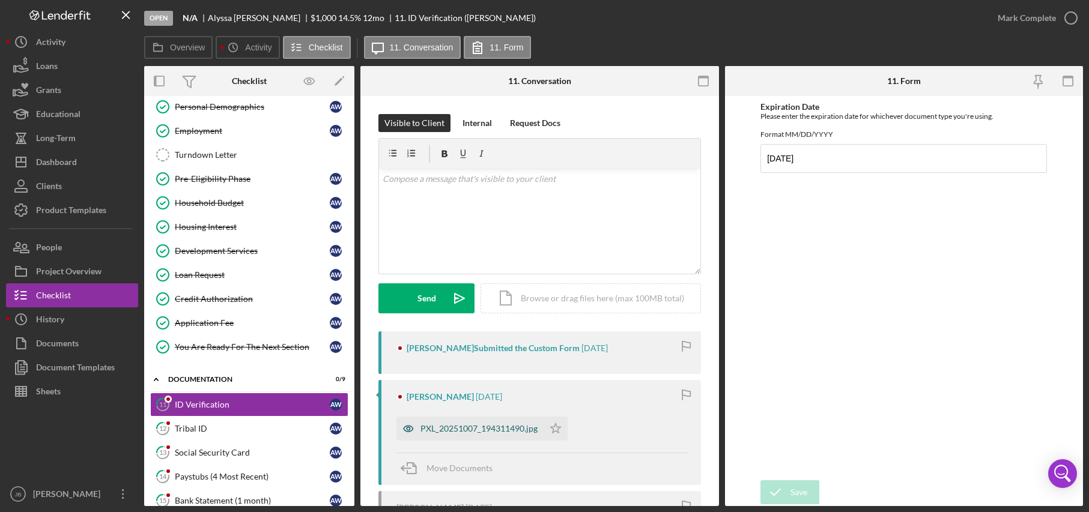
click at [518, 424] on div "PXL_20251007_194311490.jpg" at bounding box center [479, 429] width 117 height 10
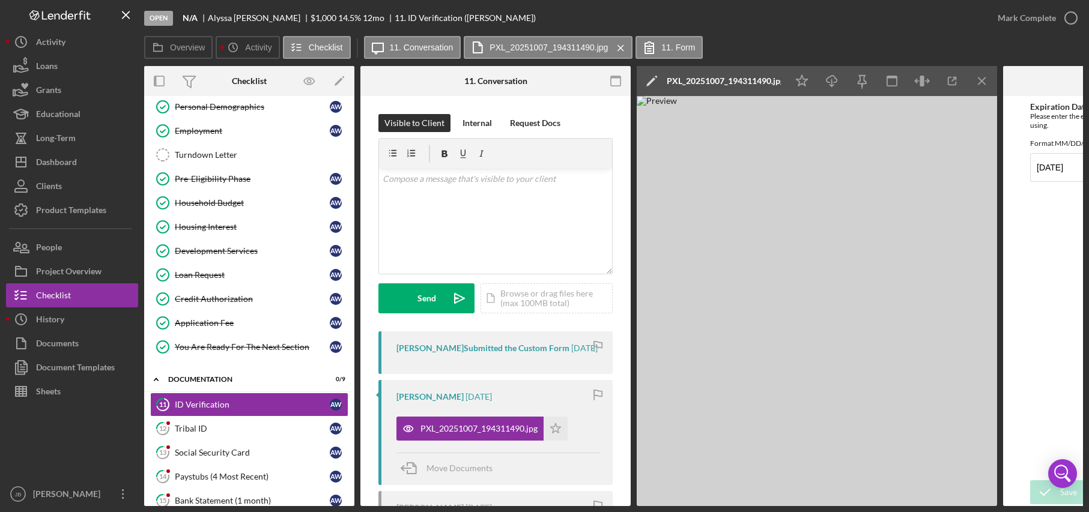
click at [651, 75] on icon "Icon/Edit" at bounding box center [652, 81] width 30 height 30
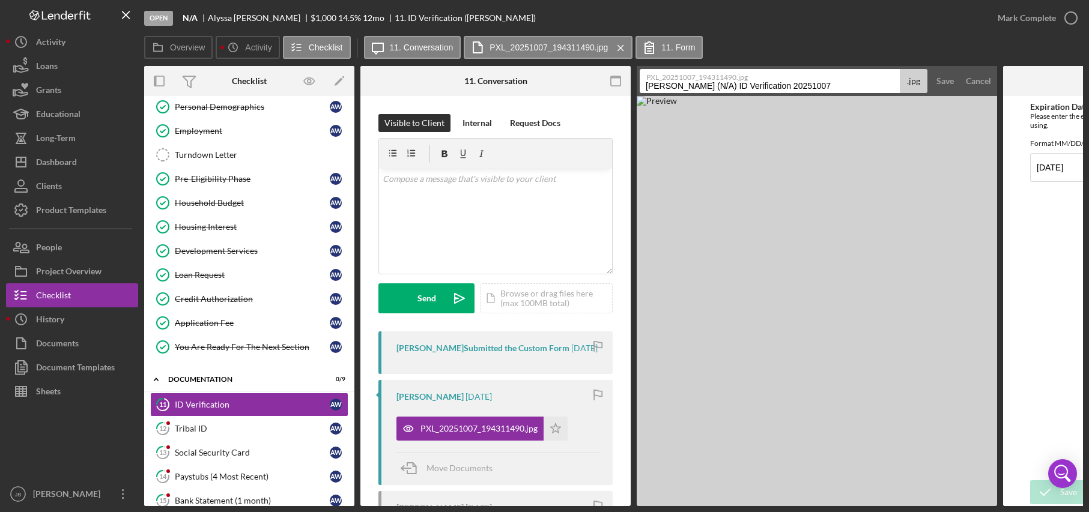
drag, startPoint x: 823, startPoint y: 85, endPoint x: 779, endPoint y: 83, distance: 44.5
click at [779, 83] on input "[PERSON_NAME] (N/A) ID Verification 20251007" at bounding box center [770, 81] width 260 height 24
click at [719, 82] on input "[PERSON_NAME] (N/A) ID" at bounding box center [770, 81] width 260 height 24
drag, startPoint x: 725, startPoint y: 84, endPoint x: 701, endPoint y: 88, distance: 23.7
click at [701, 88] on input "[PERSON_NAME] (N/A) ID" at bounding box center [770, 81] width 260 height 24
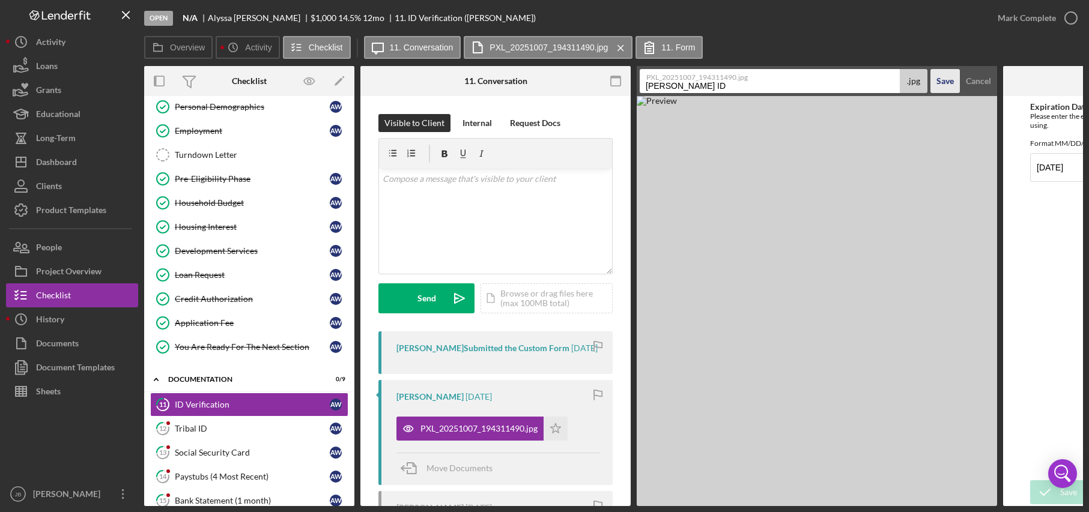
type input "[PERSON_NAME] ID"
click at [926, 79] on div "Save" at bounding box center [945, 81] width 17 height 24
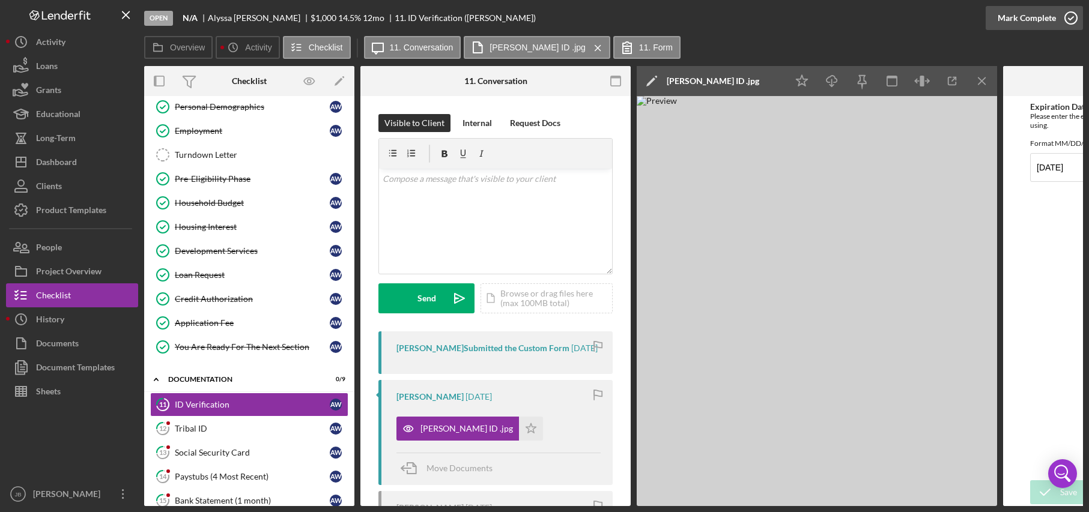
click at [926, 17] on icon "button" at bounding box center [1071, 18] width 30 height 30
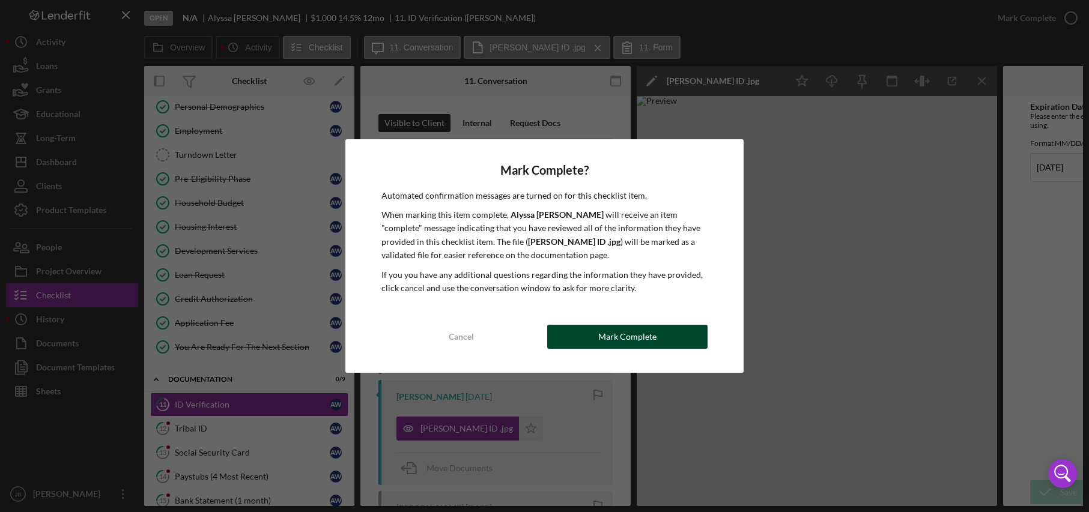
click at [638, 347] on div "Mark Complete" at bounding box center [627, 337] width 58 height 24
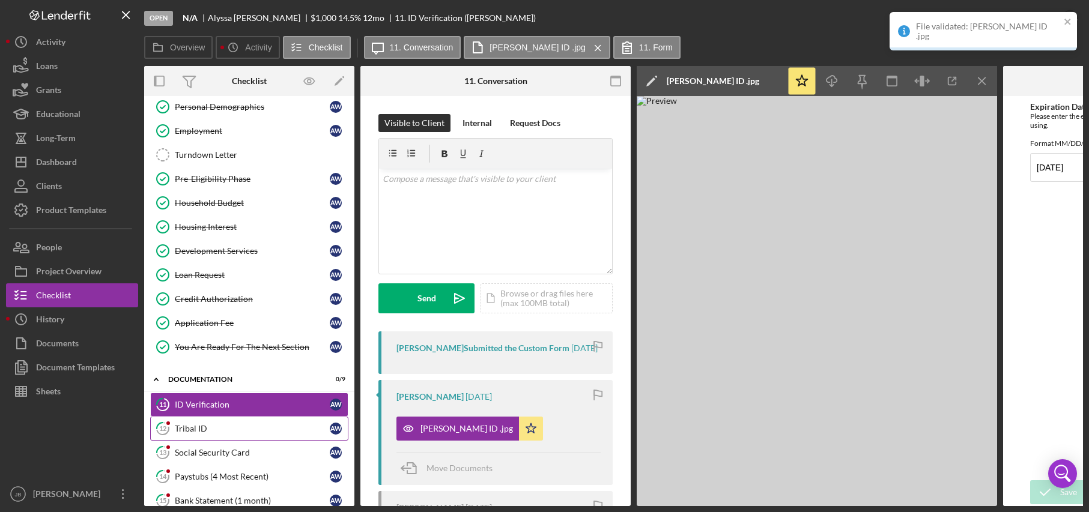
click at [229, 428] on div "Tribal ID" at bounding box center [252, 429] width 155 height 10
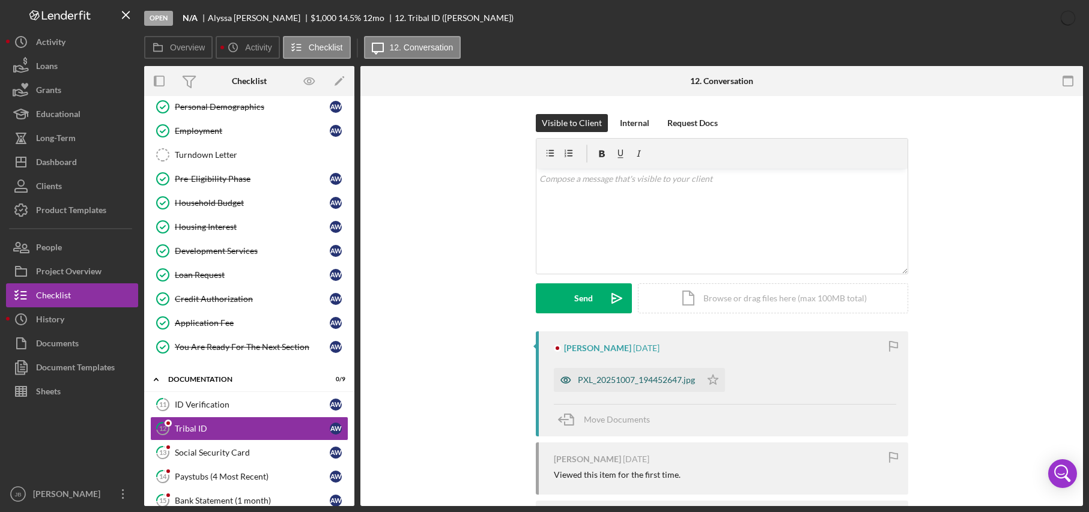
click at [630, 382] on div "PXL_20251007_194452647.jpg" at bounding box center [636, 380] width 117 height 10
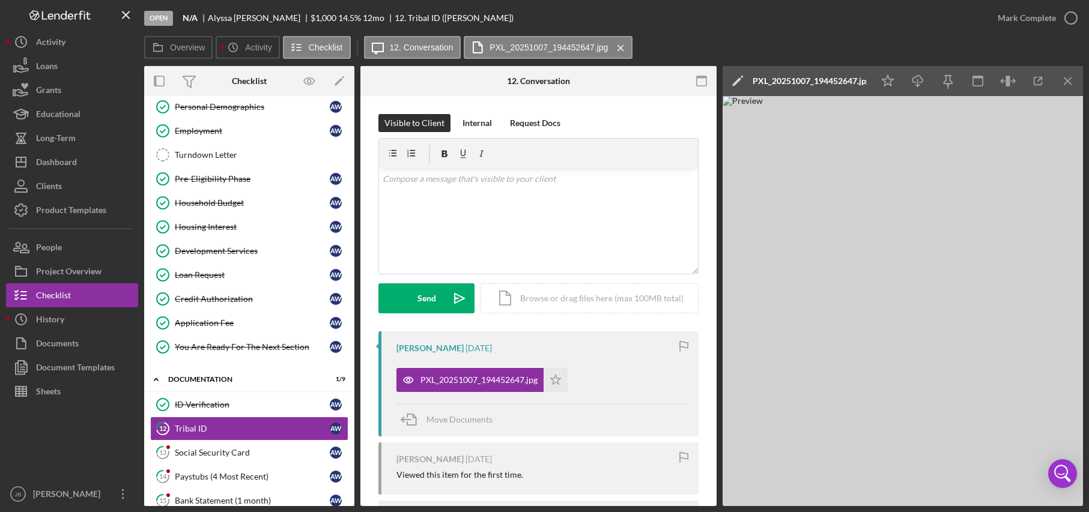
click at [813, 81] on div "PXL_20251007_194452647.jpg" at bounding box center [810, 81] width 114 height 10
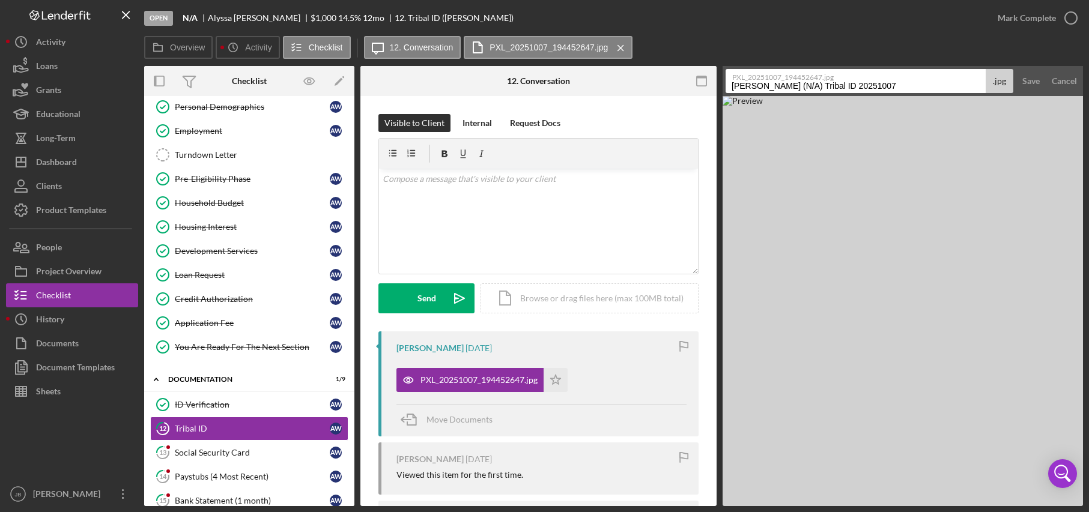
drag, startPoint x: 883, startPoint y: 87, endPoint x: 845, endPoint y: 85, distance: 37.9
click at [845, 85] on input "[PERSON_NAME] (N/A) Tribal ID 20251007" at bounding box center [856, 81] width 260 height 24
click at [806, 82] on input "[PERSON_NAME] (N/A) Tribal ID" at bounding box center [856, 81] width 260 height 24
click at [813, 85] on input "[PERSON_NAME] (N/A) Tribal ID" at bounding box center [856, 81] width 260 height 24
click at [810, 85] on input "[PERSON_NAME] (N/A) Tribal ID" at bounding box center [856, 81] width 260 height 24
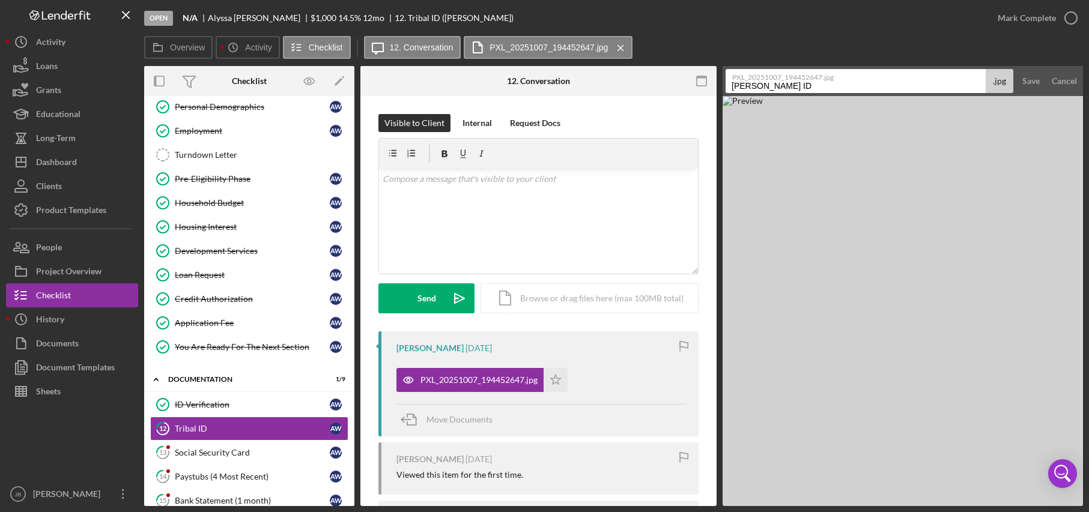
type input "[PERSON_NAME] ID"
click at [926, 80] on div "Save" at bounding box center [1031, 81] width 17 height 24
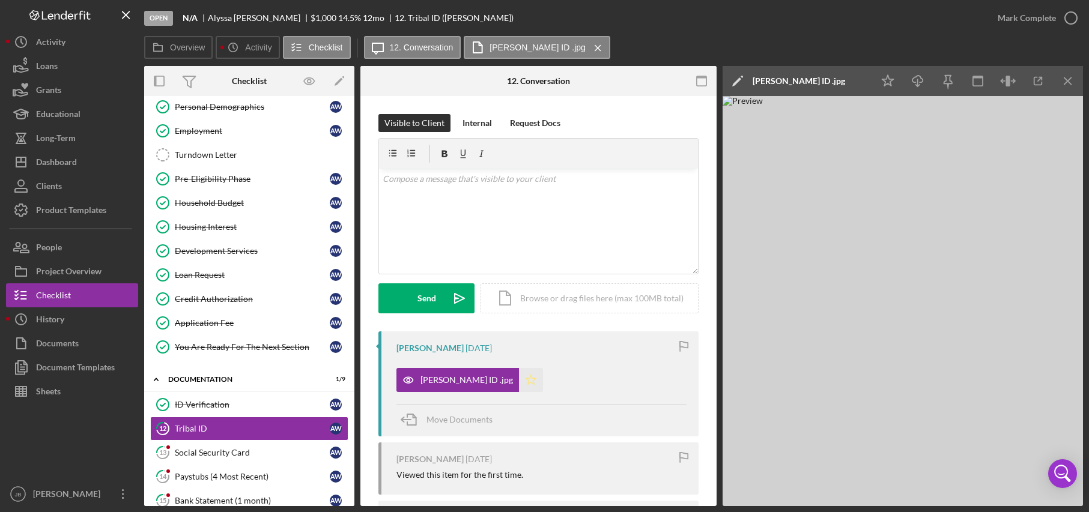
click at [533, 384] on icon "Icon/Star" at bounding box center [531, 380] width 24 height 24
click at [926, 14] on icon "button" at bounding box center [1071, 18] width 30 height 30
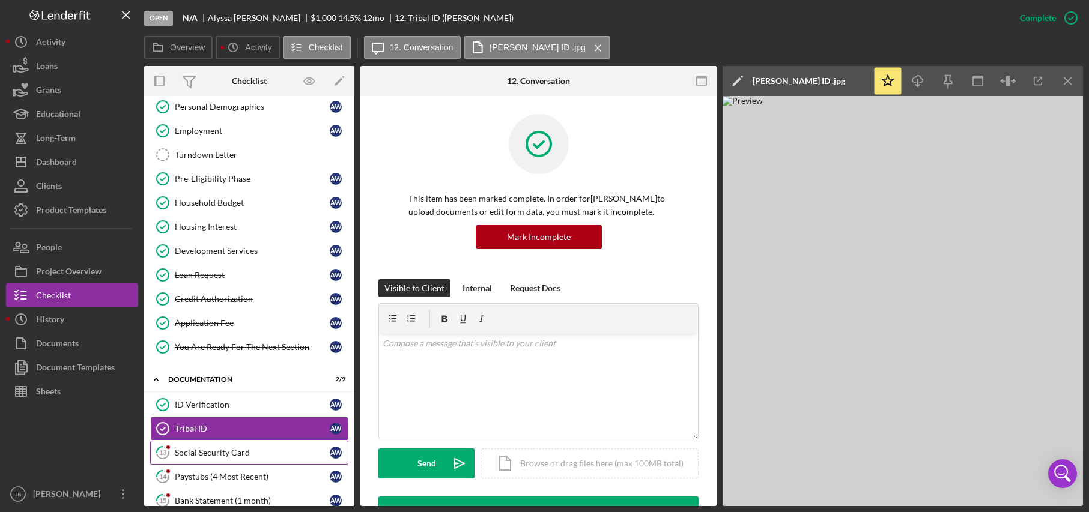
click at [248, 447] on link "13 Social Security Card A W" at bounding box center [249, 453] width 198 height 24
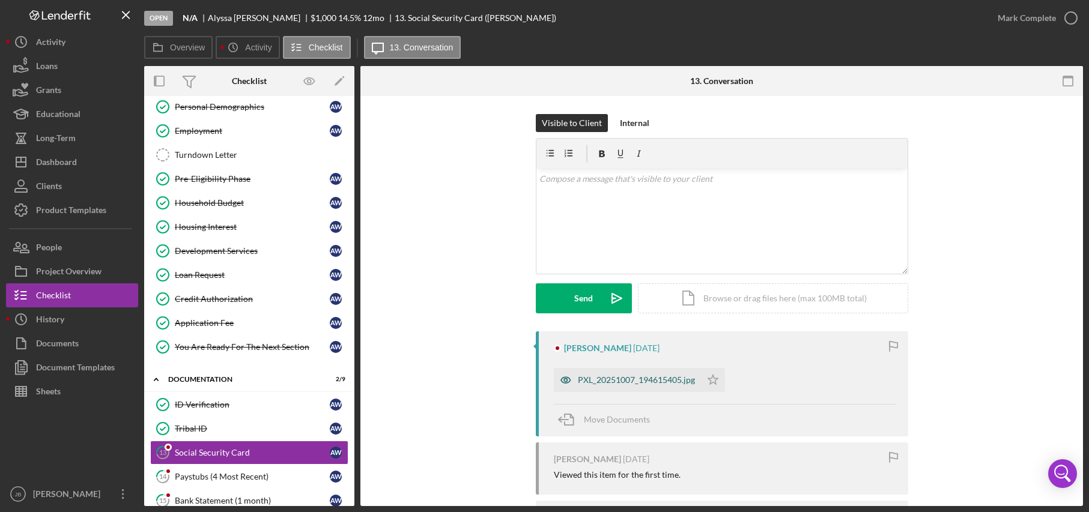
click at [635, 374] on div "PXL_20251007_194615405.jpg" at bounding box center [627, 380] width 147 height 24
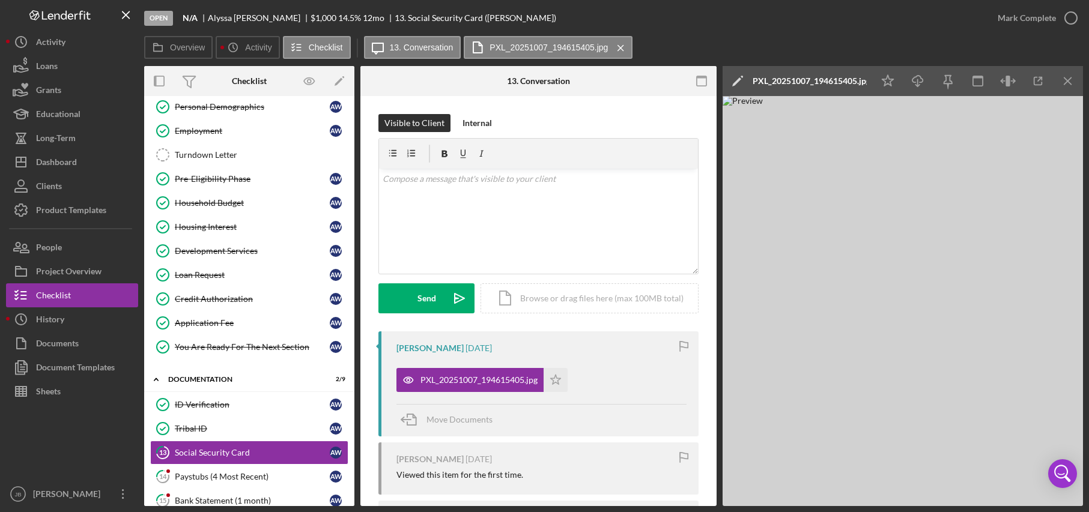
click at [733, 78] on icon "Icon/Edit" at bounding box center [738, 81] width 30 height 30
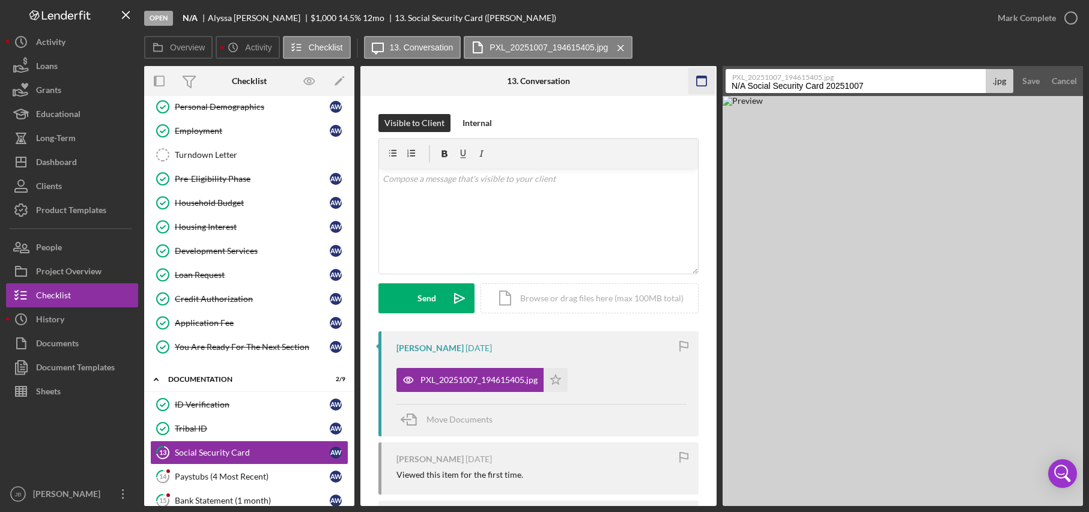
drag, startPoint x: 747, startPoint y: 87, endPoint x: 714, endPoint y: 85, distance: 33.7
click at [714, 85] on div "Overview Internal Workflow Stage Open Icon/Dropdown Arrow Archive (can unarchiv…" at bounding box center [613, 286] width 939 height 440
drag, startPoint x: 810, startPoint y: 83, endPoint x: 883, endPoint y: 92, distance: 72.7
click at [883, 92] on input "Social Security Card 20251007" at bounding box center [856, 81] width 260 height 24
type input "Social Security Card"
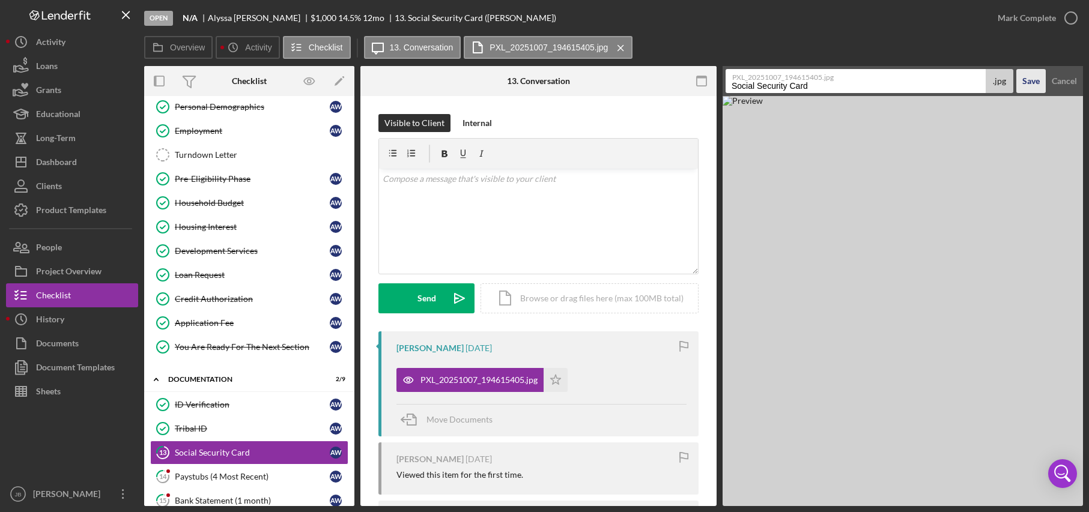
click at [926, 79] on div "Save" at bounding box center [1031, 81] width 17 height 24
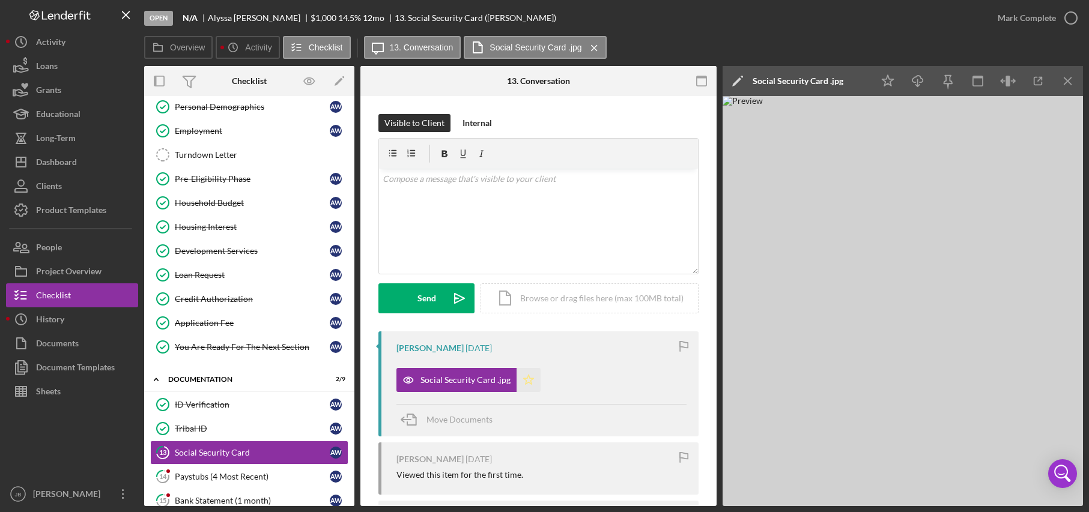
click at [526, 378] on polygon "button" at bounding box center [529, 380] width 10 height 10
click at [926, 20] on icon "button" at bounding box center [1071, 18] width 30 height 30
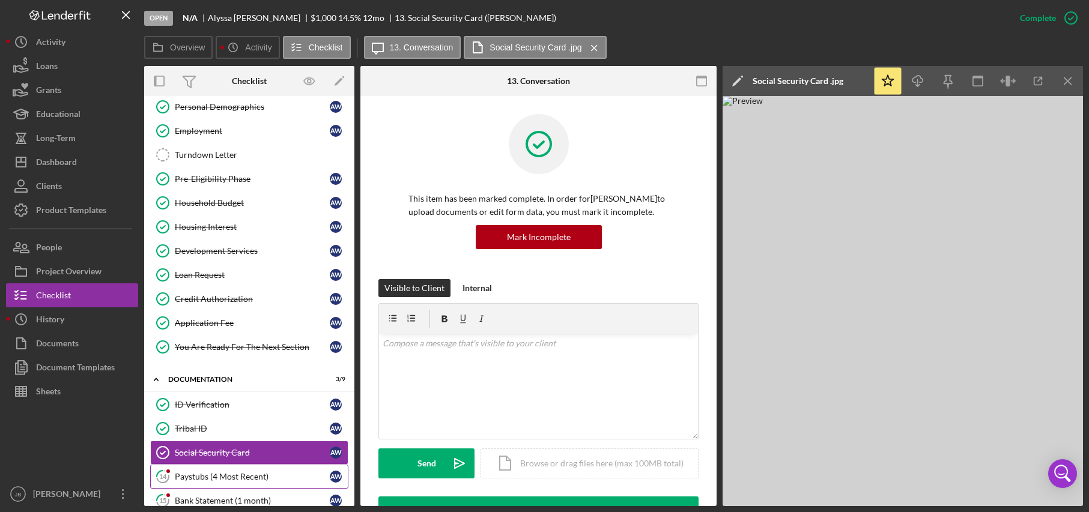
click at [203, 482] on div "Paystubs (4 Most Recent)" at bounding box center [252, 477] width 155 height 10
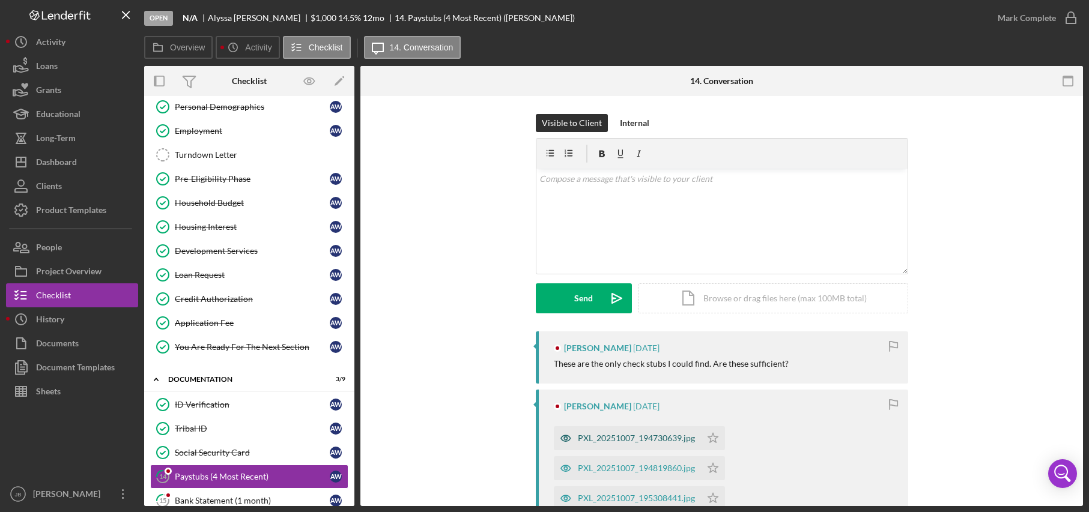
click at [676, 443] on div "PXL_20251007_194730639.jpg" at bounding box center [636, 439] width 117 height 10
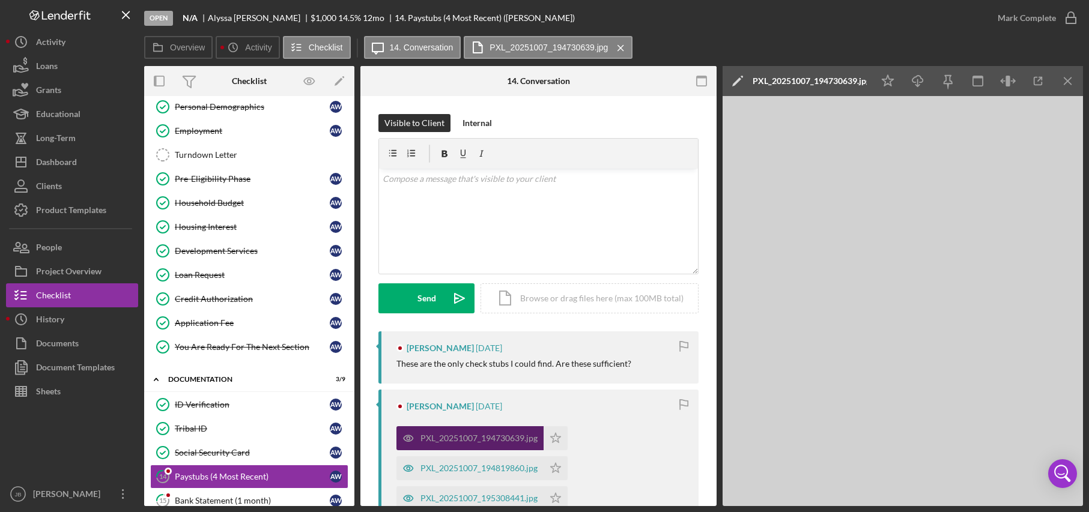
click at [676, 443] on div "PXL_20251007_194730639.jpg Icon/Star PXL_20251007_194819860.jpg Icon/Star PXL_2…" at bounding box center [542, 481] width 290 height 120
click at [549, 430] on icon "Icon/Star" at bounding box center [556, 439] width 24 height 24
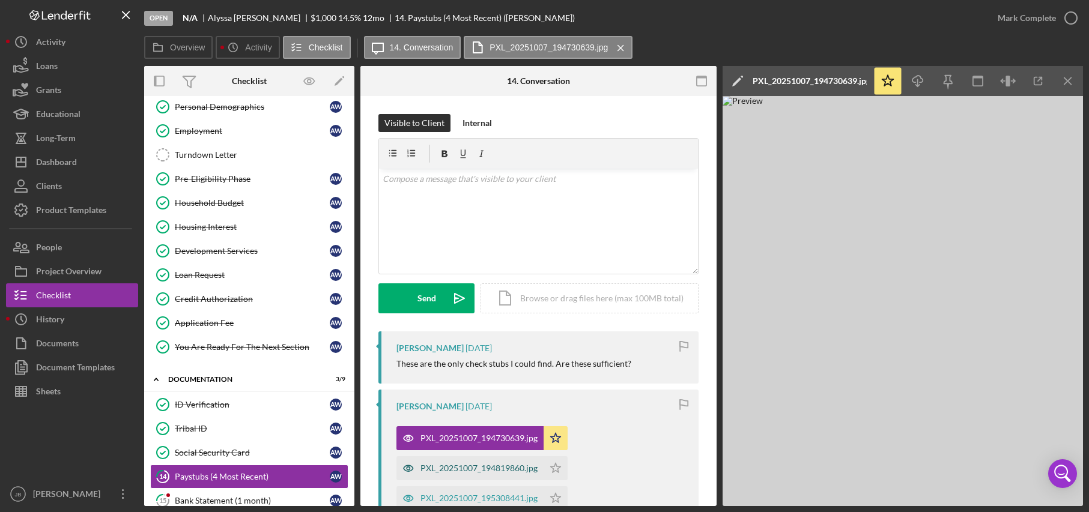
click at [505, 473] on div "PXL_20251007_194819860.jpg" at bounding box center [479, 469] width 117 height 10
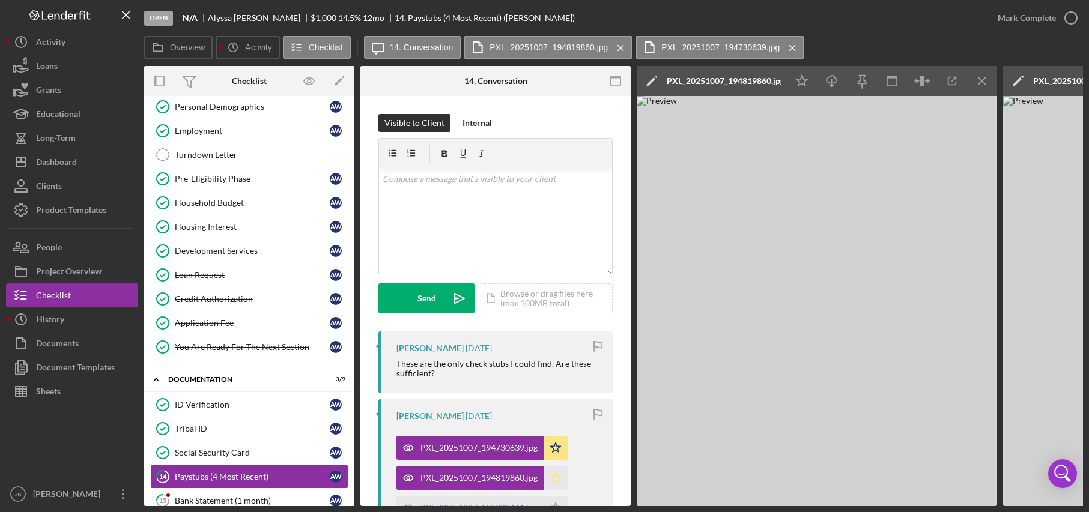
click at [559, 480] on icon "Icon/Star" at bounding box center [556, 478] width 24 height 24
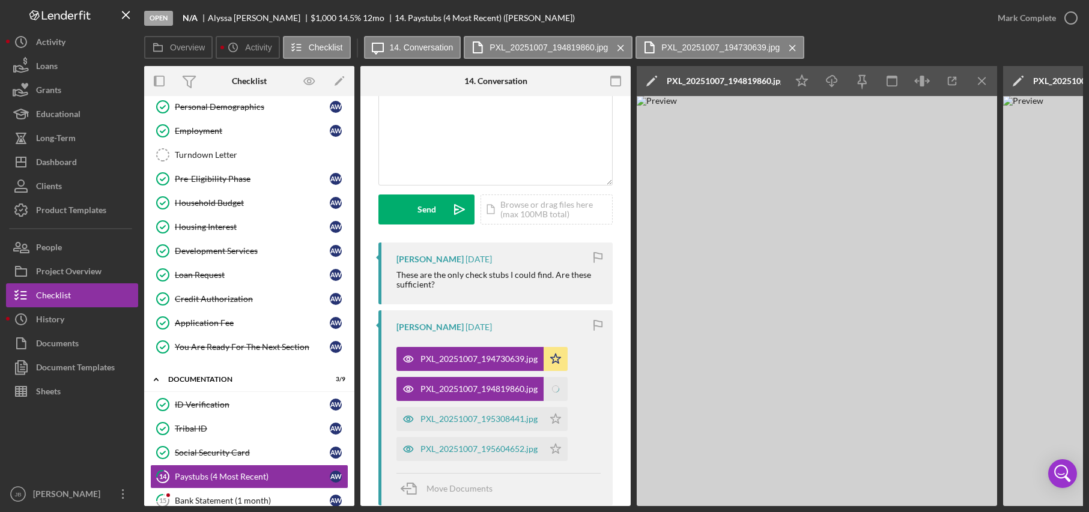
scroll to position [120, 0]
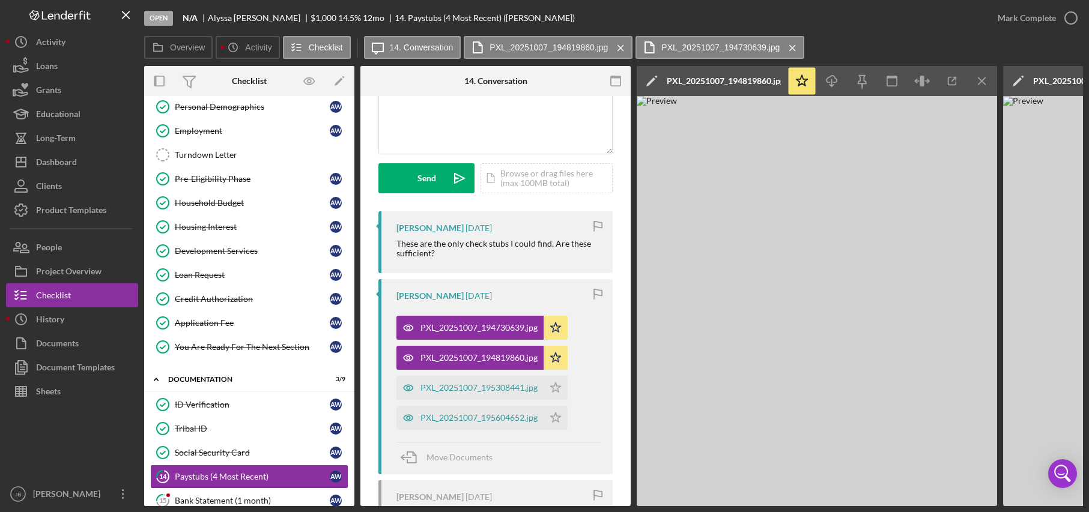
click at [926, 40] on div "Overview Icon/History Activity Checklist Icon/Message 14. Conversation PXL_2025…" at bounding box center [613, 48] width 939 height 24
click at [500, 388] on div "PXL_20251007_195308441.jpg" at bounding box center [479, 388] width 117 height 10
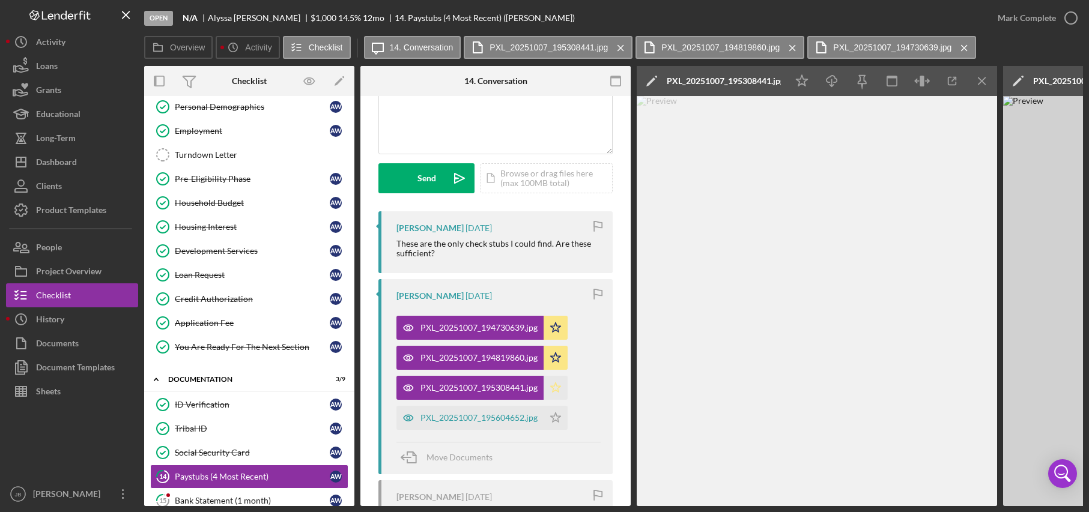
click at [552, 386] on polygon "button" at bounding box center [556, 388] width 10 height 10
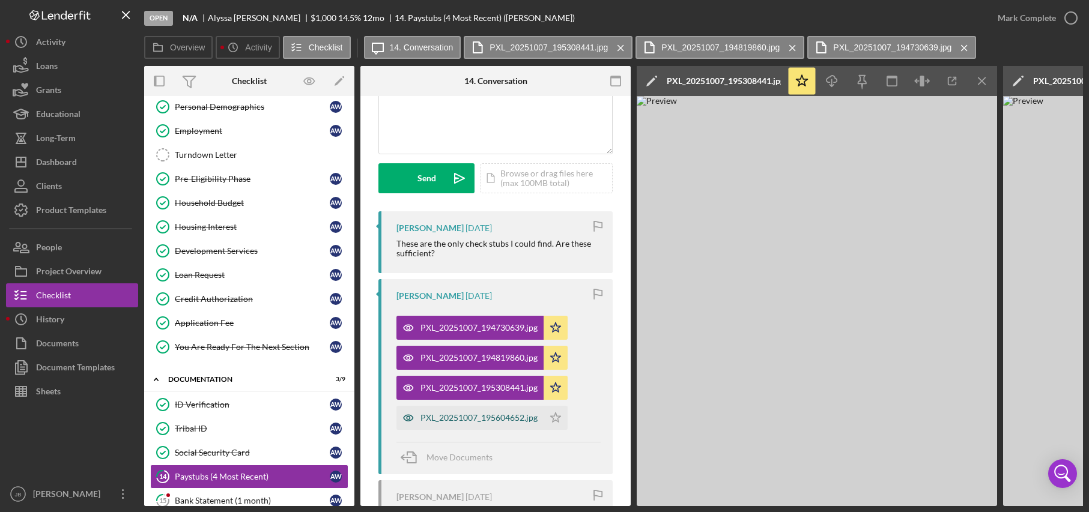
click at [516, 422] on div "PXL_20251007_195604652.jpg" at bounding box center [479, 418] width 117 height 10
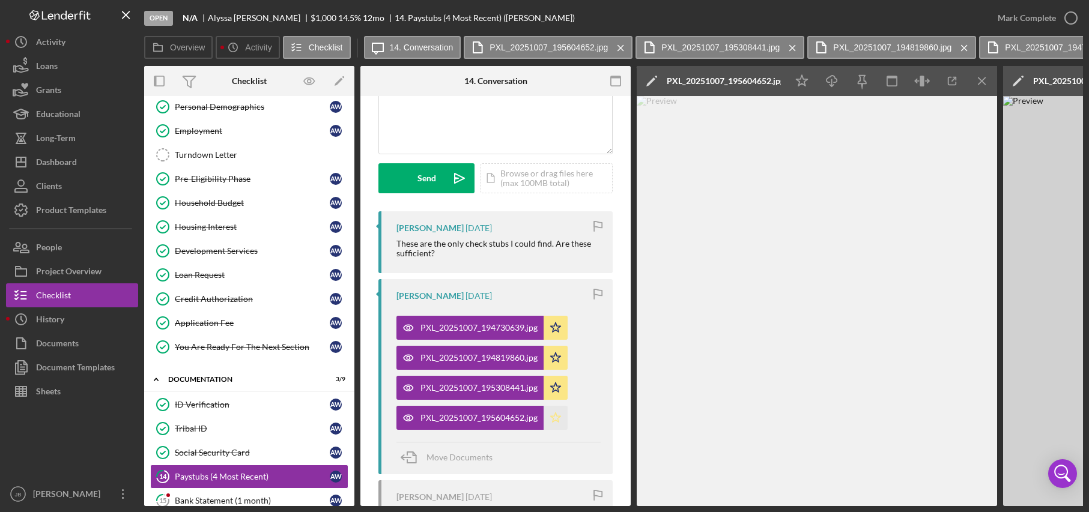
click at [553, 421] on icon "Icon/Star" at bounding box center [556, 418] width 24 height 24
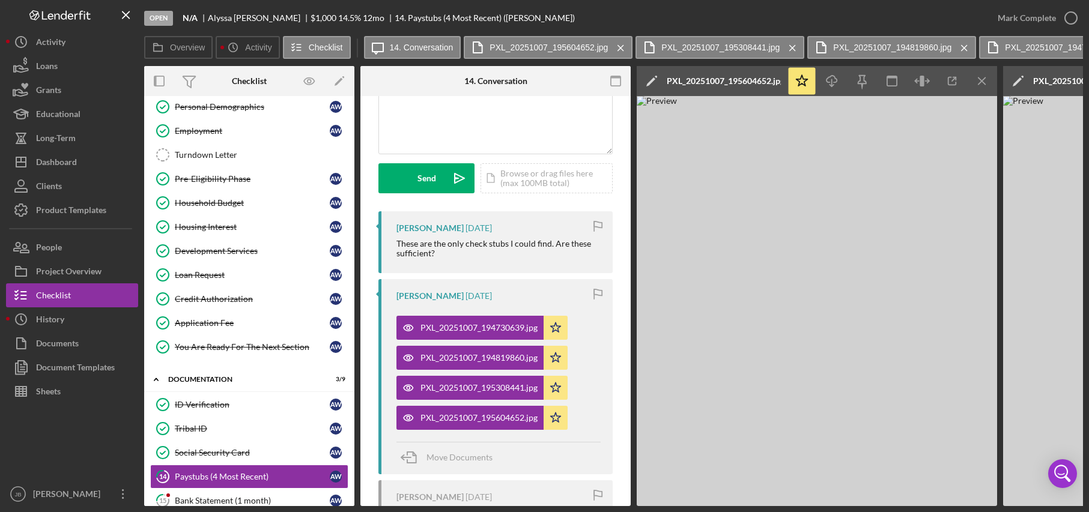
click at [648, 76] on icon "Icon/Edit" at bounding box center [652, 81] width 30 height 30
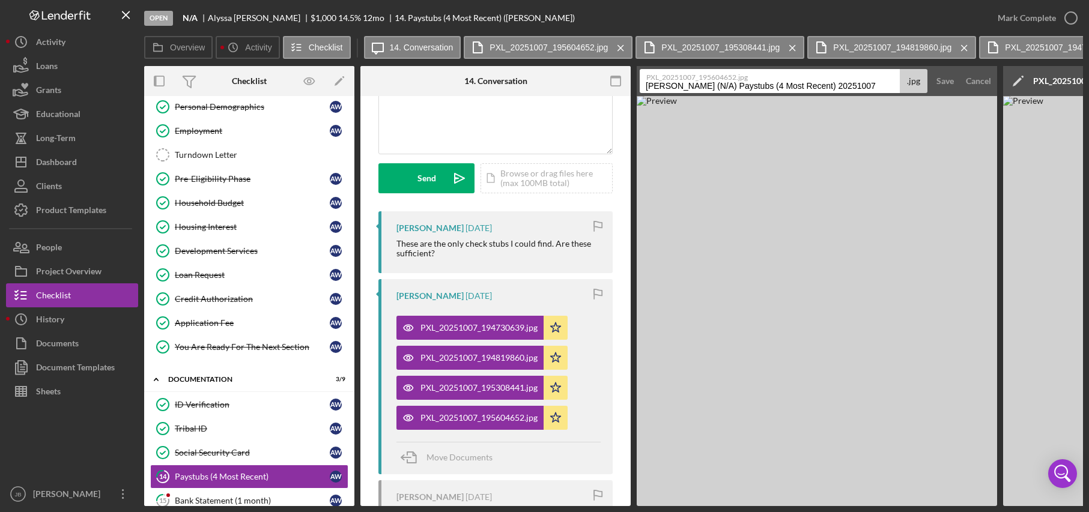
drag, startPoint x: 762, startPoint y: 83, endPoint x: 888, endPoint y: 85, distance: 125.6
click at [888, 85] on input "[PERSON_NAME] (N/A) Paystubs (4 Most Recent) 20251007" at bounding box center [770, 81] width 260 height 24
type input "[PERSON_NAME] (N/A) Paystubs 1"
click at [926, 85] on div "Save" at bounding box center [945, 81] width 17 height 24
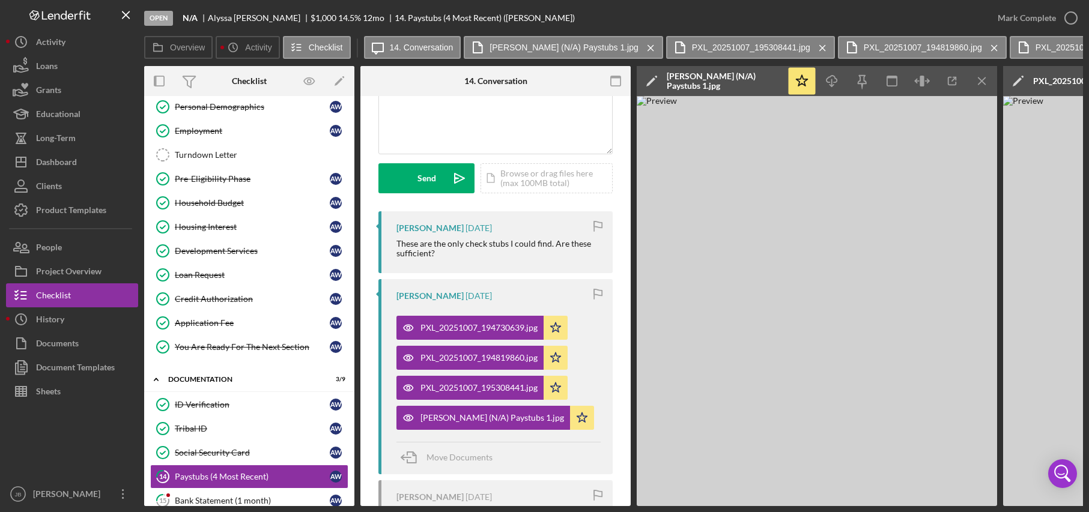
click at [926, 84] on div "PXL_20251007_195308441.jpg" at bounding box center [1090, 81] width 114 height 10
click at [926, 78] on icon "Icon/Menu Close" at bounding box center [982, 81] width 27 height 27
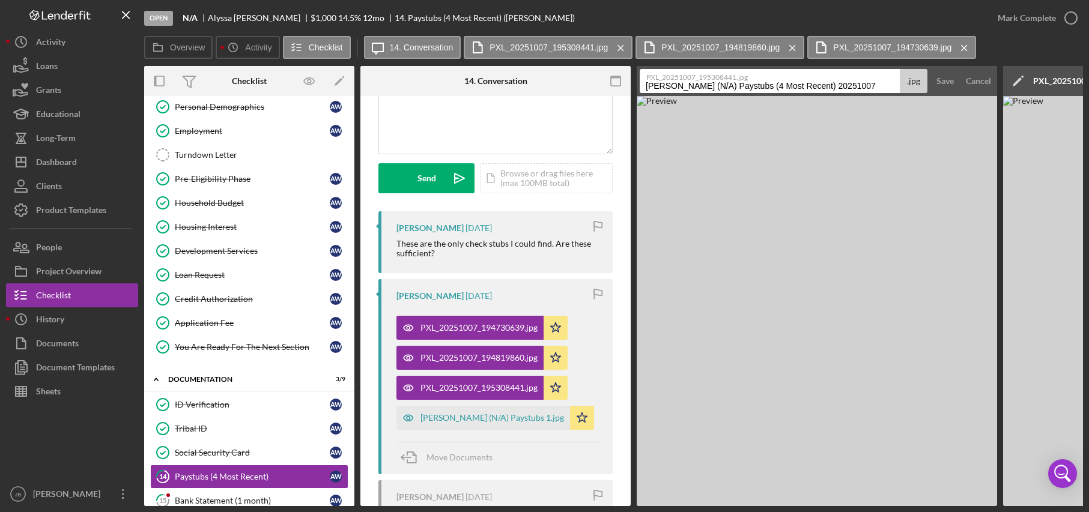
click at [870, 87] on input "[PERSON_NAME] (N/A) Paystubs (4 Most Recent) 20251007" at bounding box center [770, 81] width 260 height 24
drag, startPoint x: 872, startPoint y: 87, endPoint x: 762, endPoint y: 88, distance: 109.3
click at [762, 88] on input "[PERSON_NAME] (N/A) Paystubs (4 Most Recent) 20251007" at bounding box center [770, 81] width 260 height 24
type input "[PERSON_NAME] (N/A) Paystubs 2"
click at [926, 82] on div "Save" at bounding box center [945, 81] width 17 height 24
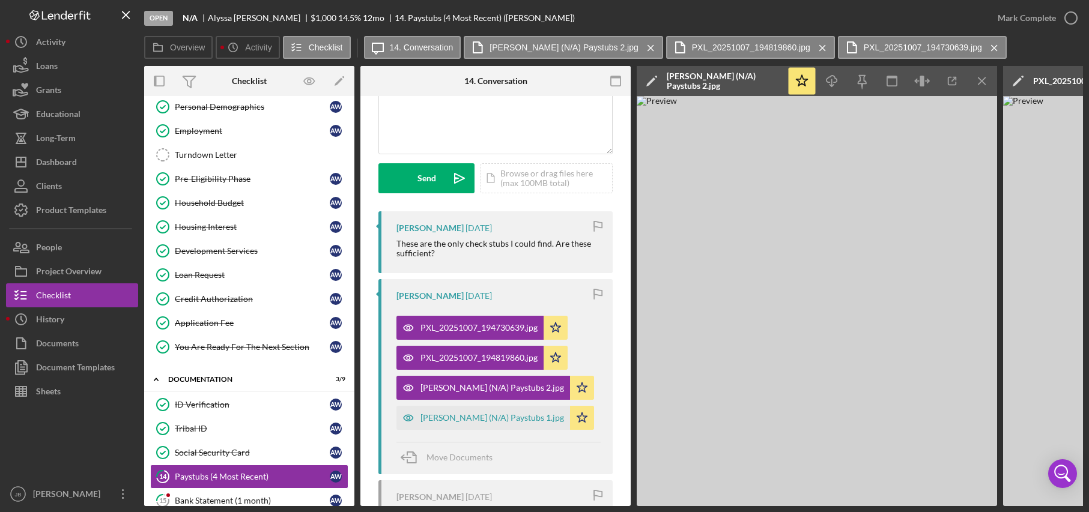
click at [926, 80] on icon "Icon/Edit" at bounding box center [1018, 81] width 30 height 30
click at [926, 79] on line "button" at bounding box center [982, 81] width 7 height 7
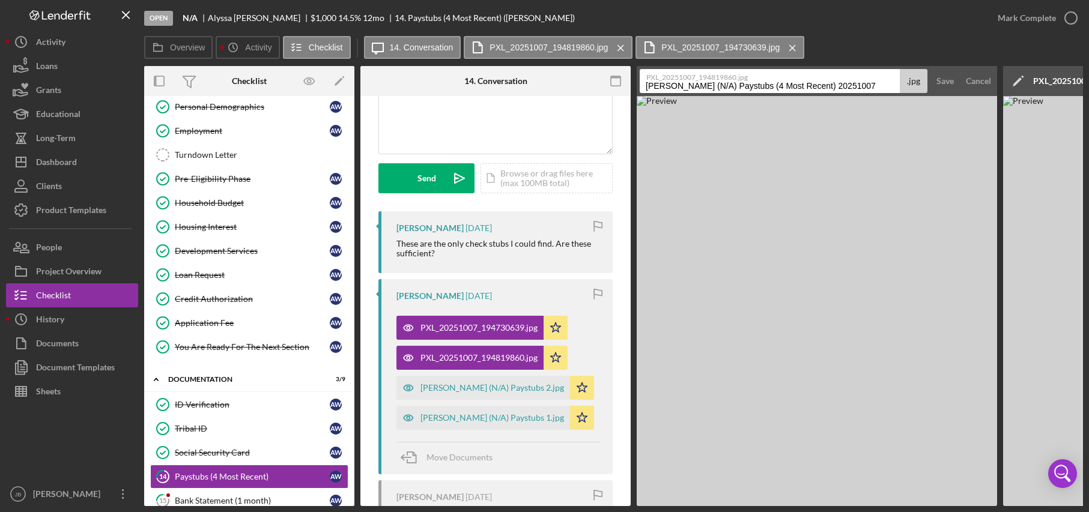
click at [865, 84] on input "[PERSON_NAME] (N/A) Paystubs (4 Most Recent) 20251007" at bounding box center [770, 81] width 260 height 24
drag, startPoint x: 862, startPoint y: 84, endPoint x: 710, endPoint y: 83, distance: 152.0
click at [707, 83] on input "[PERSON_NAME] (N/A) Paystubs (4 Most Recent) 20251007" at bounding box center [770, 81] width 260 height 24
type input "[PERSON_NAME] paystub 3"
click at [926, 84] on div "Save" at bounding box center [945, 81] width 17 height 24
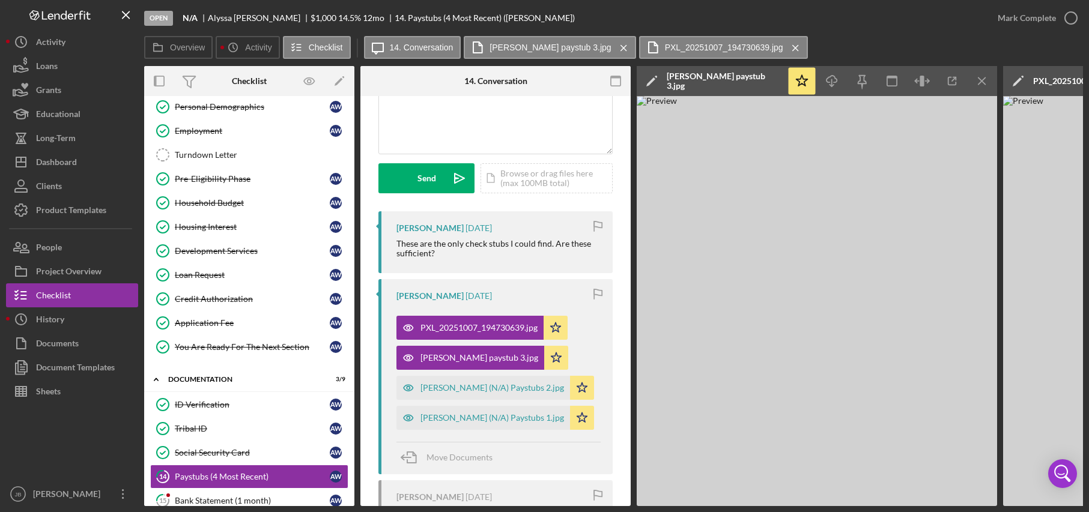
click at [926, 84] on div "PXL_20251007_194730639.jpg" at bounding box center [1090, 81] width 114 height 10
click at [926, 84] on icon "Icon/Menu Close" at bounding box center [982, 81] width 27 height 27
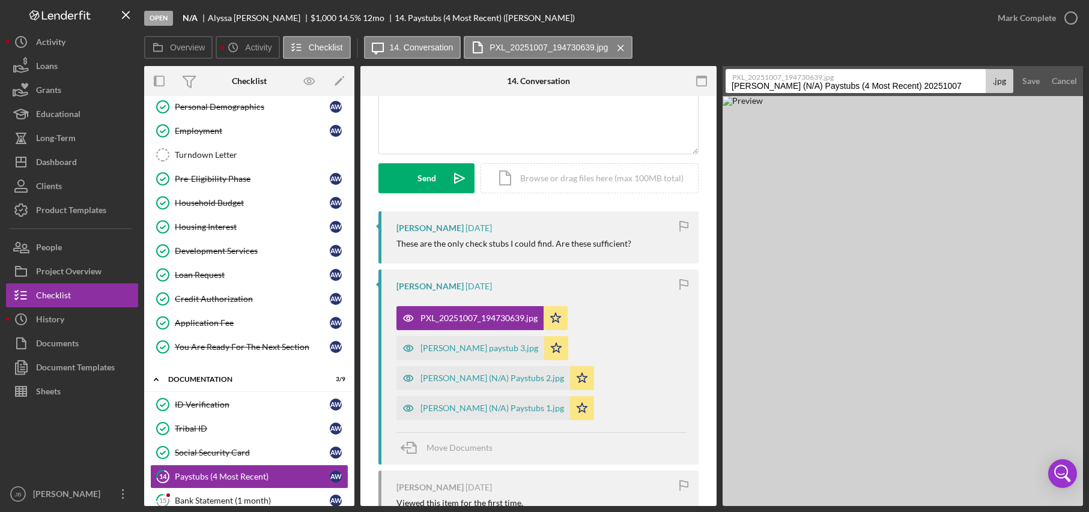
click at [926, 87] on input "[PERSON_NAME] (N/A) Paystubs (4 Most Recent) 20251007" at bounding box center [856, 81] width 260 height 24
drag, startPoint x: 955, startPoint y: 85, endPoint x: 789, endPoint y: 84, distance: 166.4
click at [789, 84] on input "[PERSON_NAME] (N/A) Paystubs (4 Most Recent) 20251007" at bounding box center [856, 81] width 260 height 24
click at [817, 87] on input "[PERSON_NAME] paystub4" at bounding box center [856, 81] width 260 height 24
type input "[PERSON_NAME] paystub 4"
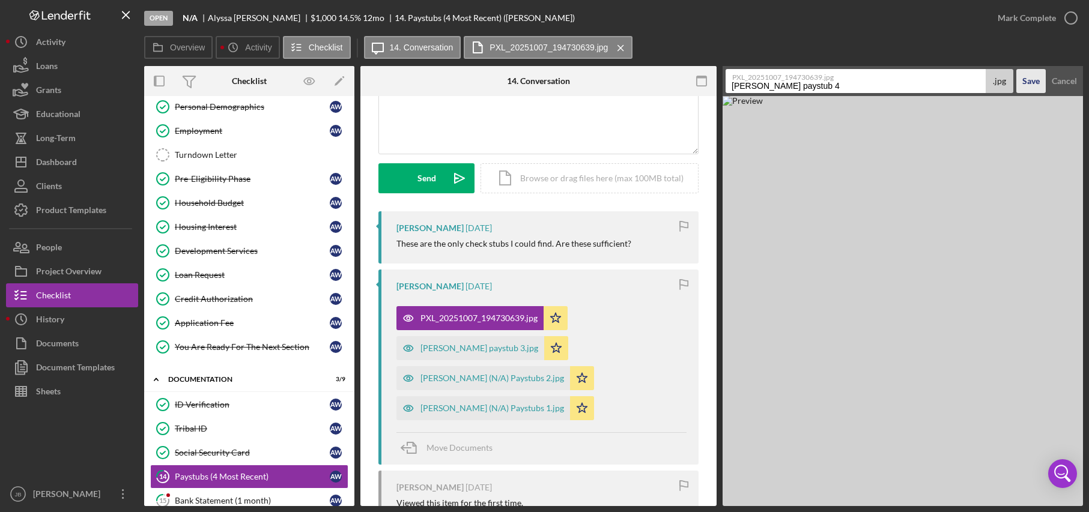
click at [926, 82] on div "Save" at bounding box center [1031, 81] width 17 height 24
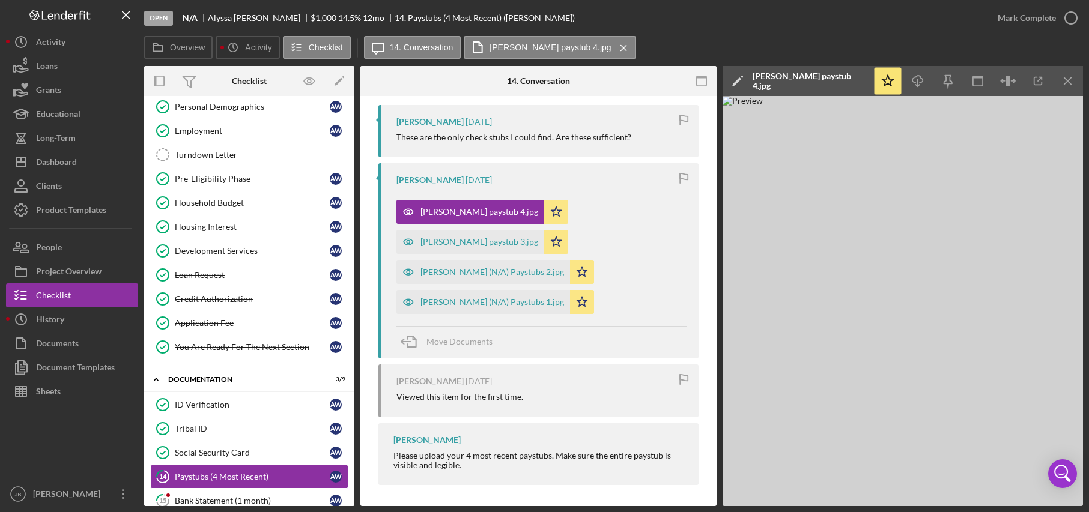
scroll to position [229, 0]
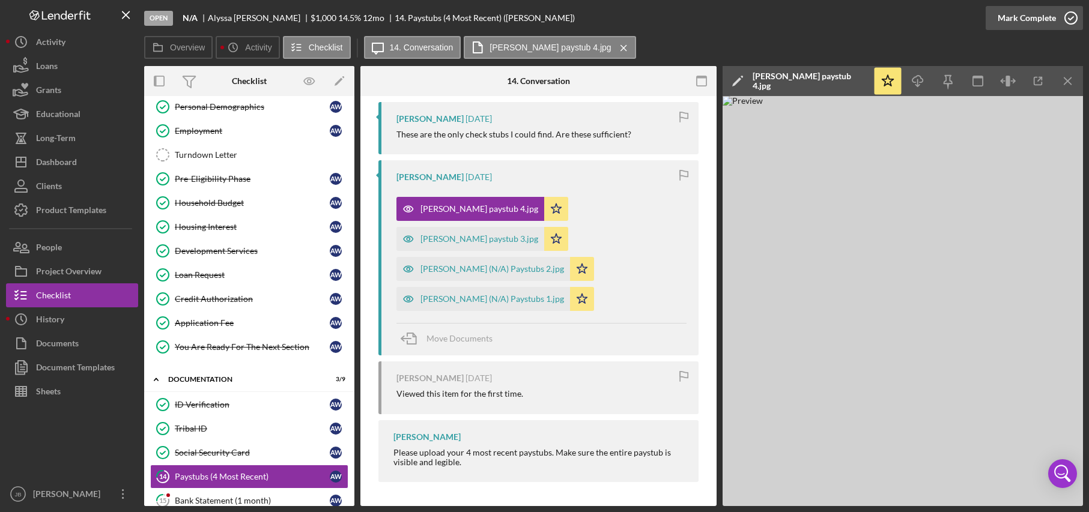
click at [926, 22] on icon "button" at bounding box center [1071, 18] width 30 height 30
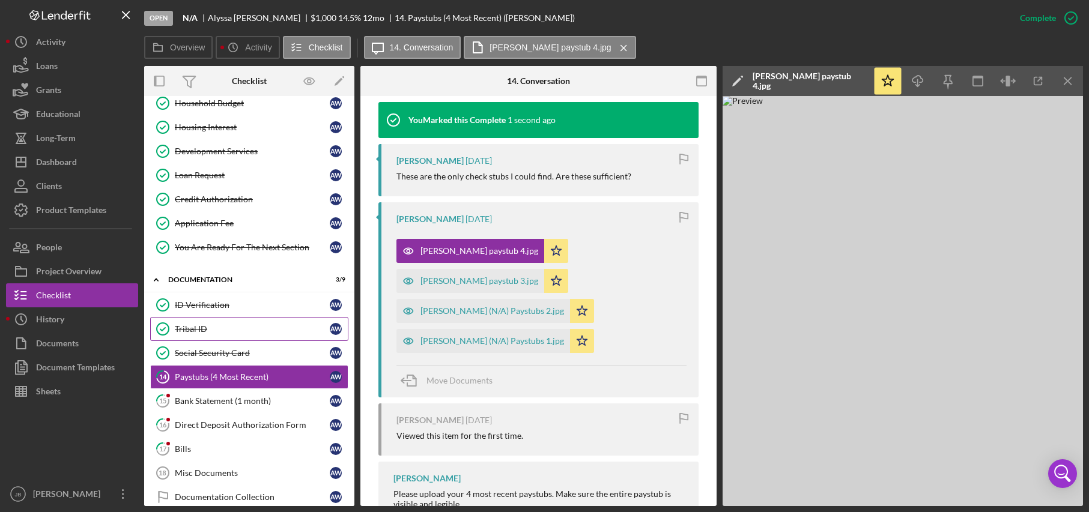
scroll to position [176, 0]
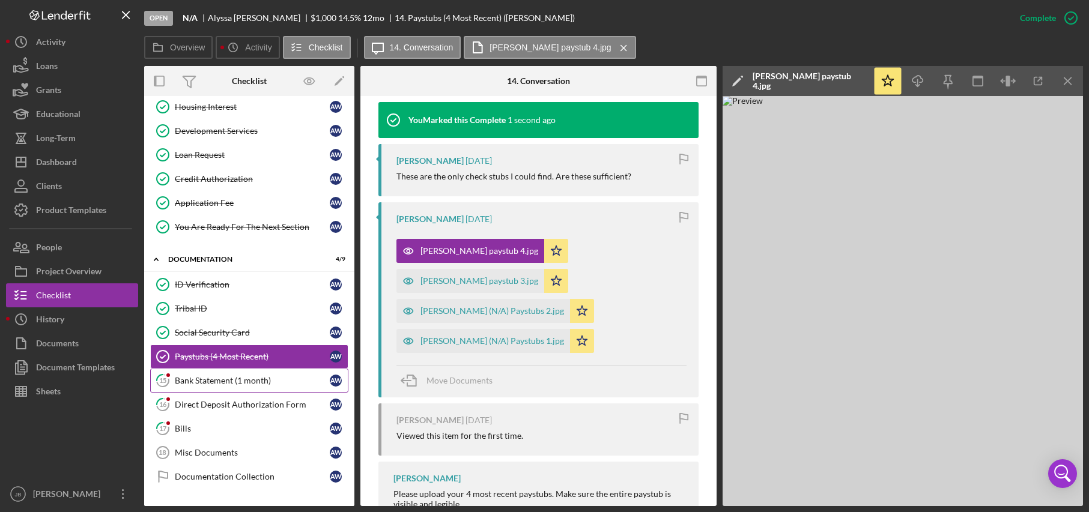
click at [281, 389] on link "15 Bank Statement (1 month) A W" at bounding box center [249, 381] width 198 height 24
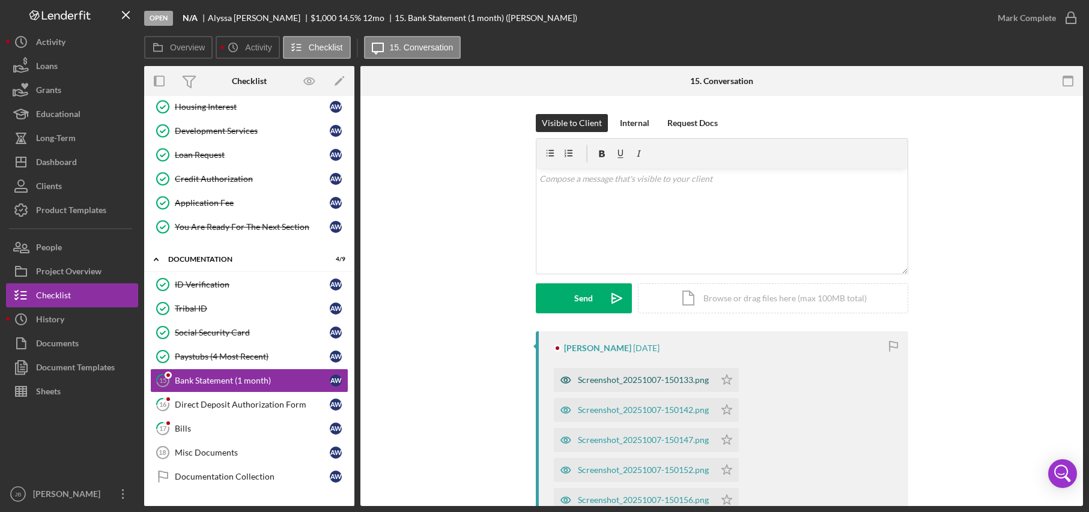
scroll to position [120, 0]
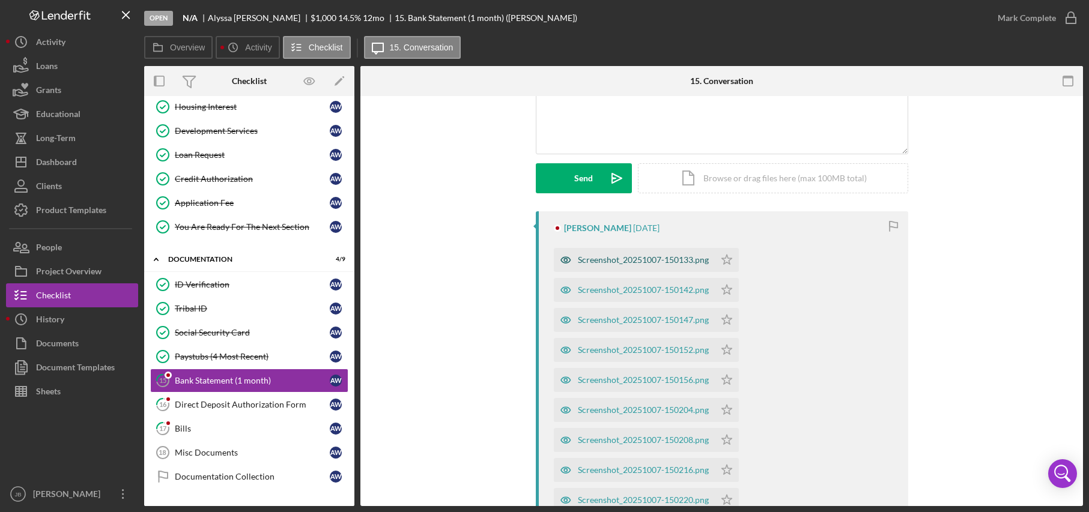
click at [663, 264] on div "Screenshot_20251007-150133.png" at bounding box center [643, 260] width 131 height 10
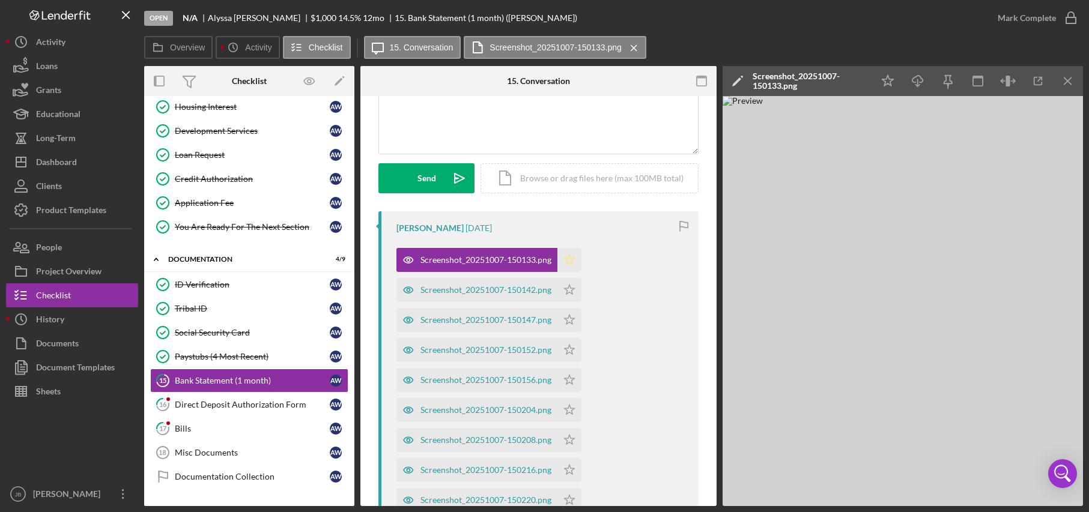
click at [571, 260] on icon "Icon/Star" at bounding box center [570, 260] width 24 height 24
click at [521, 290] on div "Screenshot_20251007-150142.png" at bounding box center [486, 290] width 131 height 10
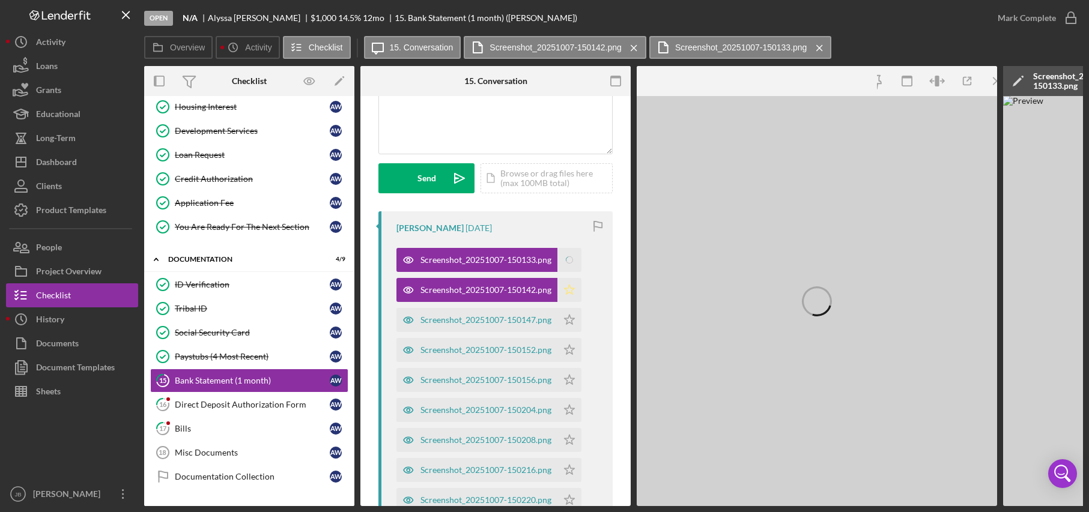
click at [572, 287] on icon "Icon/Star" at bounding box center [570, 290] width 24 height 24
click at [538, 326] on div "Screenshot_20251007-150147.png" at bounding box center [477, 320] width 161 height 24
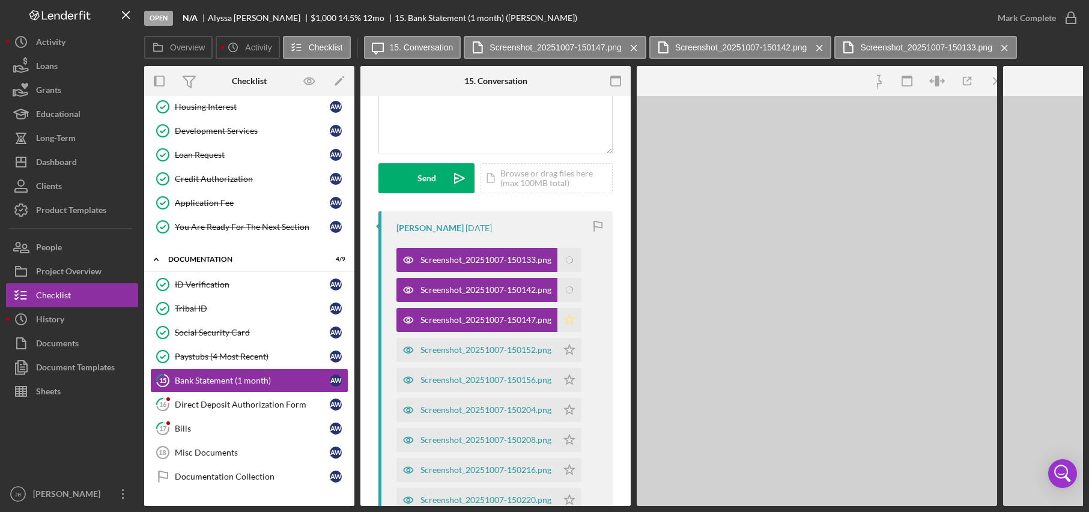
click at [571, 321] on icon "Icon/Star" at bounding box center [570, 320] width 24 height 24
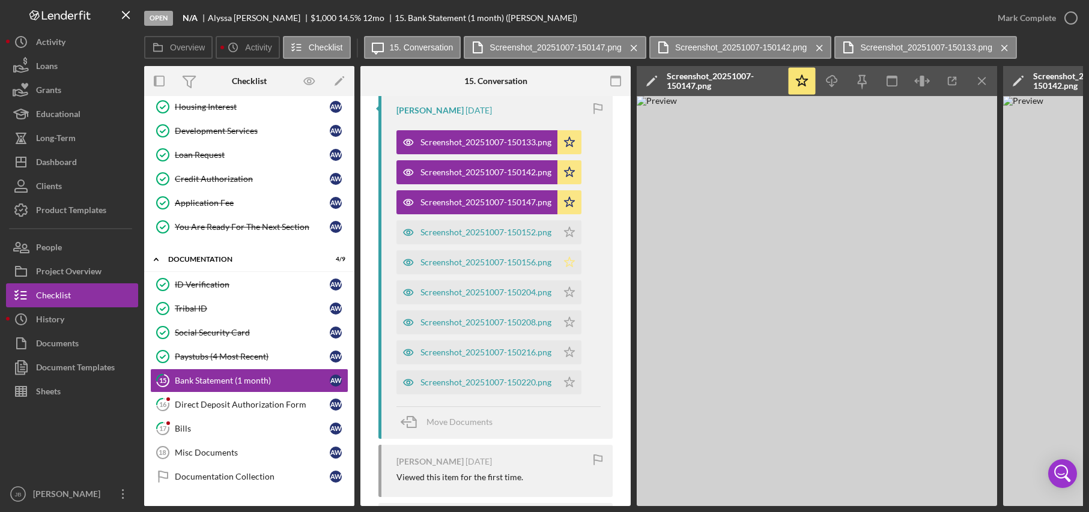
scroll to position [240, 0]
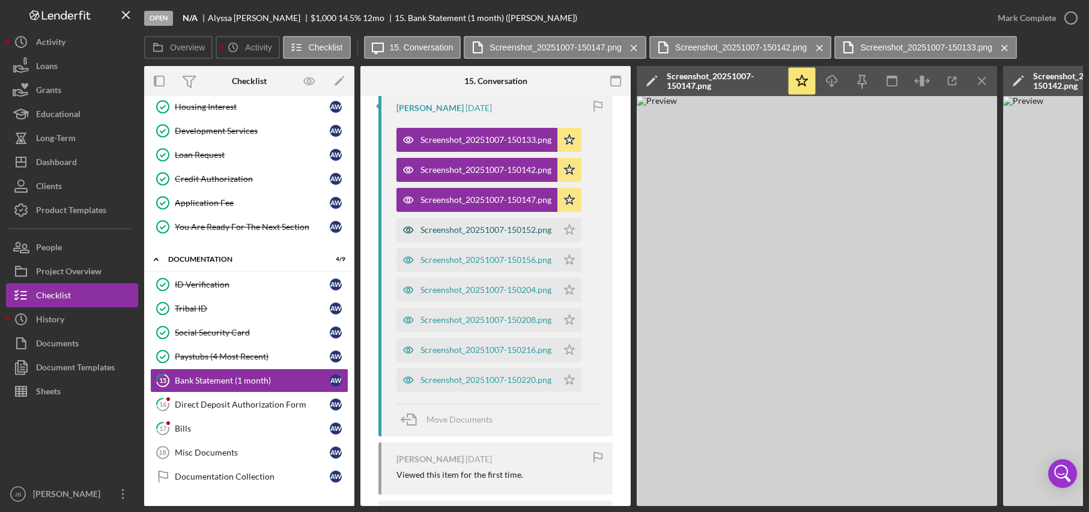
click at [543, 228] on div "Screenshot_20251007-150152.png" at bounding box center [486, 230] width 131 height 10
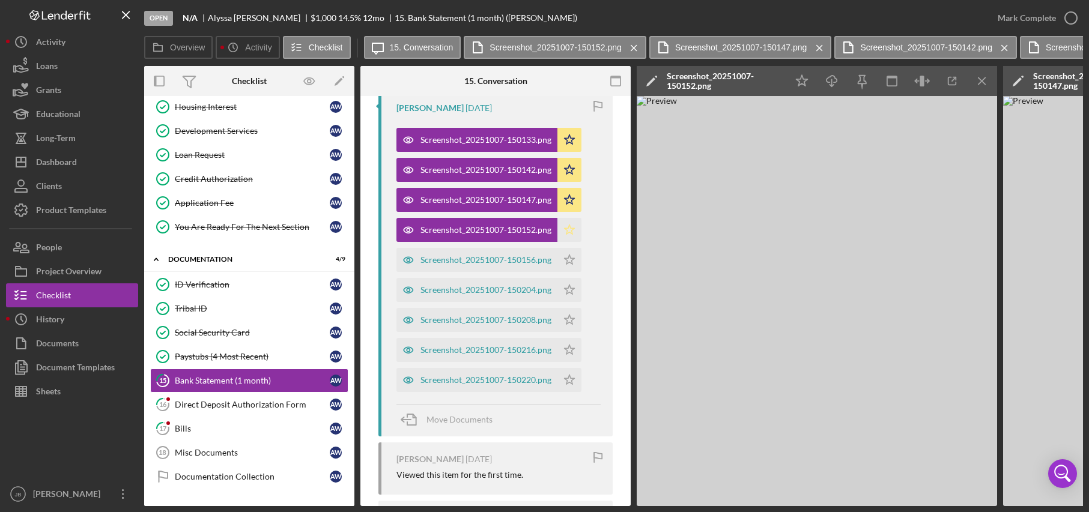
click at [568, 231] on polygon "button" at bounding box center [570, 230] width 10 height 10
click at [570, 266] on icon "Icon/Star" at bounding box center [570, 260] width 24 height 24
click at [538, 264] on div "Screenshot_20251007-150156.png" at bounding box center [486, 260] width 131 height 10
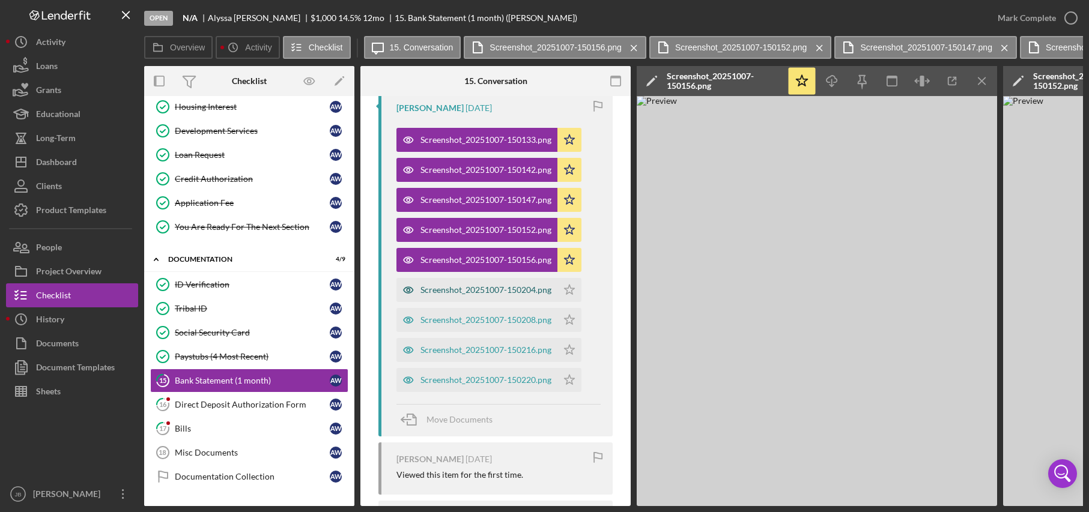
click at [543, 283] on div "Screenshot_20251007-150204.png" at bounding box center [477, 290] width 161 height 24
click at [568, 289] on polygon "button" at bounding box center [570, 290] width 10 height 10
click at [540, 320] on div "Screenshot_20251007-150208.png" at bounding box center [486, 320] width 131 height 10
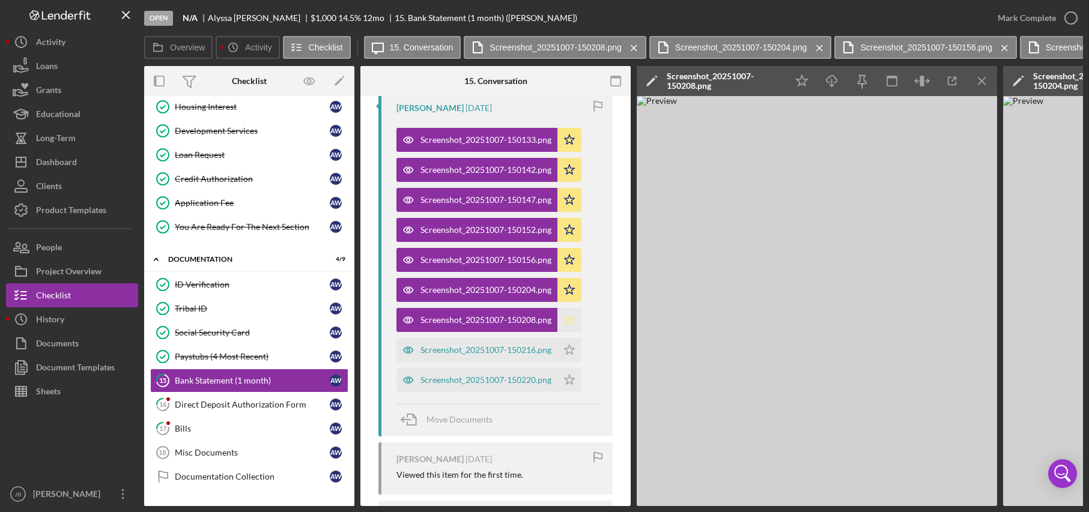
click at [570, 321] on icon "Icon/Star" at bounding box center [570, 320] width 24 height 24
click at [538, 350] on div "Screenshot_20251007-150216.png" at bounding box center [486, 350] width 131 height 10
click at [568, 352] on polygon "button" at bounding box center [570, 350] width 10 height 10
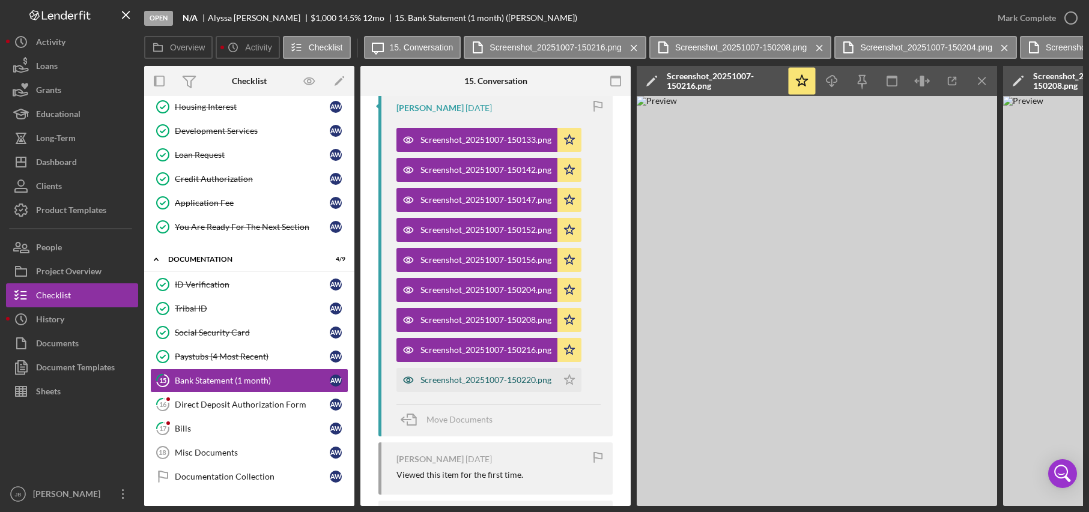
click at [535, 380] on div "Screenshot_20251007-150220.png" at bounding box center [486, 380] width 131 height 10
click at [578, 383] on icon "Icon/Star" at bounding box center [570, 380] width 24 height 24
click at [725, 85] on div "Screenshot_20251007-150220.png" at bounding box center [724, 80] width 114 height 19
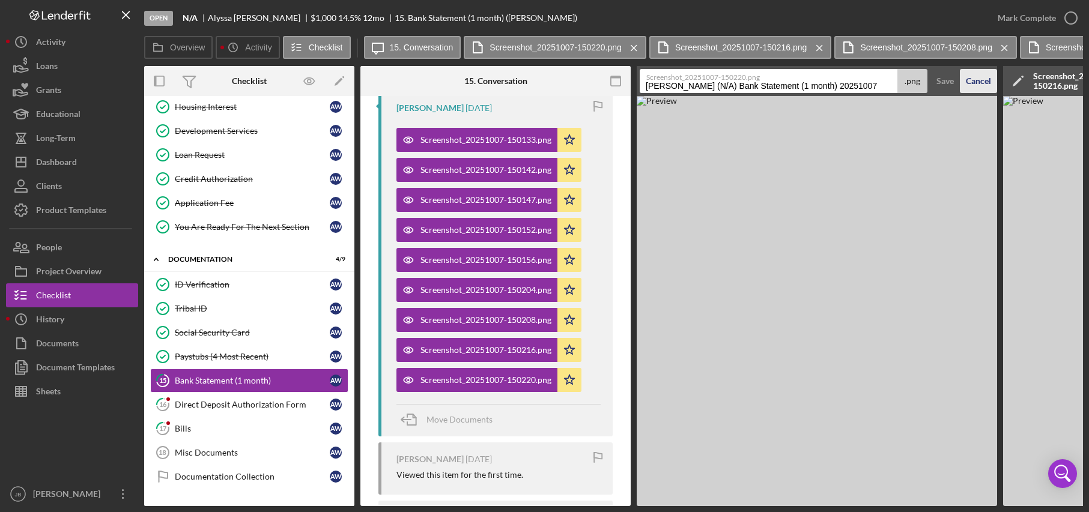
click at [926, 84] on div "Cancel" at bounding box center [978, 81] width 25 height 24
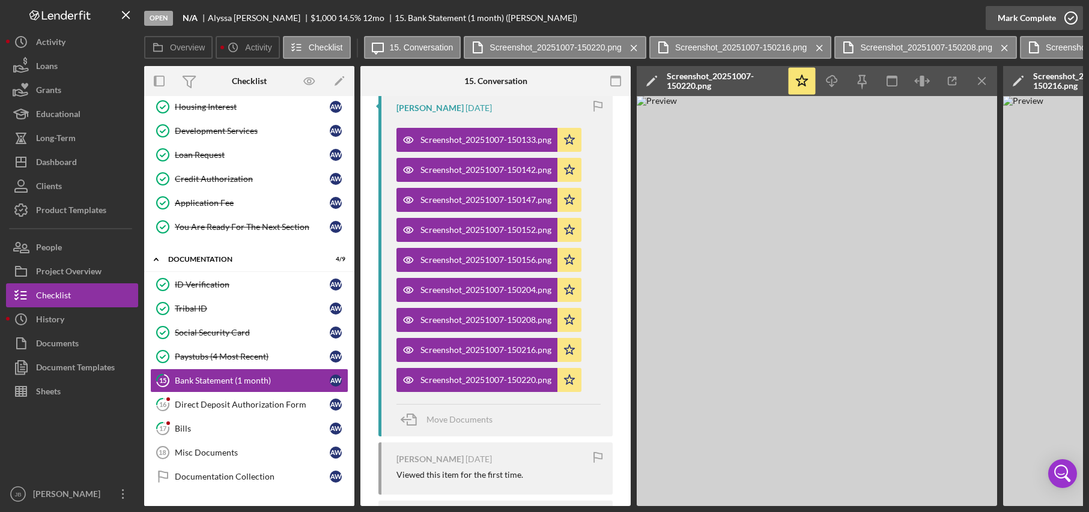
click at [926, 15] on icon "button" at bounding box center [1071, 18] width 30 height 30
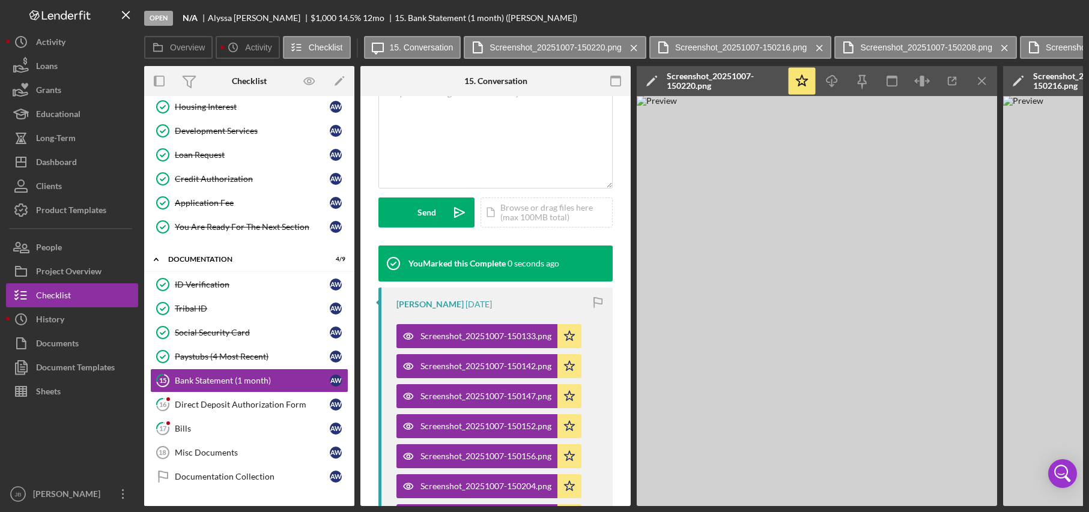
scroll to position [461, 0]
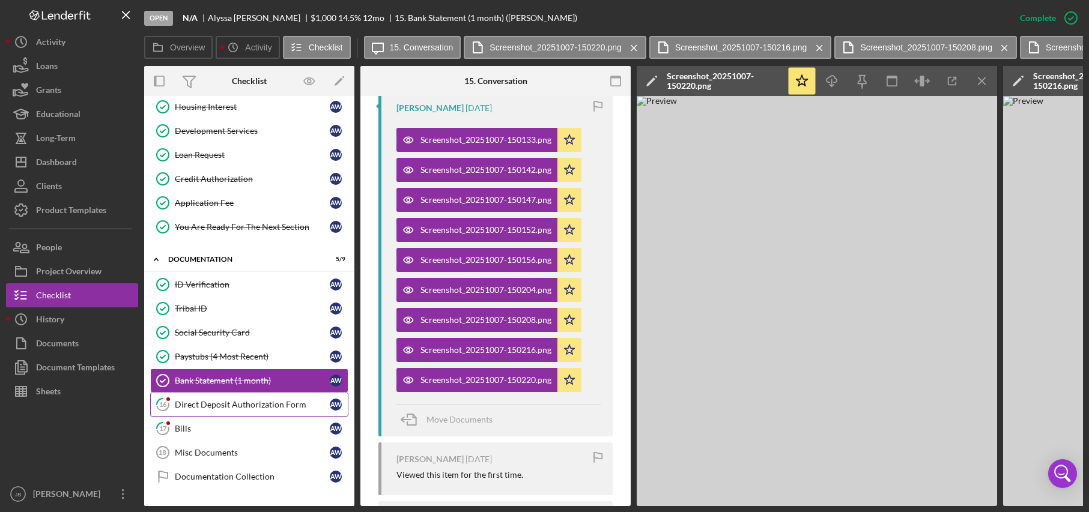
click at [224, 404] on div "Direct Deposit Authorization Form" at bounding box center [252, 405] width 155 height 10
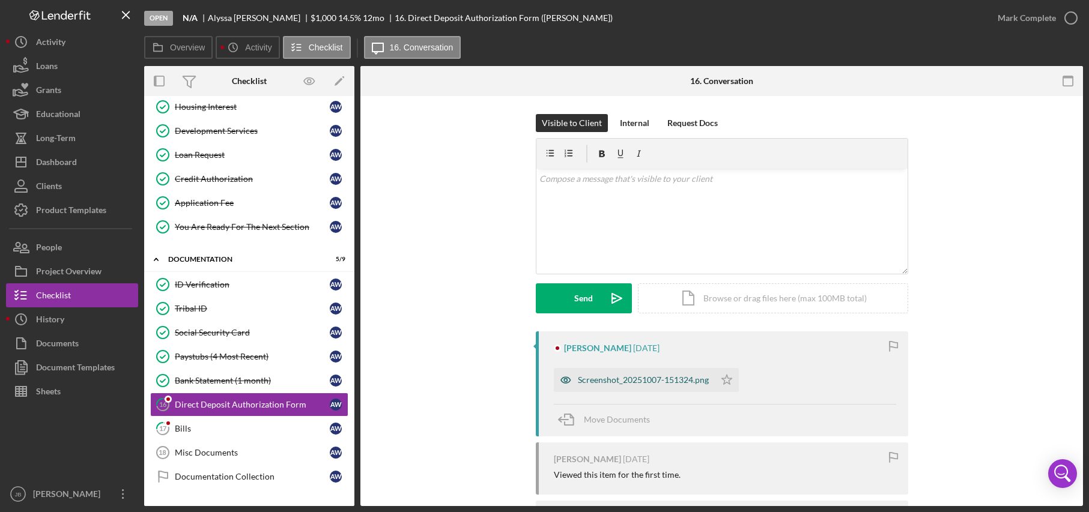
click at [642, 382] on div "Screenshot_20251007-151324.png" at bounding box center [643, 380] width 131 height 10
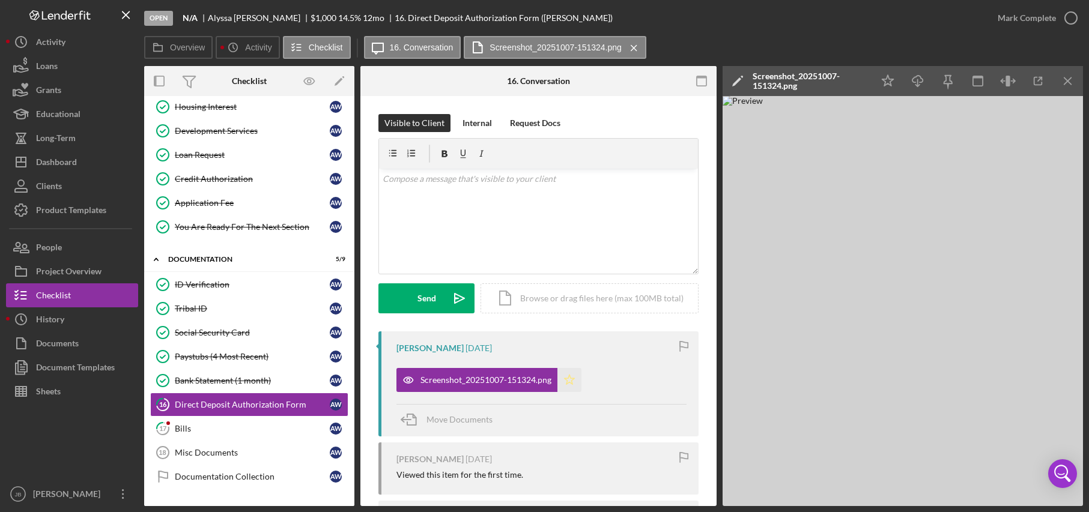
click at [568, 382] on icon "Icon/Star" at bounding box center [570, 380] width 24 height 24
click at [926, 21] on icon "button" at bounding box center [1071, 18] width 30 height 30
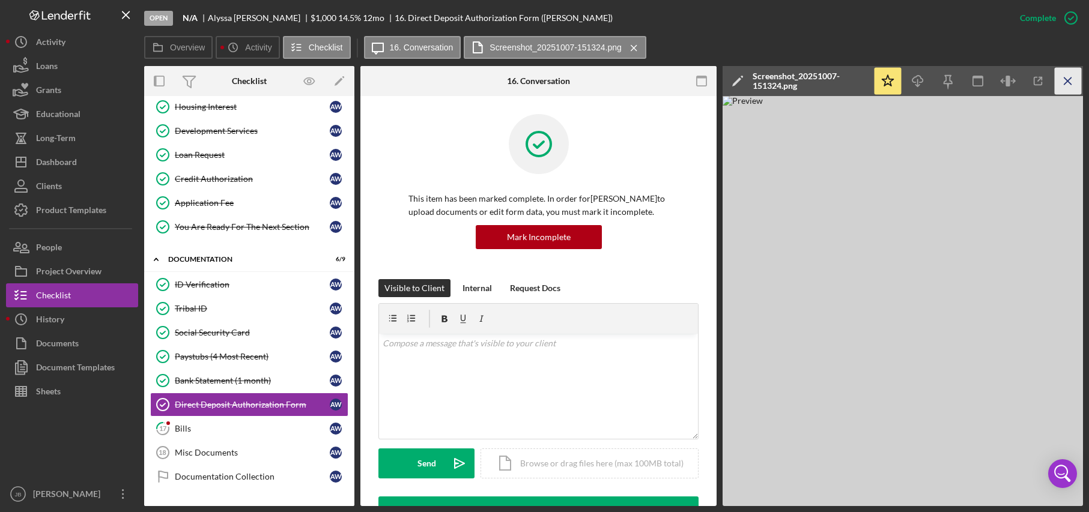
click at [926, 78] on icon "Icon/Menu Close" at bounding box center [1068, 81] width 27 height 27
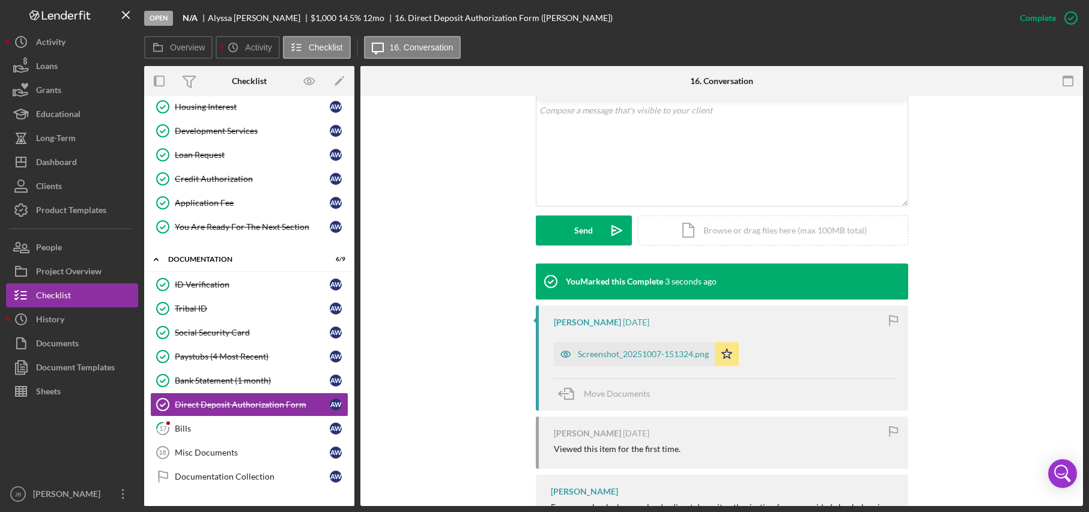
scroll to position [240, 0]
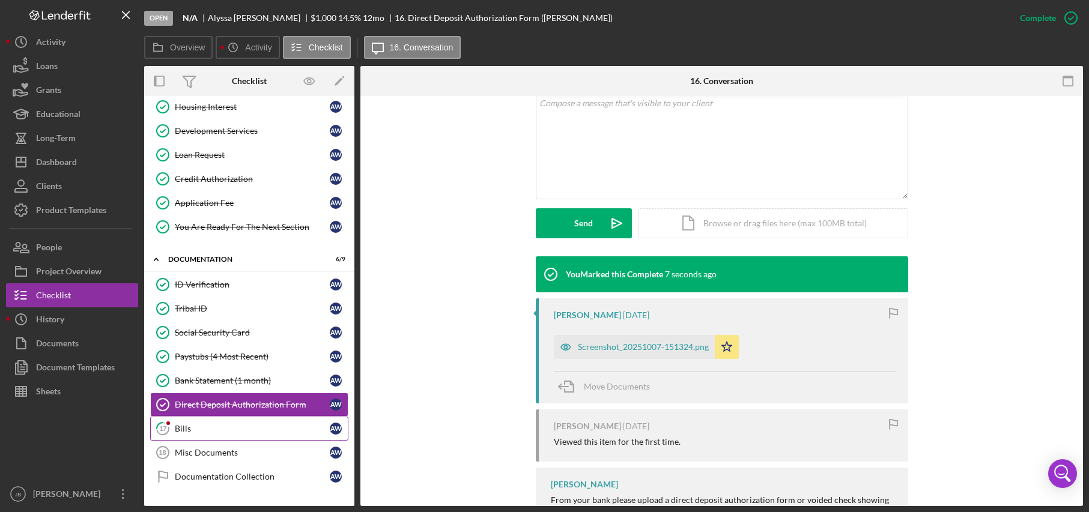
click at [300, 434] on div "Bills" at bounding box center [252, 429] width 155 height 10
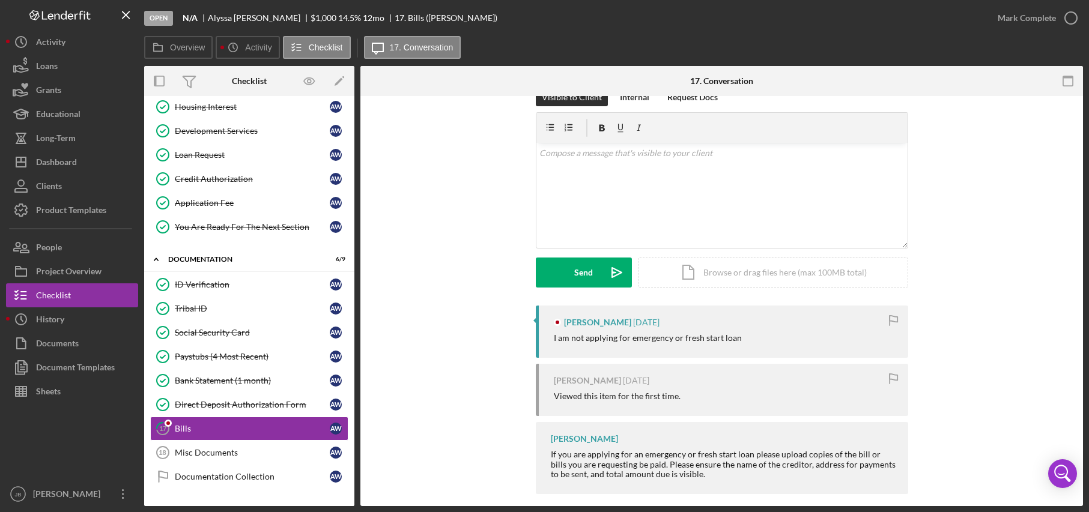
scroll to position [38, 0]
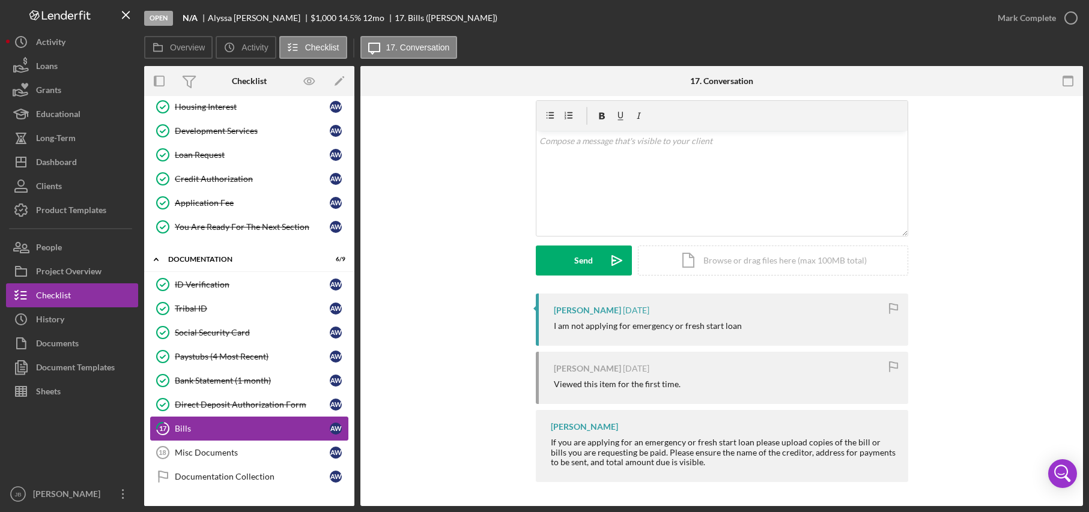
click at [287, 435] on link "17 Bills A W" at bounding box center [249, 429] width 198 height 24
click at [926, 15] on icon "button" at bounding box center [1071, 18] width 30 height 30
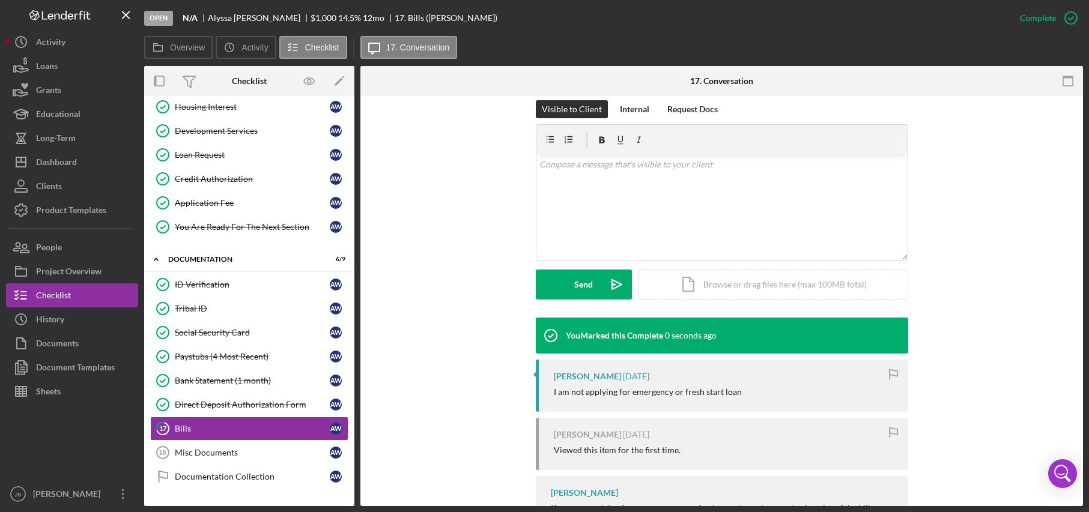
scroll to position [203, 0]
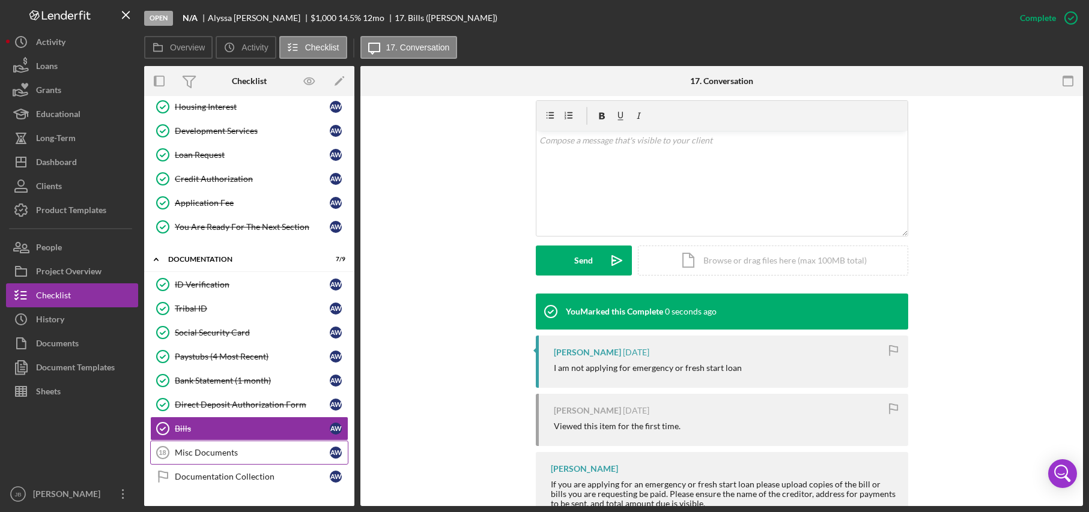
click at [318, 448] on div "Misc Documents" at bounding box center [252, 453] width 155 height 10
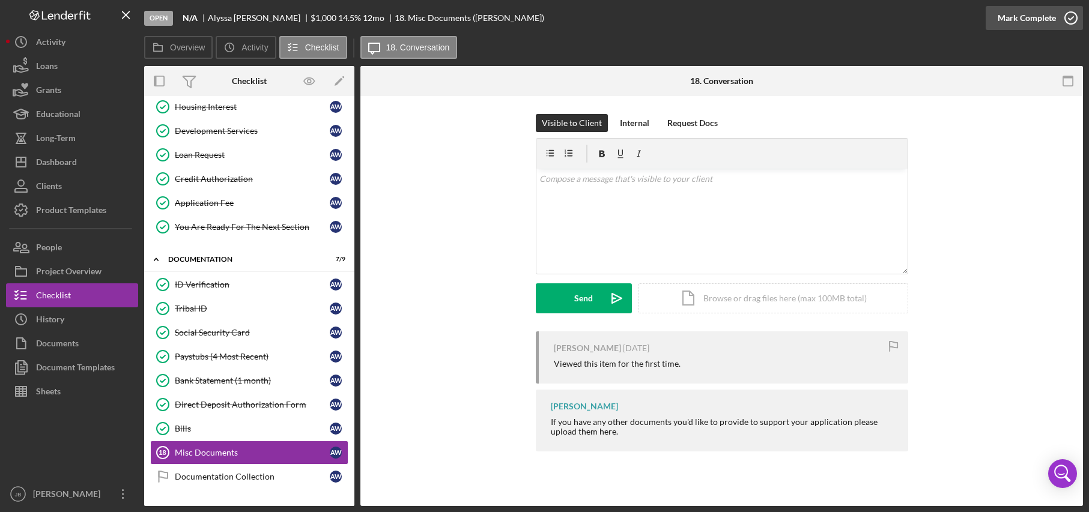
click at [926, 17] on icon "button" at bounding box center [1071, 18] width 30 height 30
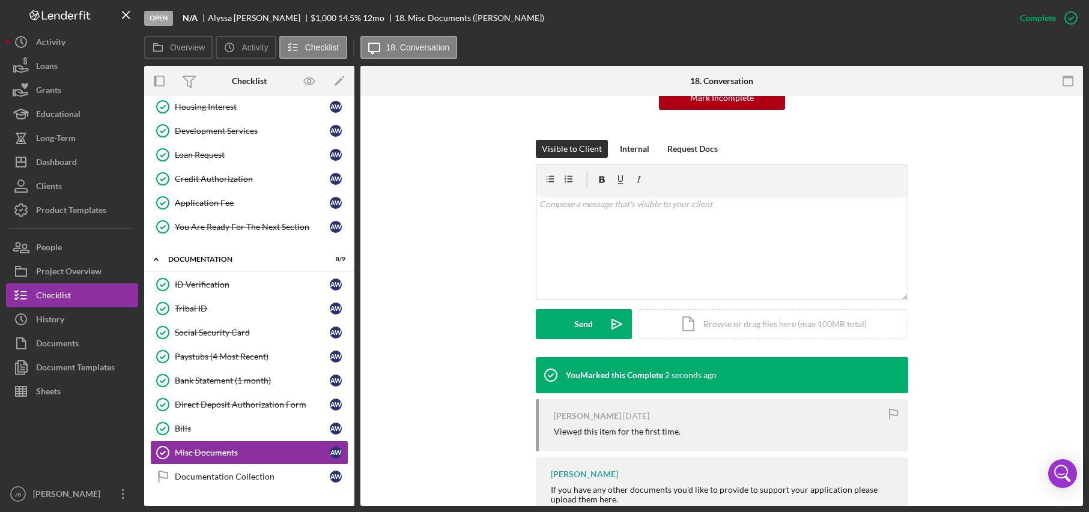
scroll to position [177, 0]
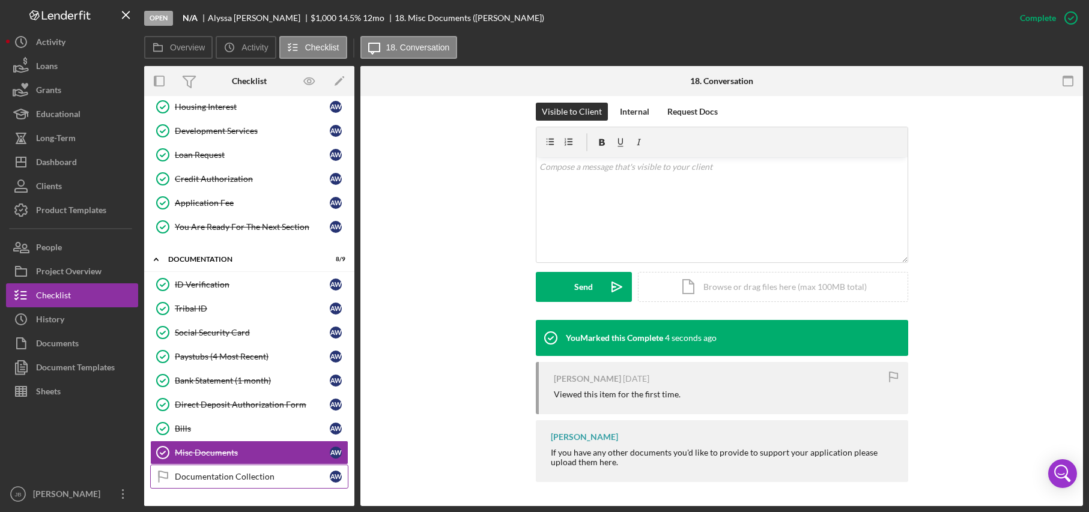
click at [290, 481] on div "Documentation Collection" at bounding box center [252, 477] width 155 height 10
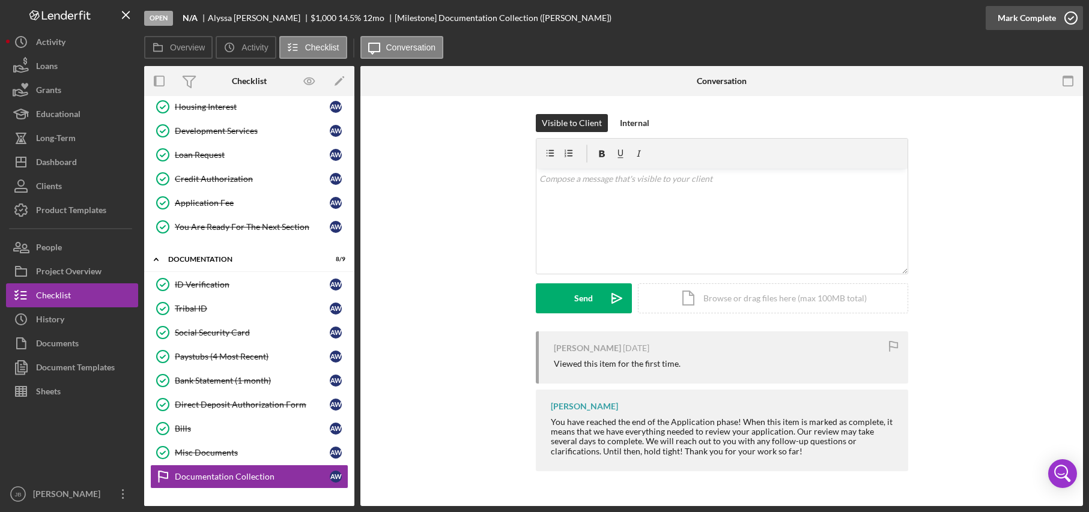
click at [926, 16] on icon "button" at bounding box center [1071, 18] width 30 height 30
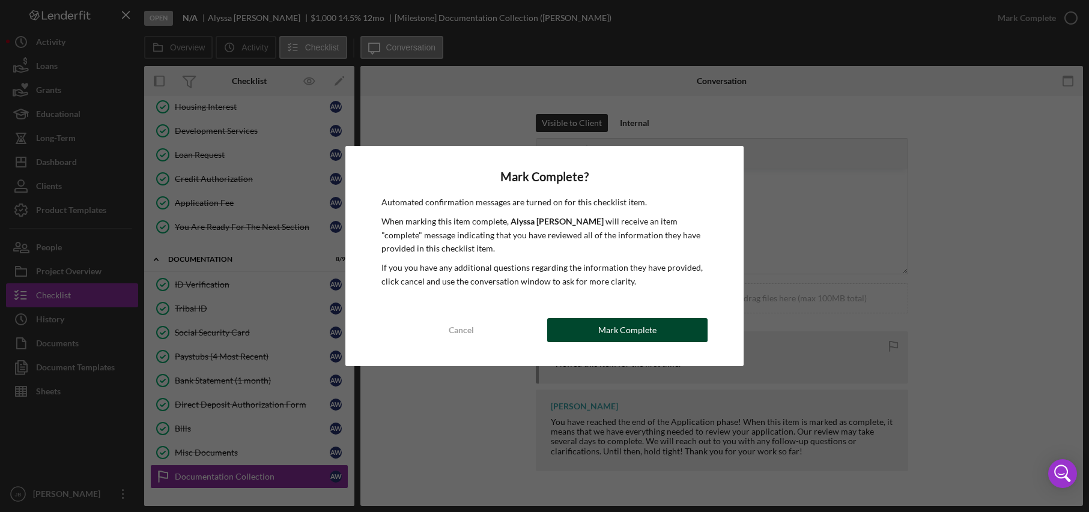
click at [685, 332] on button "Mark Complete" at bounding box center [627, 330] width 160 height 24
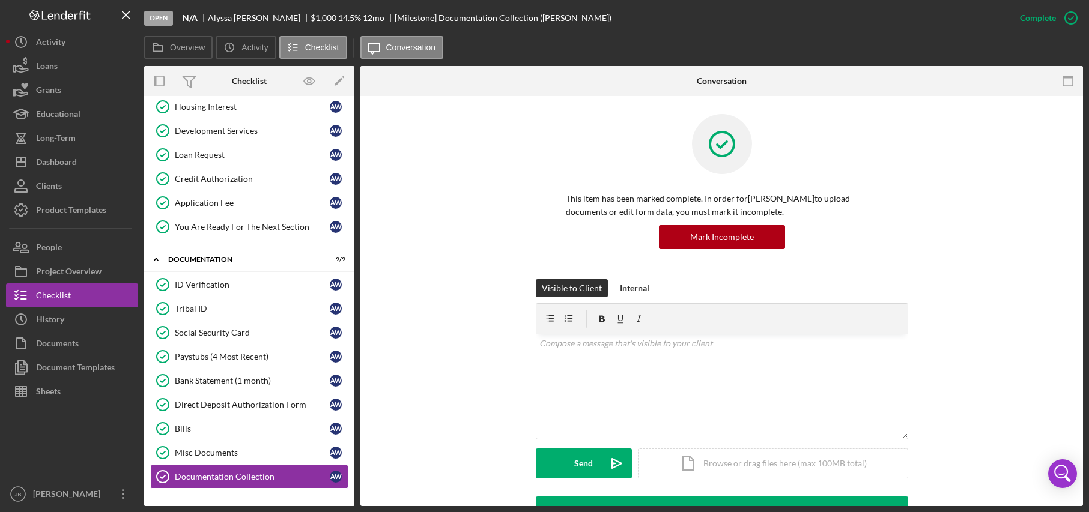
click at [735, 39] on div "Overview Icon/History Activity Checklist Icon/Message Conversation" at bounding box center [613, 48] width 939 height 24
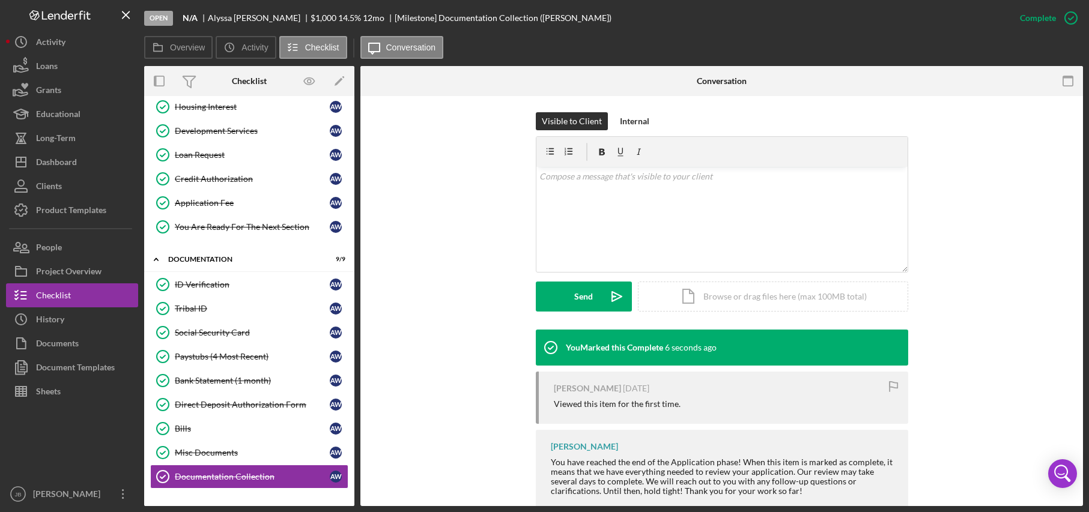
scroll to position [180, 0]
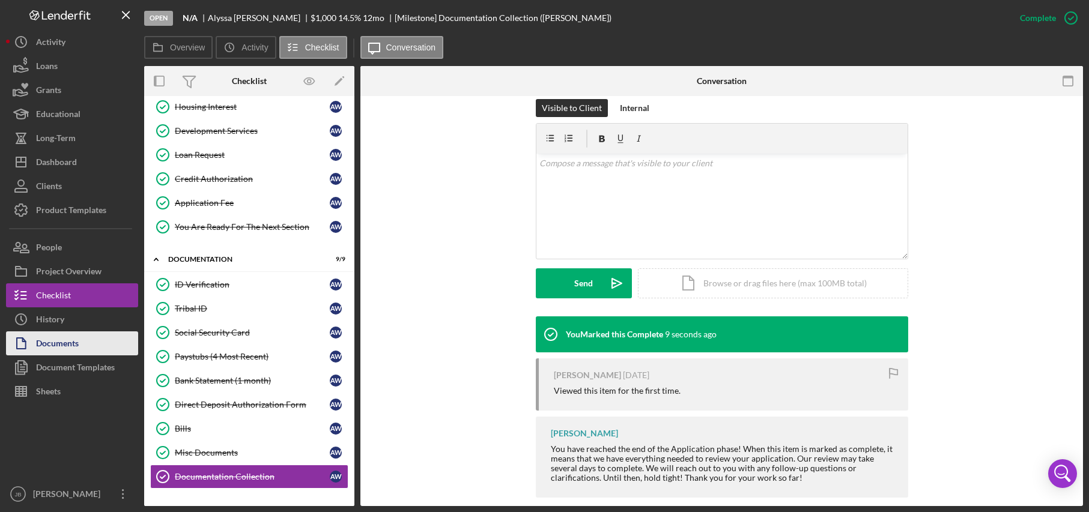
click at [98, 348] on button "Documents" at bounding box center [72, 344] width 132 height 24
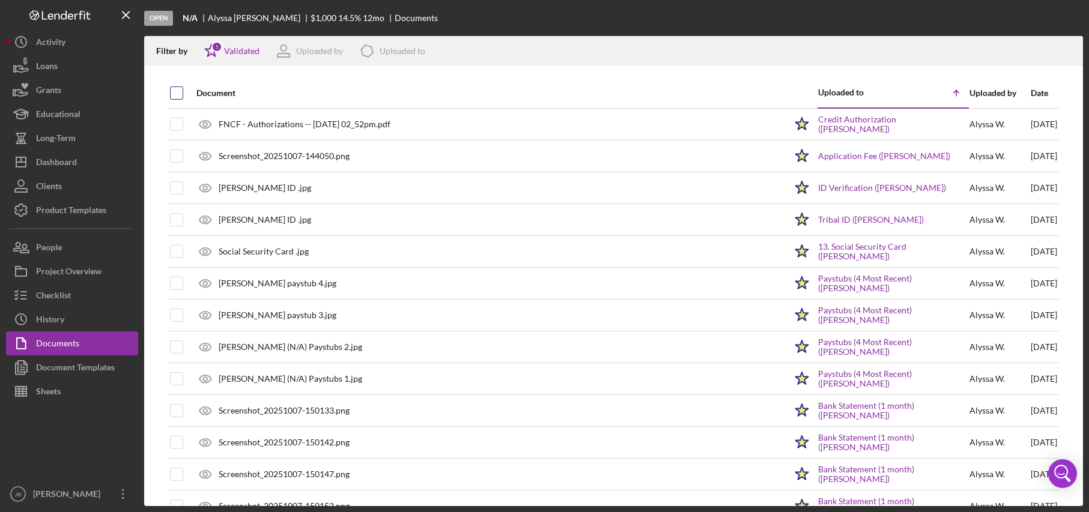
click at [180, 93] on input "checkbox" at bounding box center [177, 93] width 12 height 12
checkbox input "true"
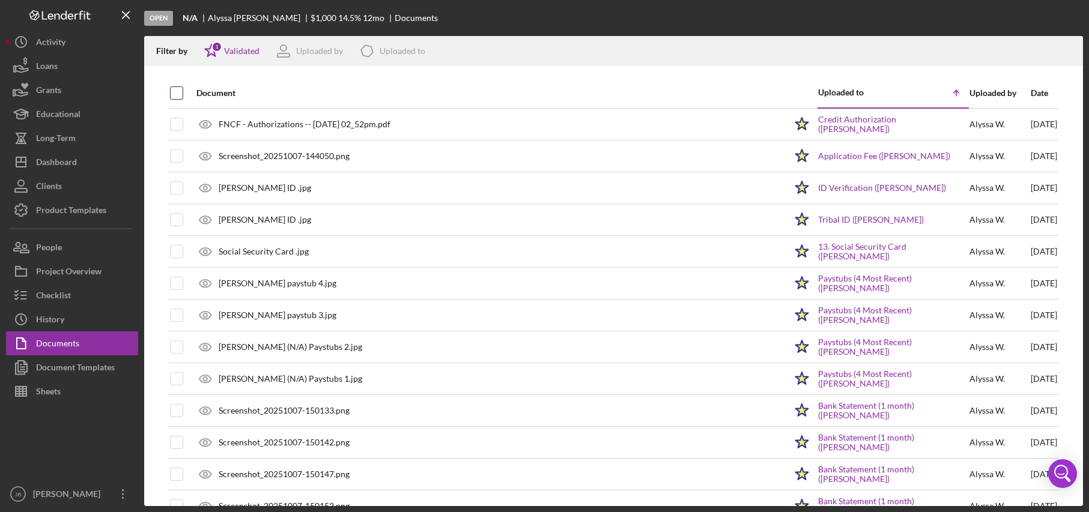
checkbox input "true"
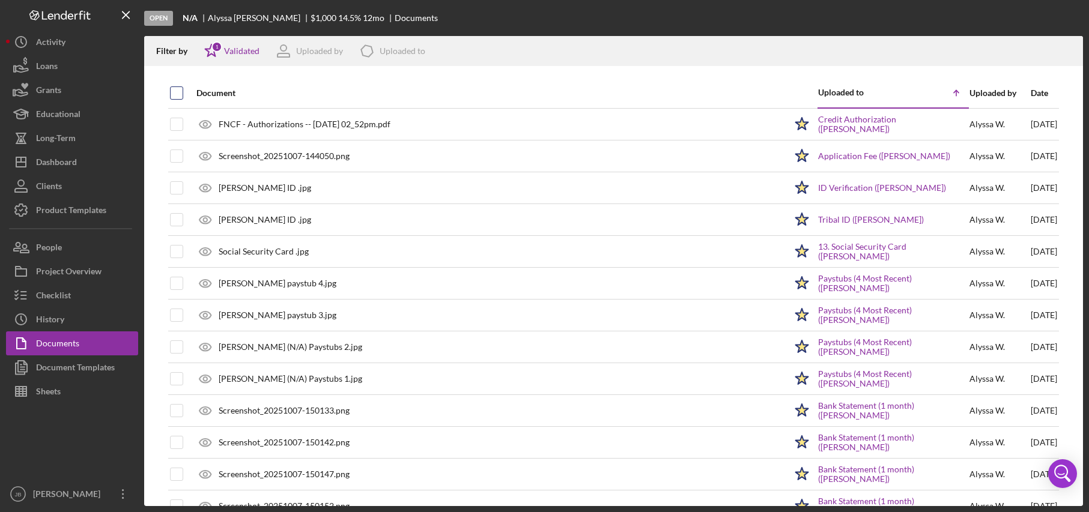
checkbox input "true"
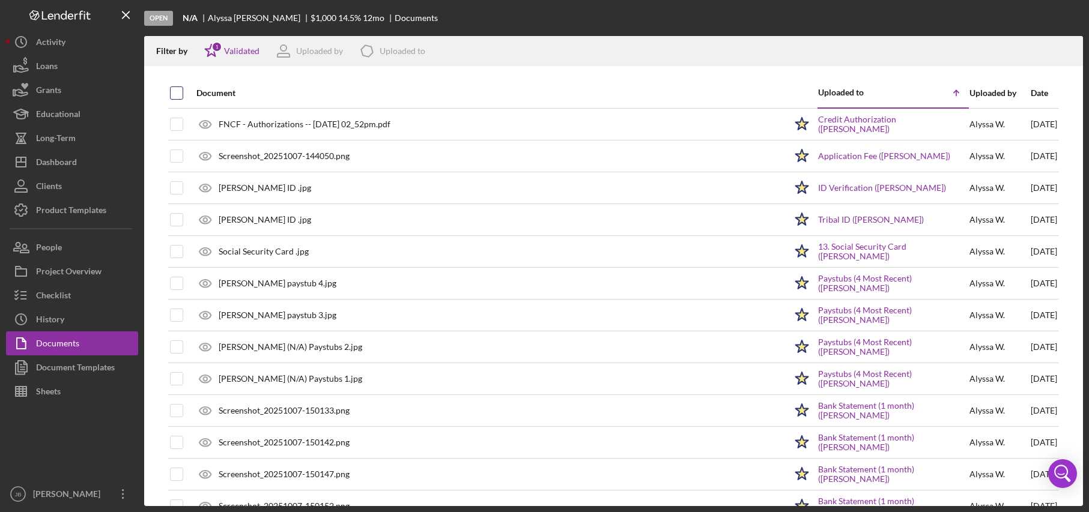
checkbox input "true"
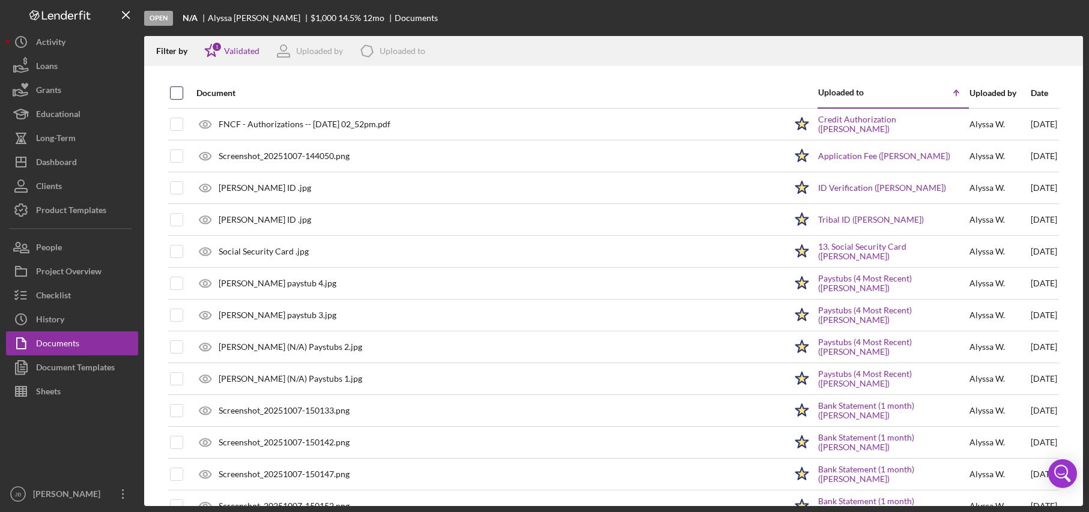
checkbox input "true"
click at [926, 47] on icon "Icon/Download" at bounding box center [1068, 51] width 27 height 27
click at [494, 78] on div at bounding box center [613, 72] width 939 height 12
click at [926, 52] on icon "button" at bounding box center [1068, 49] width 10 height 7
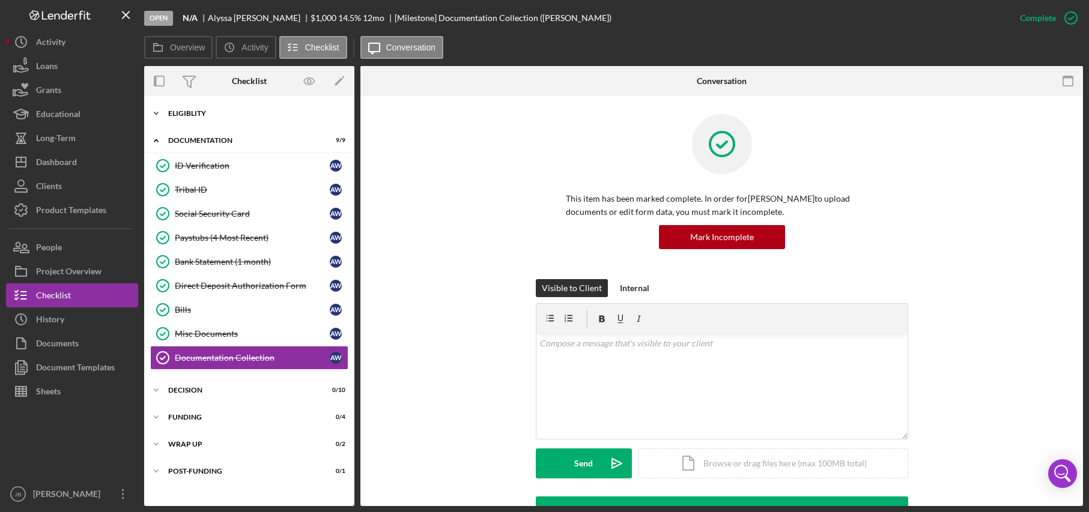
click at [199, 114] on div "Eligiblity" at bounding box center [253, 113] width 171 height 7
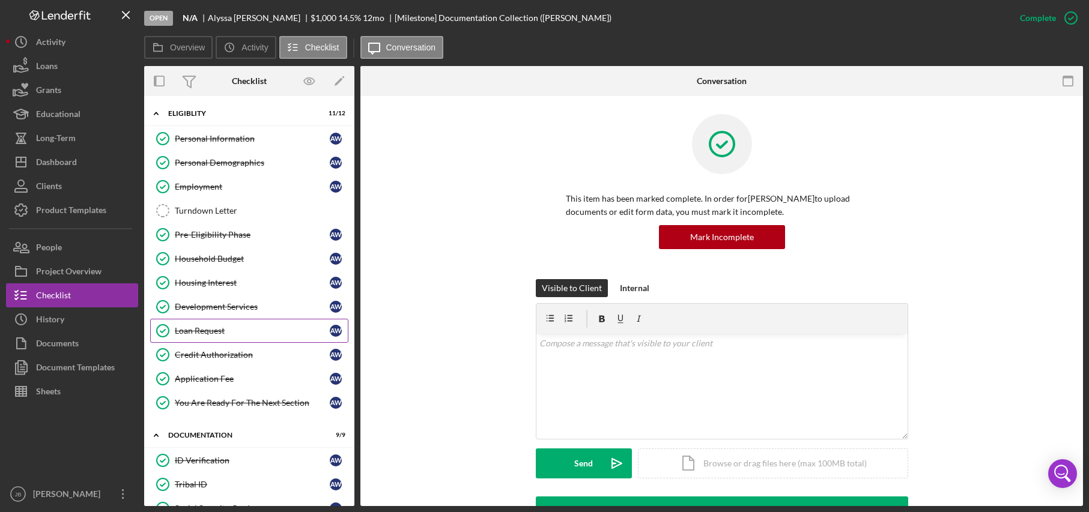
click at [242, 329] on div "Loan Request" at bounding box center [252, 331] width 155 height 10
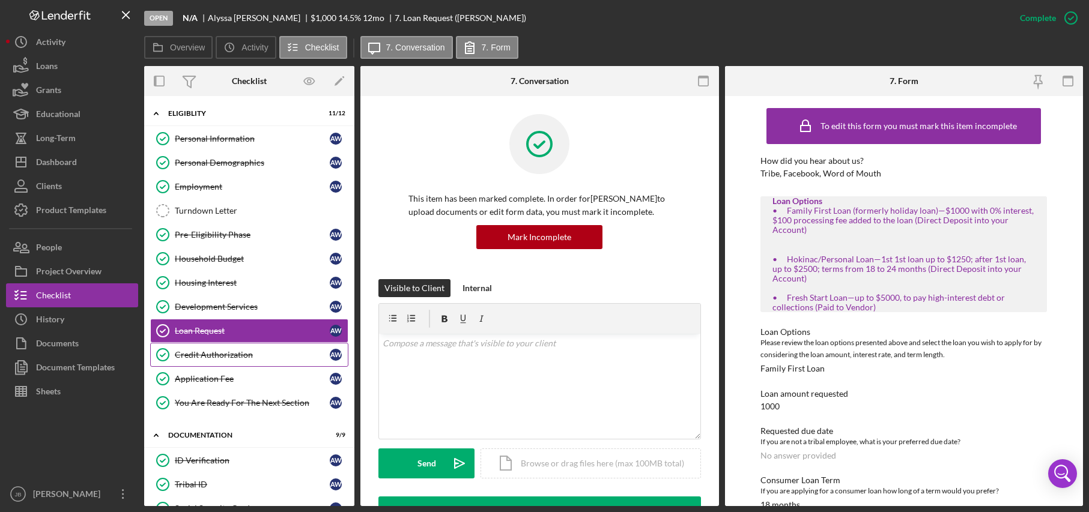
click at [241, 357] on div "Credit Authorization" at bounding box center [252, 355] width 155 height 10
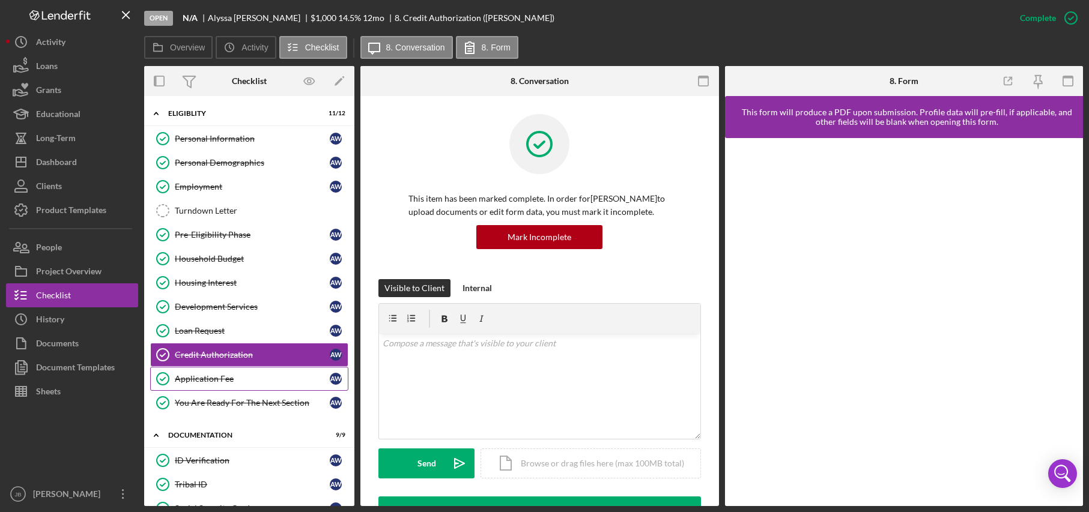
click at [244, 375] on div "Application Fee" at bounding box center [252, 379] width 155 height 10
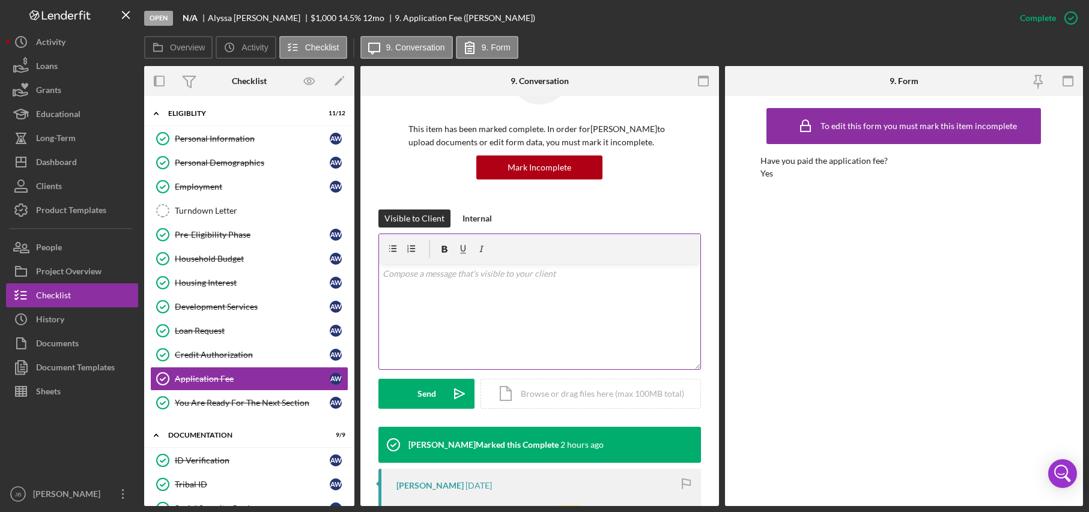
scroll to position [180, 0]
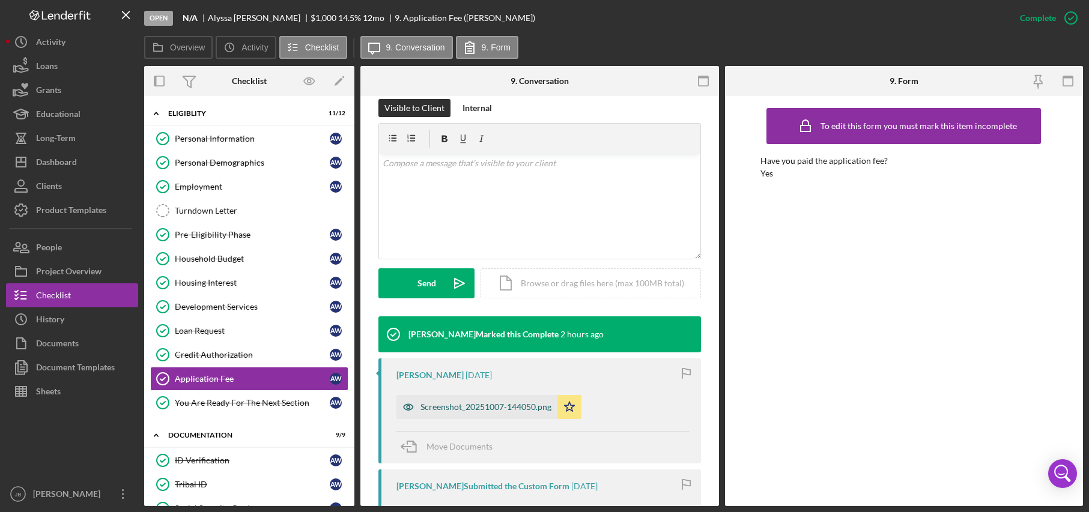
click at [445, 406] on div "Screenshot_20251007-144050.png" at bounding box center [486, 408] width 131 height 10
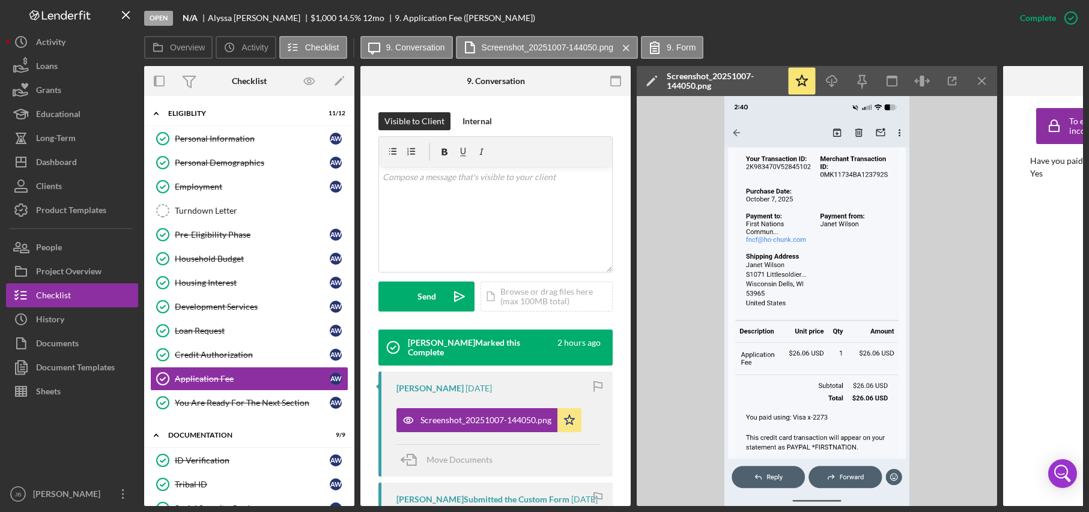
drag, startPoint x: 1067, startPoint y: 17, endPoint x: 1000, endPoint y: 36, distance: 69.4
click at [926, 35] on div "Open N/A [PERSON_NAME] $1,000 $1,000 14.5 % 12 mo 9. Application Fee ([PERSON_N…" at bounding box center [613, 253] width 939 height 506
click at [926, 77] on icon "Icon/Menu Close" at bounding box center [982, 81] width 27 height 27
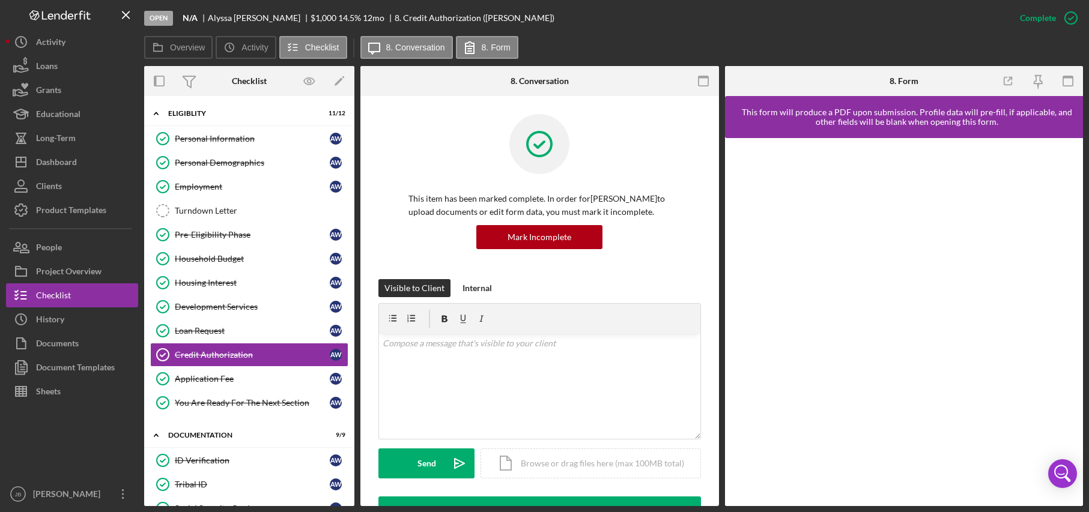
click at [926, 50] on div "Overview Icon/History Activity Checklist Icon/Message 8. Conversation 8. Form" at bounding box center [613, 48] width 939 height 24
click at [609, 39] on div "Overview Icon/History Activity Checklist Icon/Message 8. Conversation 8. Form" at bounding box center [613, 48] width 939 height 24
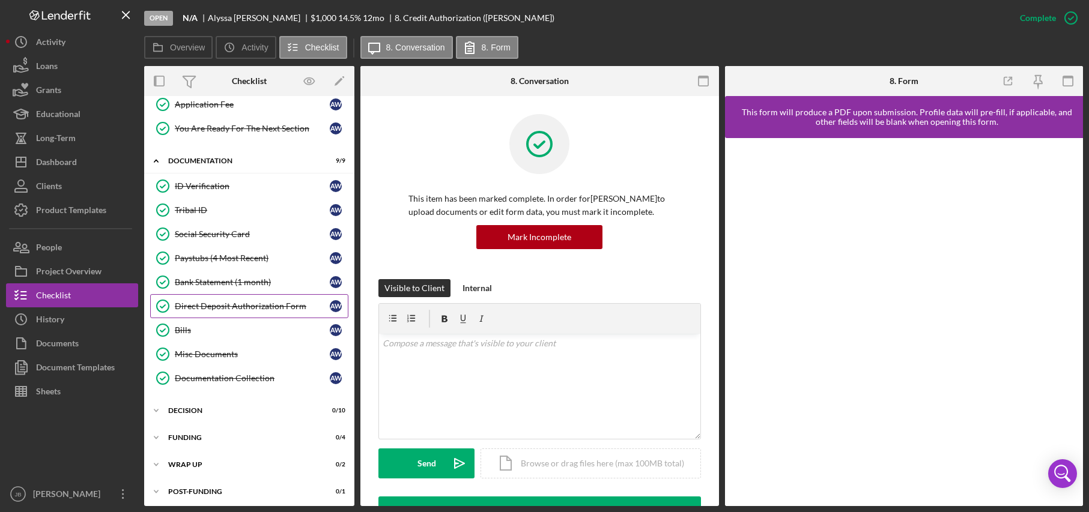
scroll to position [279, 0]
